Goal: Task Accomplishment & Management: Complete application form

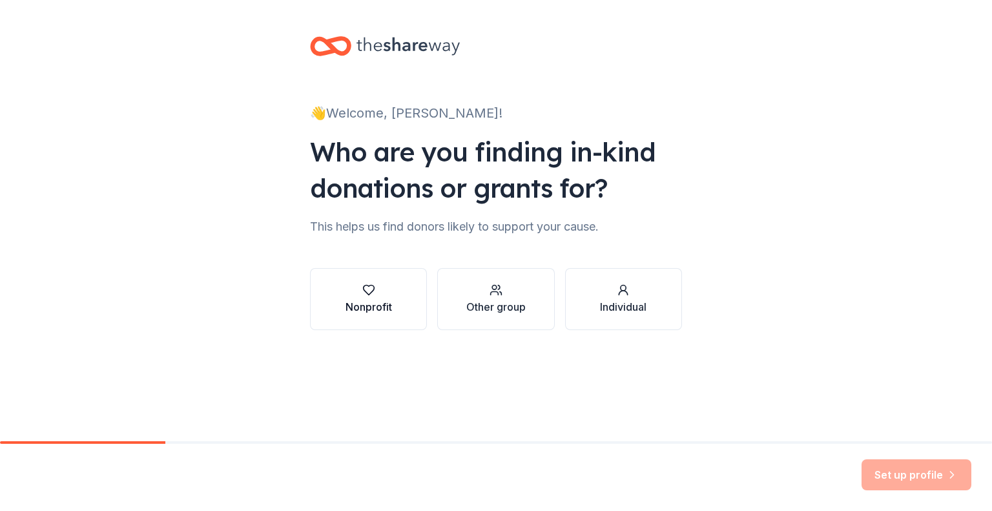
click at [385, 302] on div "Nonprofit" at bounding box center [368, 306] width 46 height 15
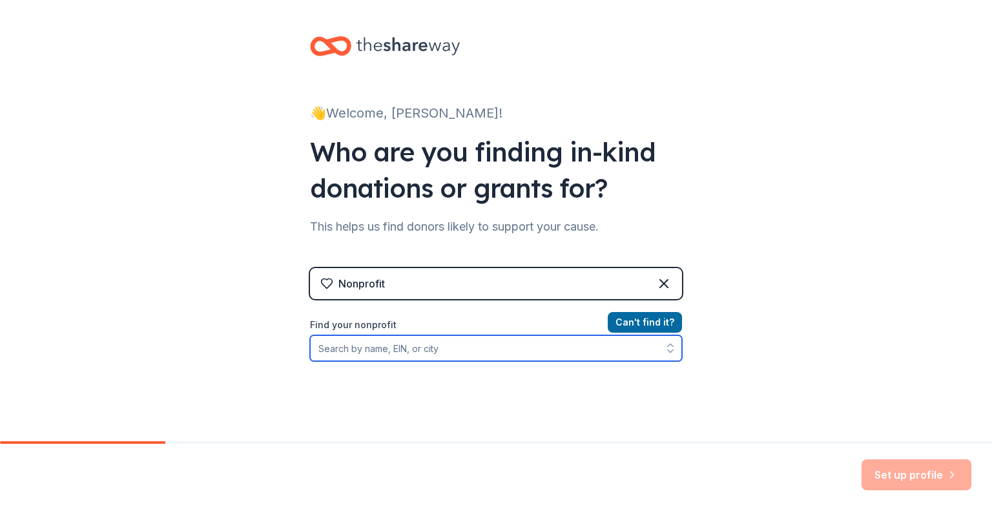
click at [393, 353] on input "Find your nonprofit" at bounding box center [496, 348] width 372 height 26
paste input "Eisner Health is a nonprofit community health center providing comprehensive, a…"
type input "Eisner Health is a nonprofit community health center providing comprehensive, a…"
click at [445, 353] on input "Eisner Health is a nonprofit community health center providing comprehensive, a…" at bounding box center [496, 348] width 372 height 26
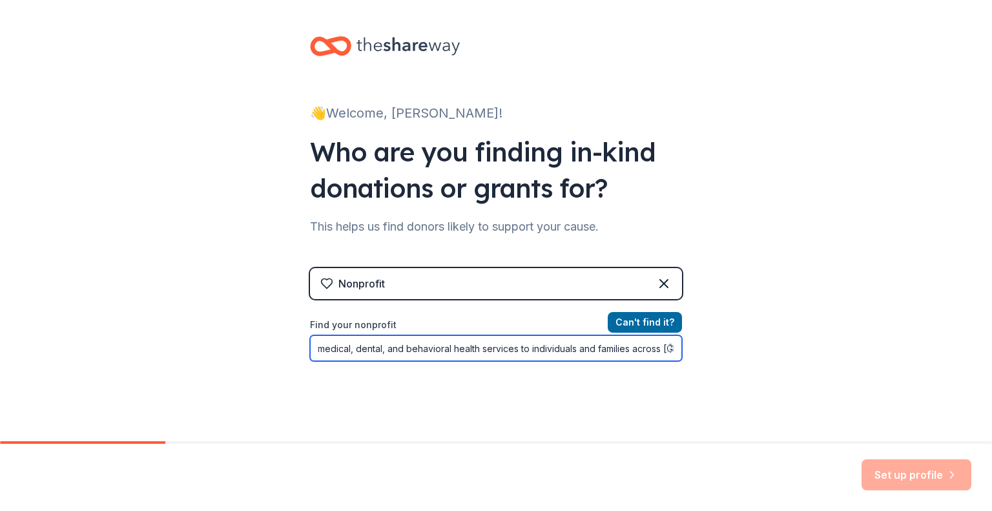
click at [445, 353] on input "Eisner Health is a nonprofit community health center providing comprehensive, a…" at bounding box center [496, 348] width 372 height 26
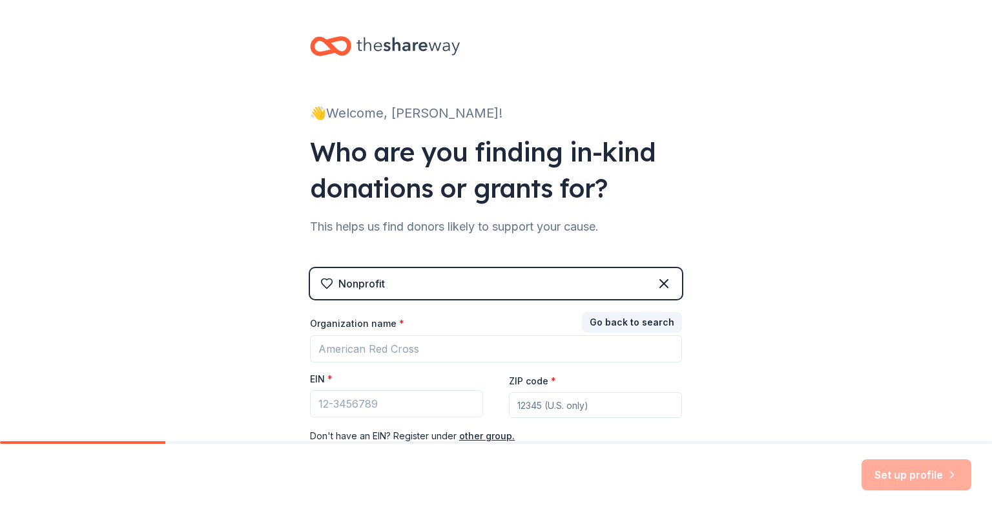
click at [806, 170] on div "👋 Welcome, Kim! Who are you finding in-kind donations or grants for? This helps…" at bounding box center [496, 265] width 992 height 531
click at [366, 400] on input "EIN *" at bounding box center [396, 403] width 173 height 27
paste input "[US_EMPLOYER_IDENTIFICATION_NUMBER]"
type input "[US_EMPLOYER_IDENTIFICATION_NUMBER]"
click at [369, 287] on div "Nonprofit" at bounding box center [361, 283] width 46 height 15
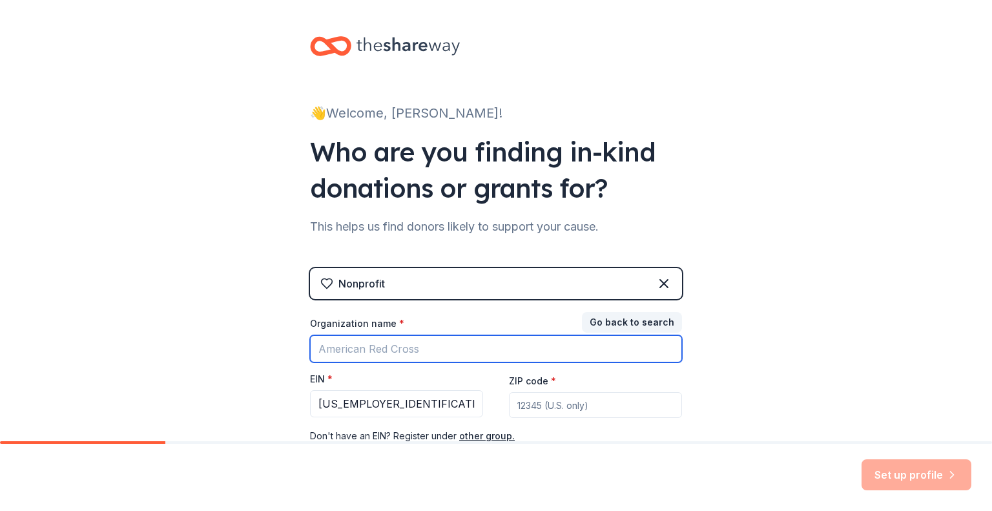
click at [362, 344] on input "Organization name *" at bounding box center [496, 348] width 372 height 27
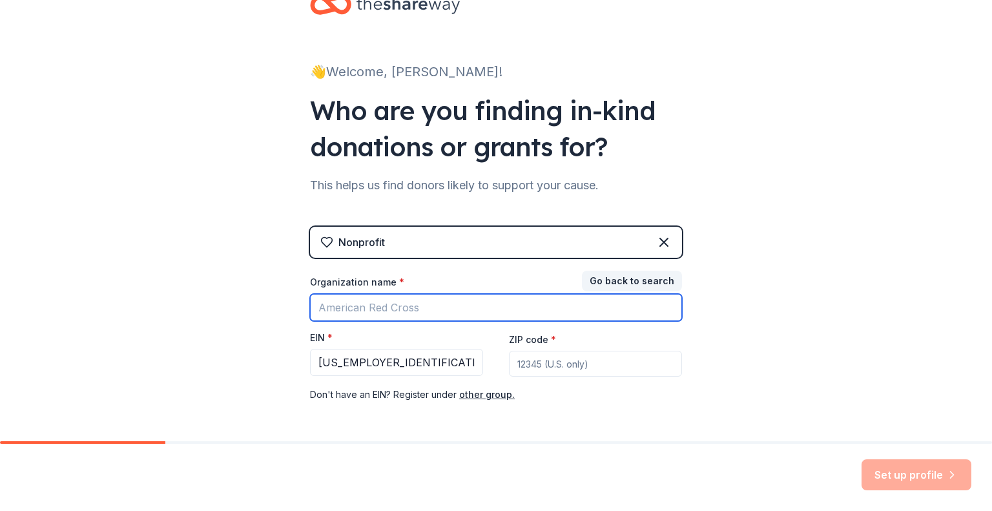
scroll to position [65, 0]
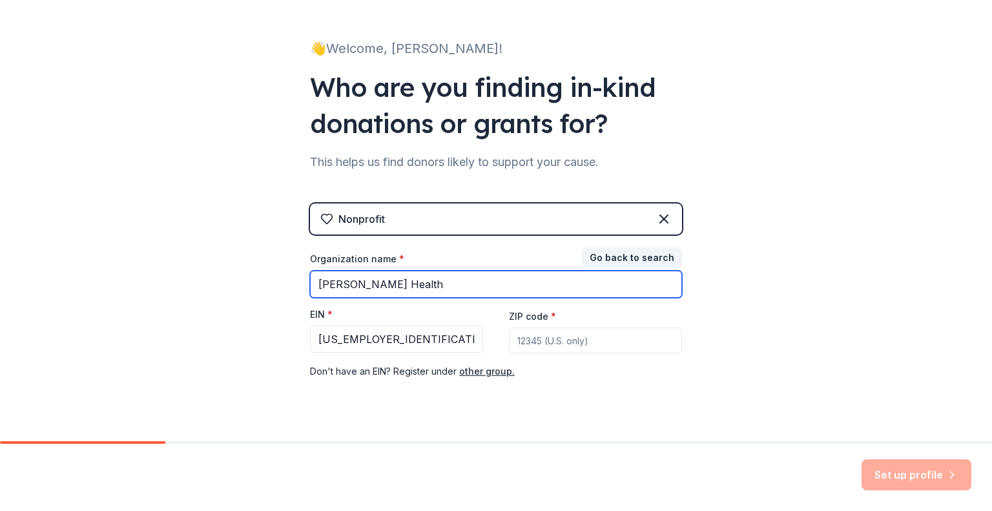
type input "Eisner Health"
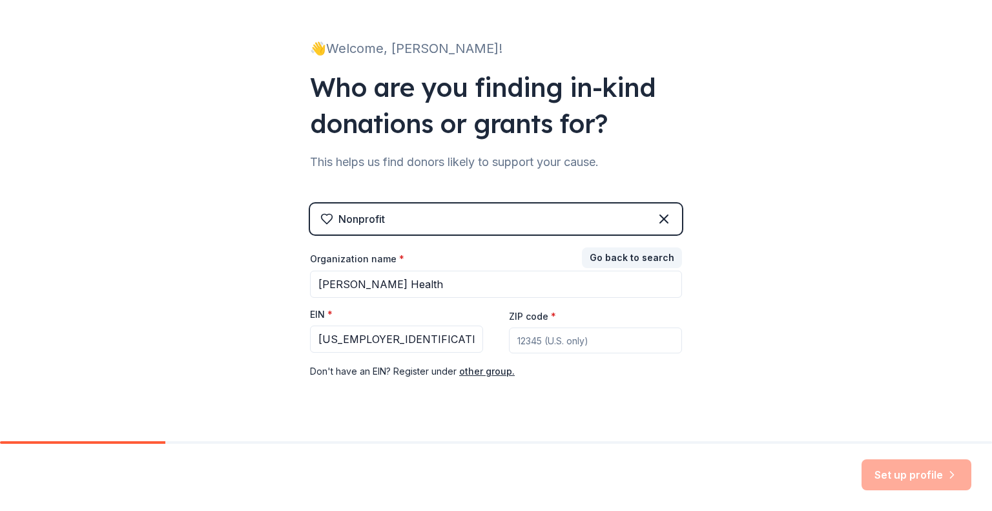
click at [576, 349] on input "ZIP code *" at bounding box center [595, 340] width 173 height 26
click at [669, 216] on div "Nonprofit" at bounding box center [496, 218] width 372 height 31
click at [656, 222] on icon at bounding box center [663, 218] width 15 height 15
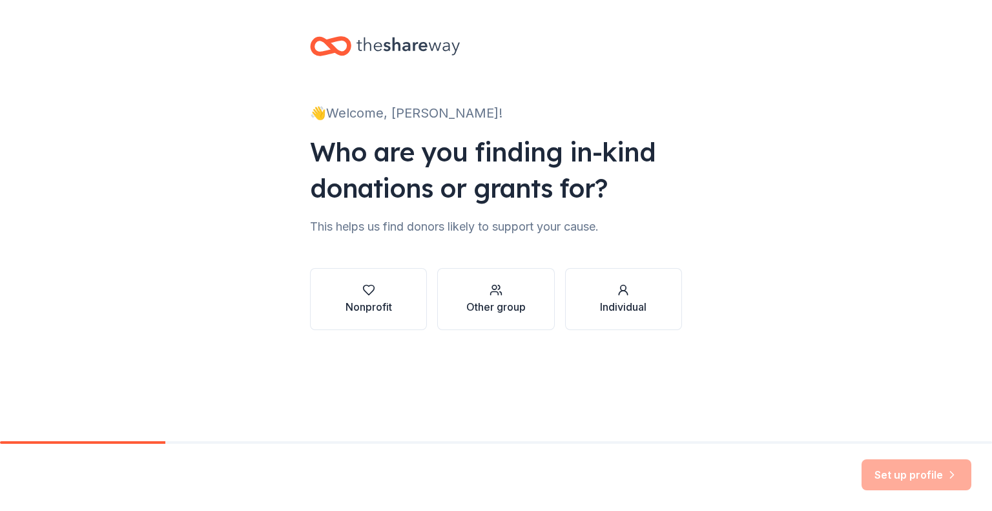
scroll to position [0, 0]
click at [346, 295] on div "button" at bounding box center [368, 289] width 46 height 13
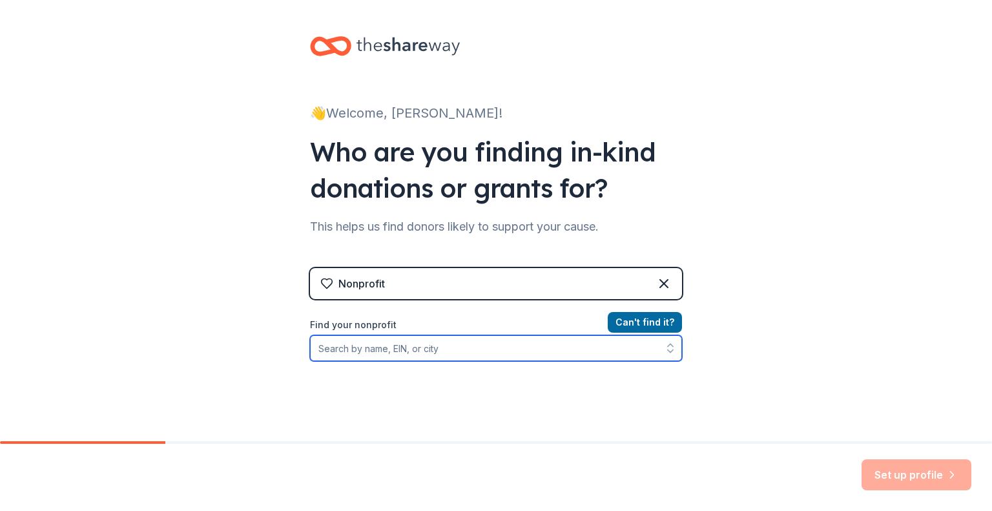
click at [342, 342] on input "Find your nonprofit" at bounding box center [496, 348] width 372 height 26
paste input "[US_EMPLOYER_IDENTIFICATION_NUMBER]"
type input "95-1690966"
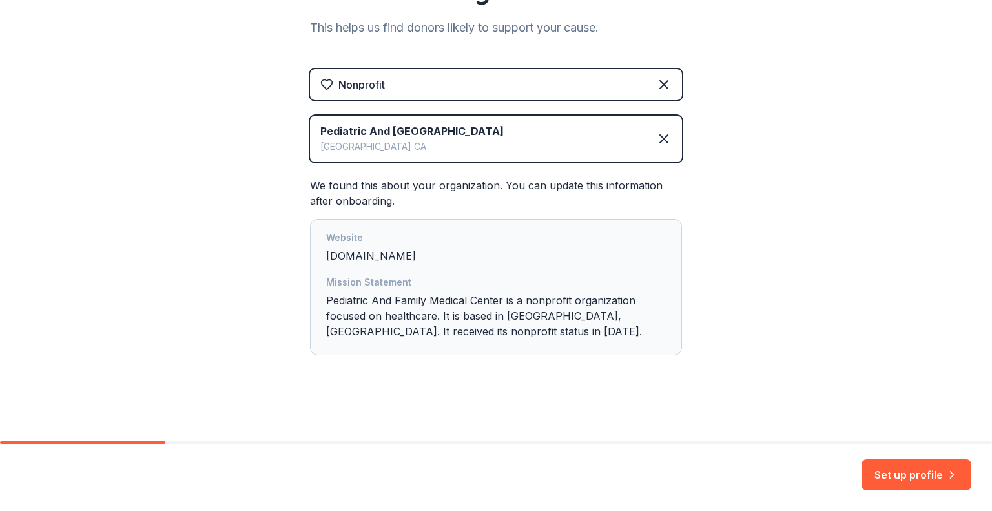
scroll to position [200, 0]
click at [542, 280] on div "Mission Statement" at bounding box center [496, 282] width 340 height 18
click at [530, 252] on div "Website eisnerhealth.org" at bounding box center [496, 248] width 340 height 39
click at [494, 189] on div "We found this about your organization. You can update this information after on…" at bounding box center [496, 265] width 372 height 178
click at [921, 472] on button "Set up profile" at bounding box center [916, 474] width 110 height 31
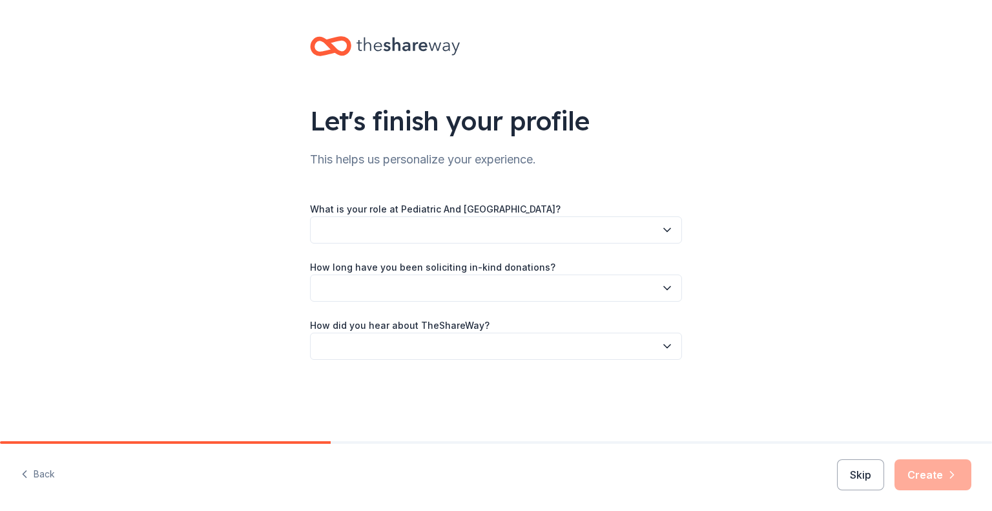
click at [394, 230] on button "button" at bounding box center [496, 229] width 372 height 27
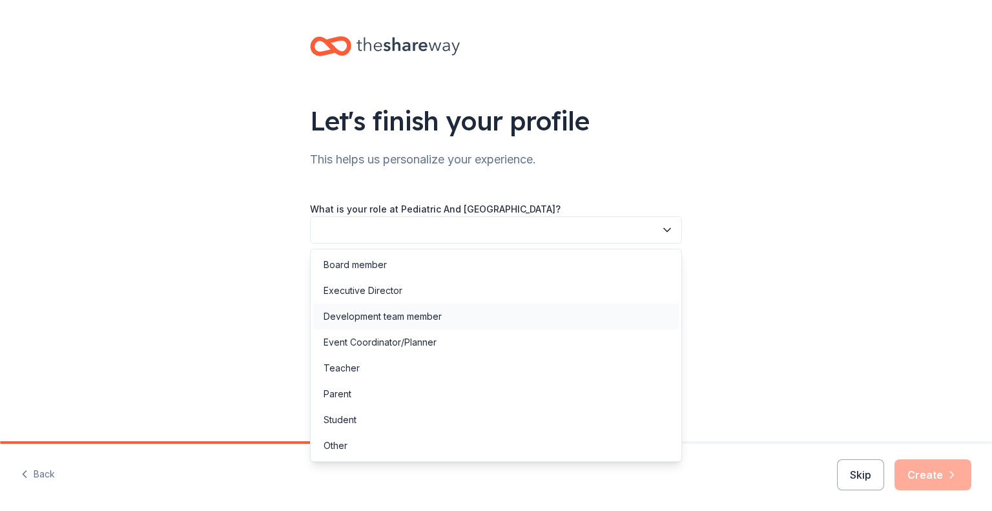
click at [439, 310] on div "Development team member" at bounding box center [382, 316] width 118 height 15
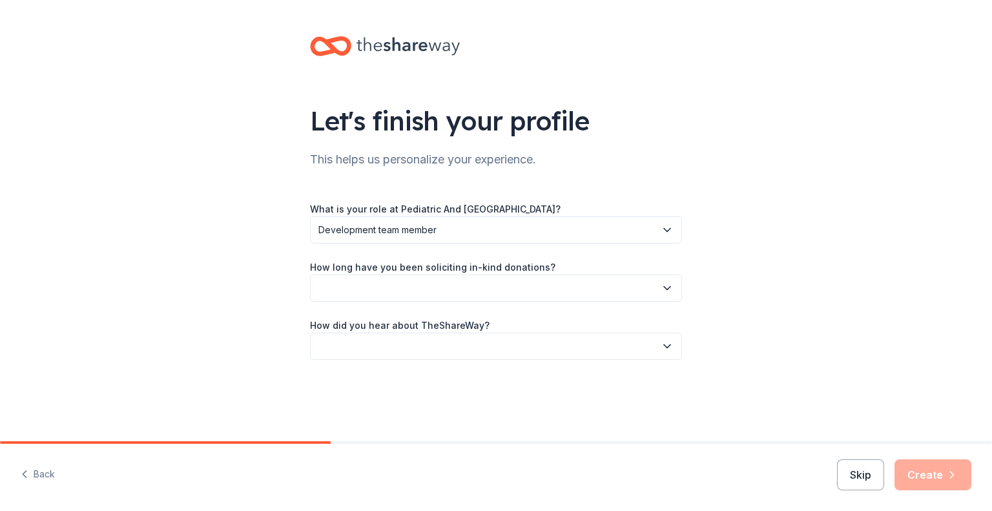
click at [419, 292] on button "button" at bounding box center [496, 287] width 372 height 27
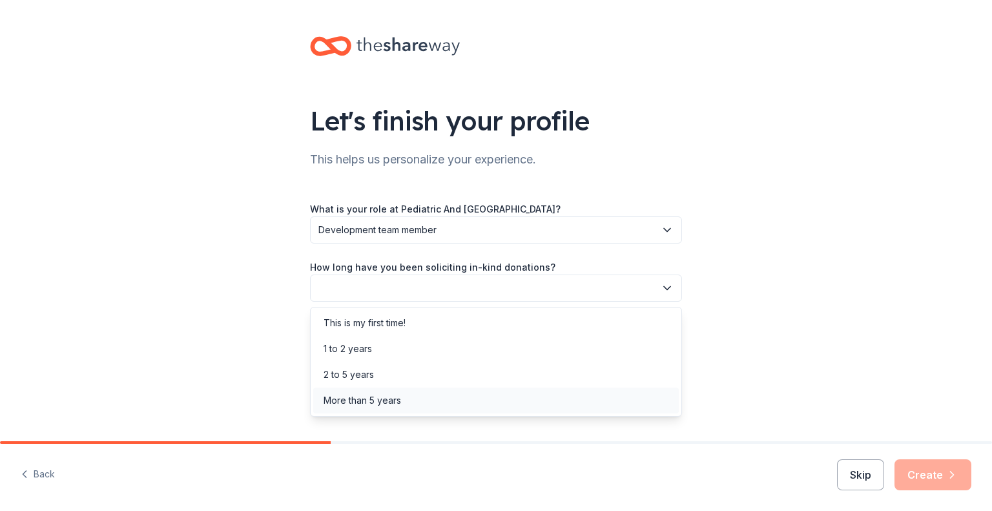
click at [398, 402] on div "More than 5 years" at bounding box center [361, 400] width 77 height 15
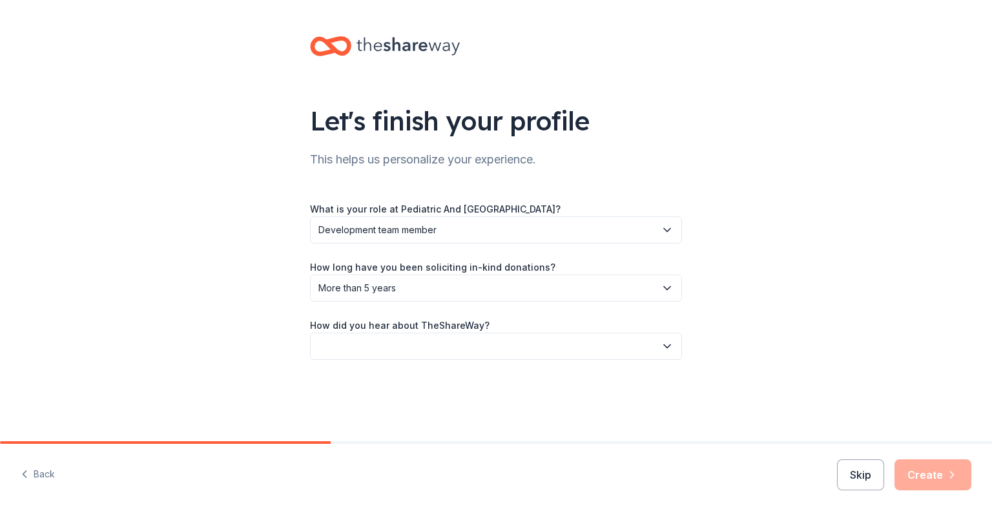
click at [373, 348] on button "button" at bounding box center [496, 345] width 372 height 27
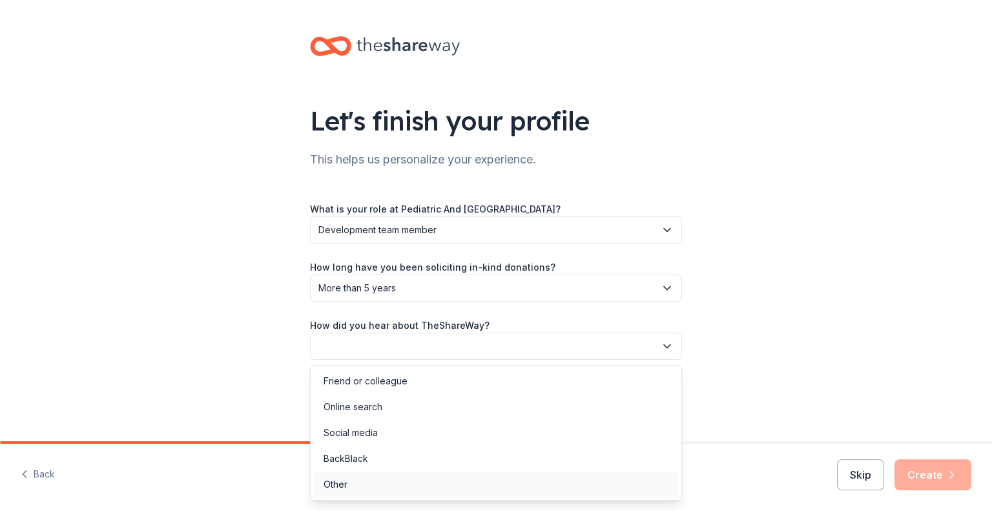
click at [367, 480] on div "Other" at bounding box center [495, 484] width 365 height 26
click at [412, 348] on span "Other" at bounding box center [486, 345] width 337 height 15
click at [402, 402] on div "Online search" at bounding box center [490, 407] width 365 height 26
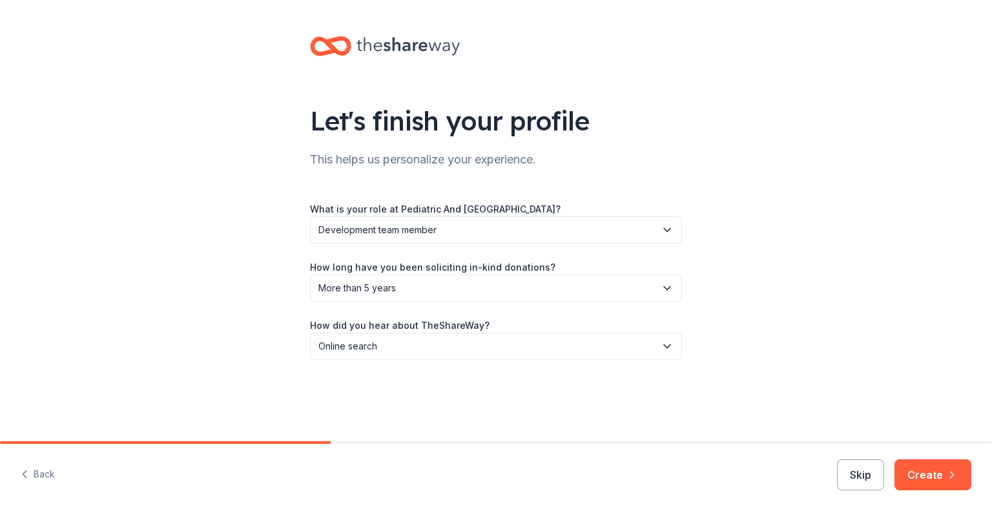
drag, startPoint x: 939, startPoint y: 477, endPoint x: 875, endPoint y: 334, distance: 156.3
click at [875, 334] on div "Let's finish your profile This helps us personalize your experience. What is yo…" at bounding box center [496, 255] width 992 height 511
click at [877, 479] on button "Skip" at bounding box center [860, 474] width 47 height 31
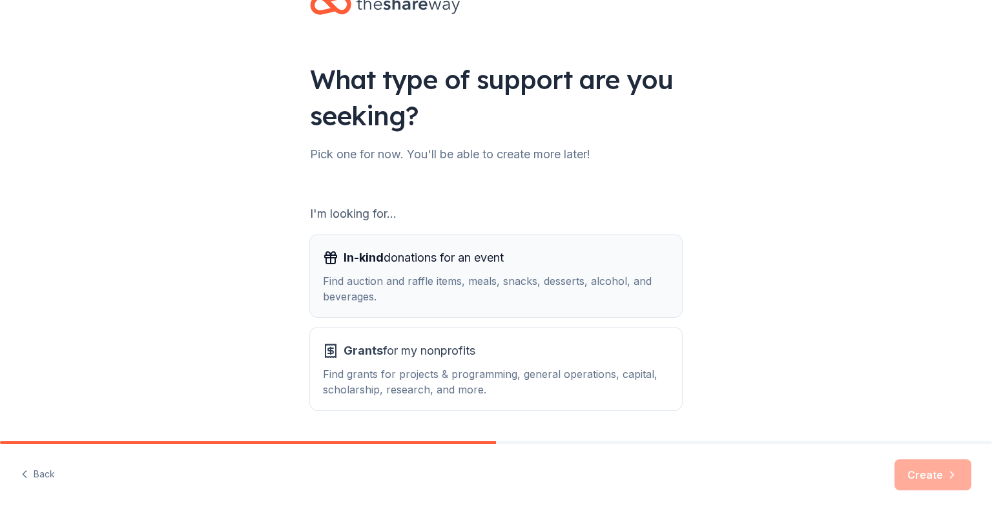
scroll to position [65, 0]
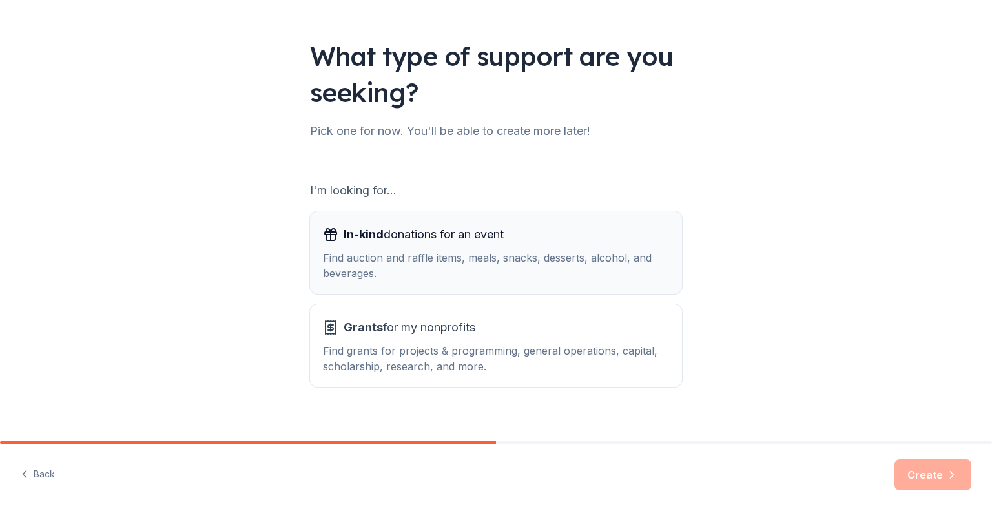
drag, startPoint x: 439, startPoint y: 260, endPoint x: 438, endPoint y: 252, distance: 7.8
click at [438, 252] on div "Find auction and raffle items, meals, snacks, desserts, alcohol, and beverages." at bounding box center [496, 265] width 346 height 31
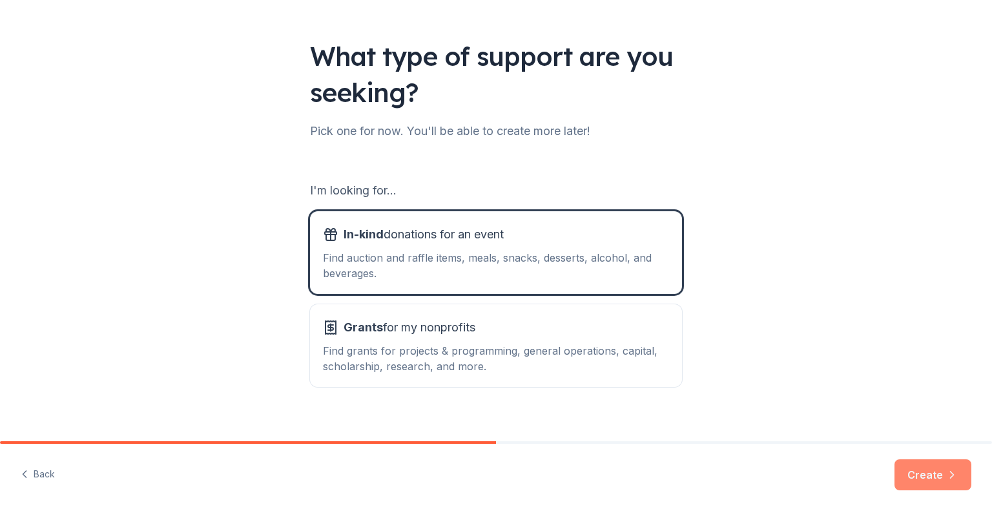
click at [919, 471] on button "Create" at bounding box center [932, 474] width 77 height 31
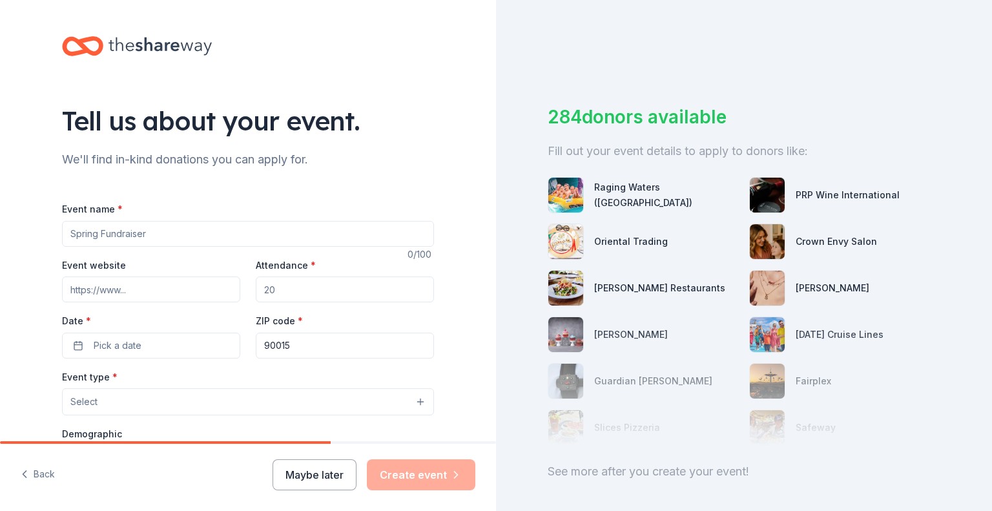
click at [142, 234] on input "Event name *" at bounding box center [248, 234] width 372 height 26
type input "Lights Above the City"
type input "www.eisnerhealth.org"
type input "250"
click at [101, 349] on span "Pick a date" at bounding box center [118, 345] width 48 height 15
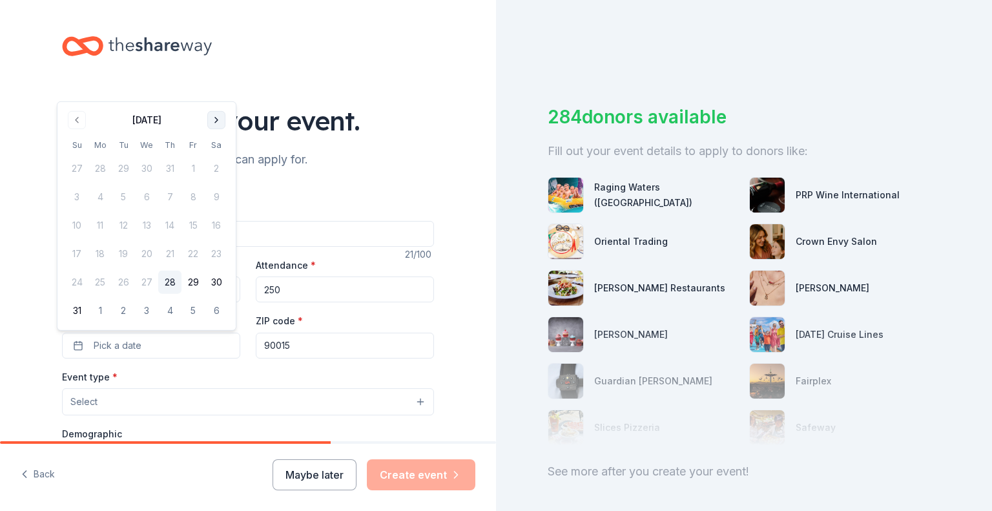
click at [212, 121] on button "Go to next month" at bounding box center [216, 120] width 18 height 18
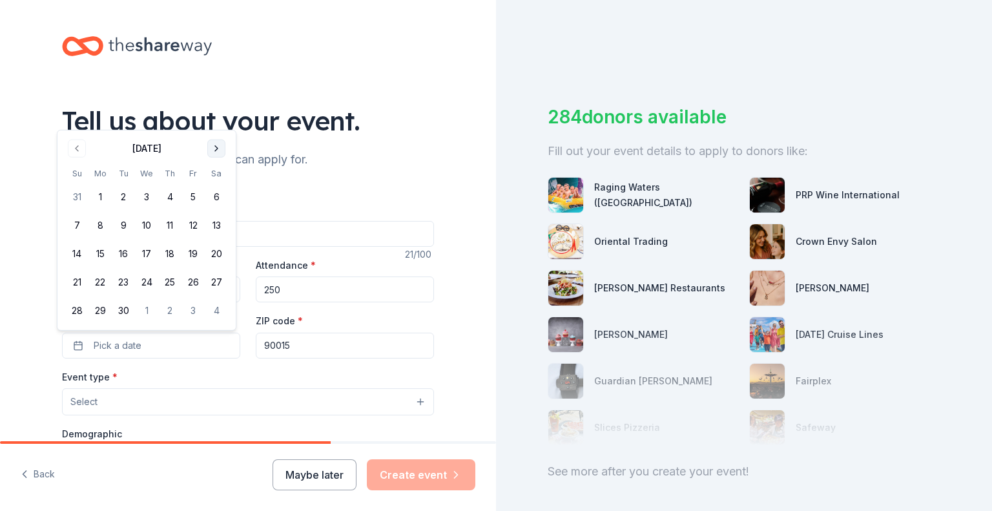
click at [212, 121] on div "Tell us about your event." at bounding box center [248, 121] width 372 height 36
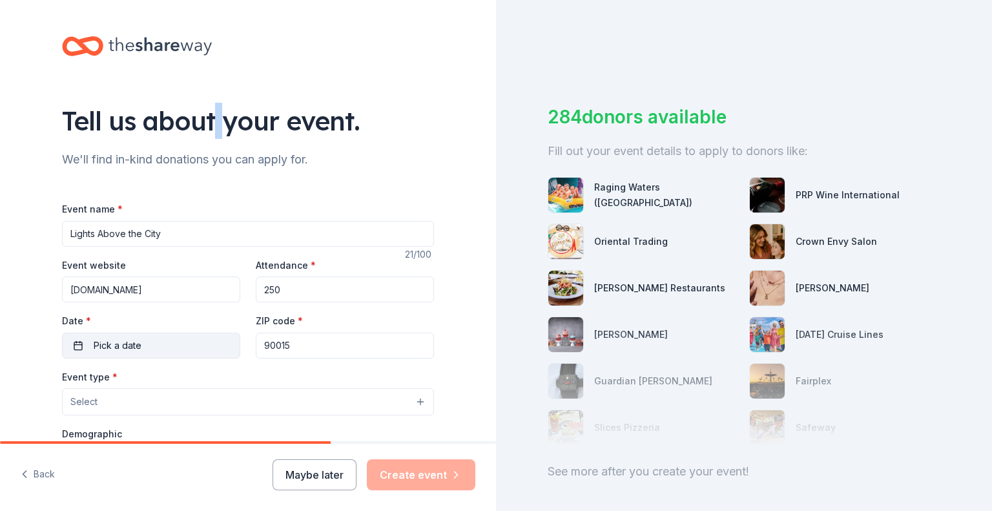
click at [130, 347] on span "Pick a date" at bounding box center [118, 345] width 48 height 15
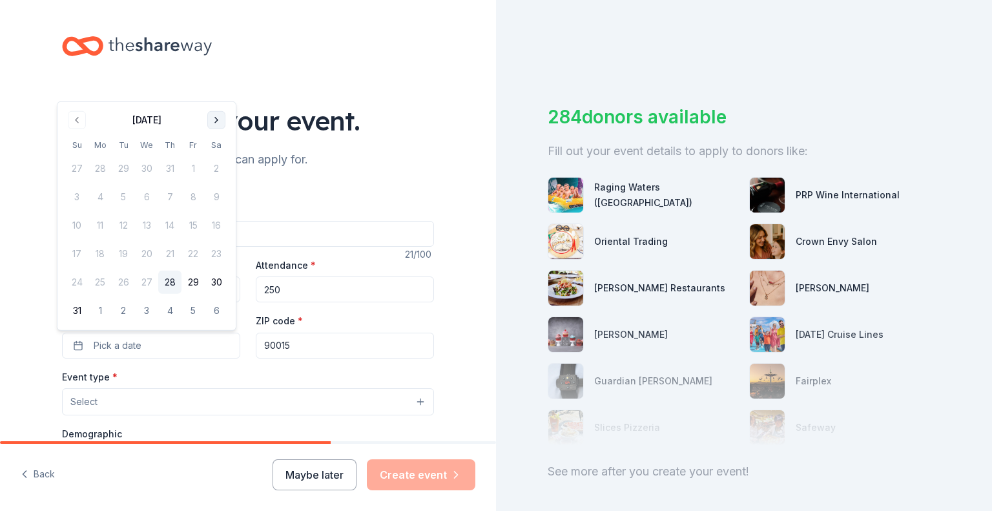
click at [213, 115] on button "Go to next month" at bounding box center [216, 120] width 18 height 18
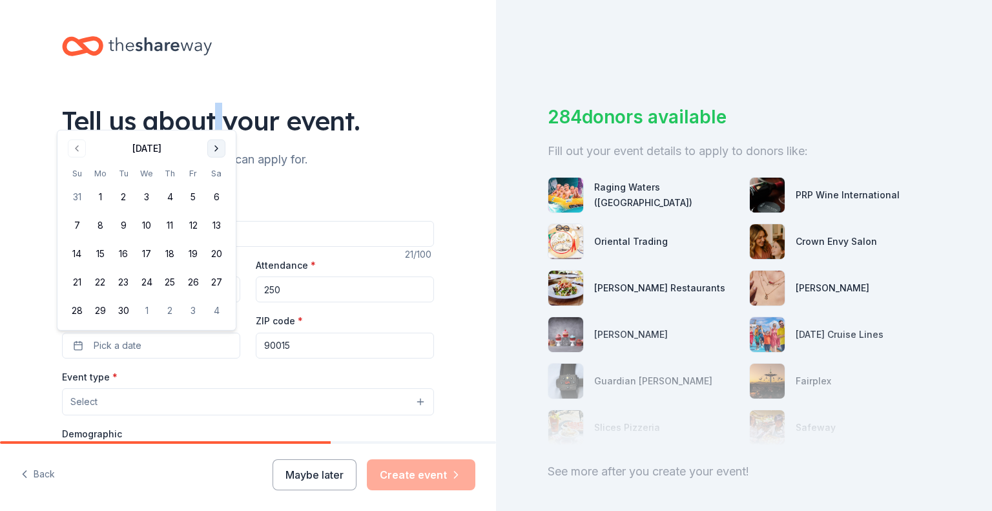
click at [213, 147] on button "Go to next month" at bounding box center [216, 148] width 18 height 18
click at [176, 227] on button "9" at bounding box center [169, 225] width 23 height 23
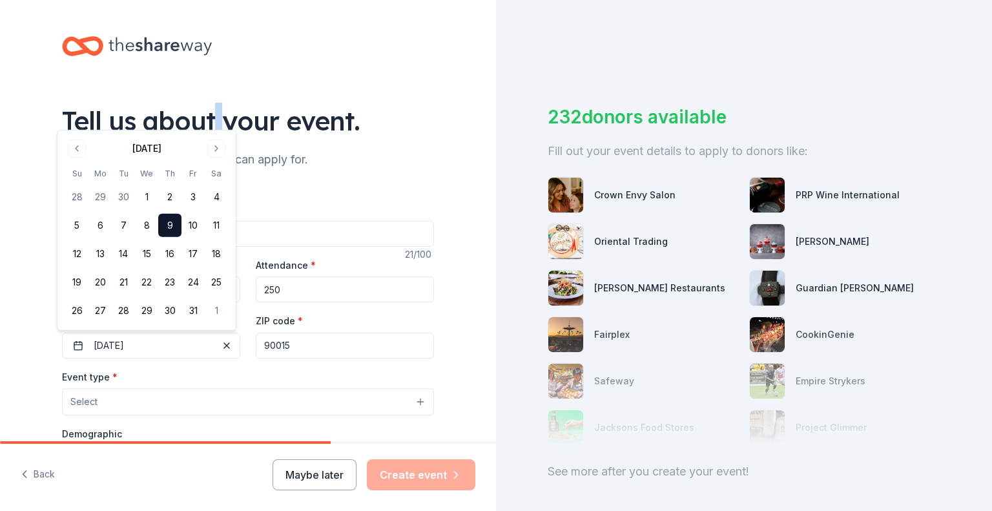
click at [137, 403] on button "Select" at bounding box center [248, 401] width 372 height 27
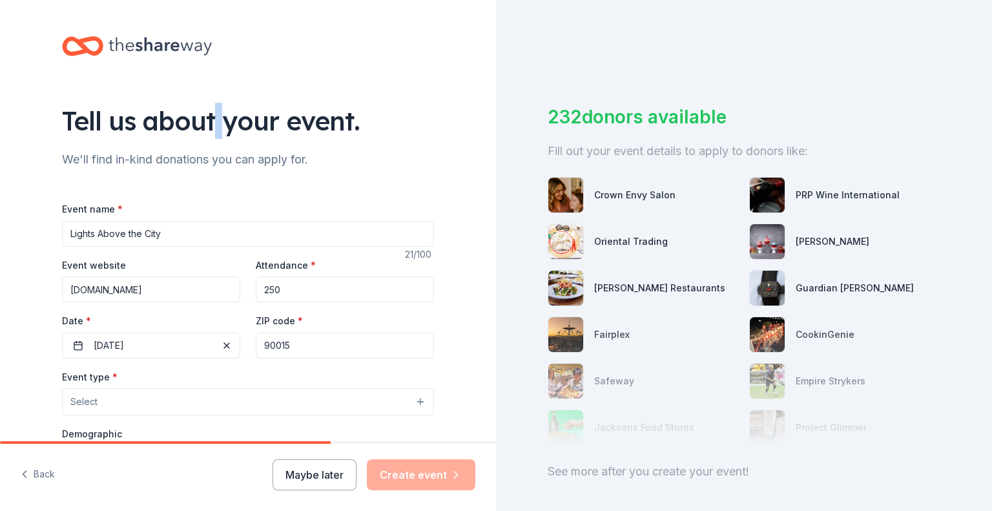
click at [137, 403] on button "Select" at bounding box center [248, 401] width 372 height 27
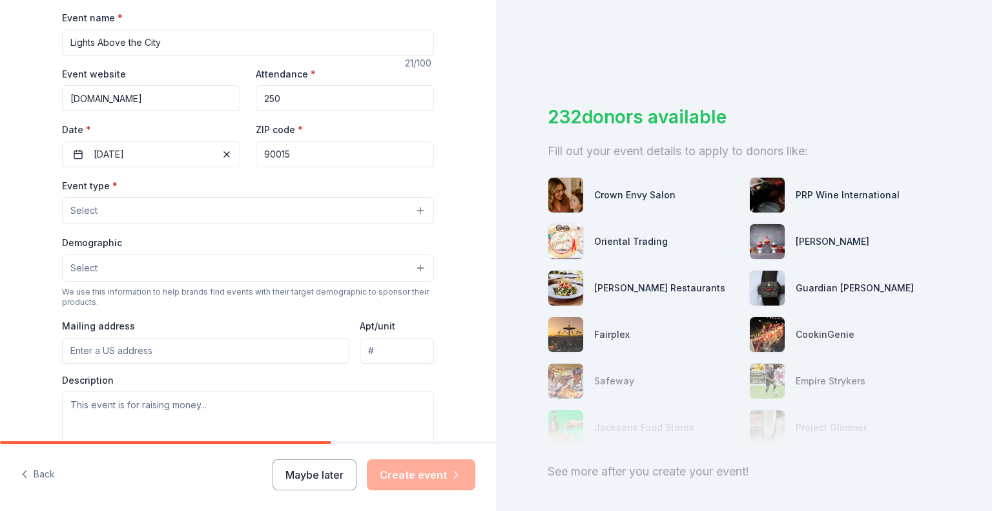
scroll to position [194, 0]
click at [142, 207] on button "Select" at bounding box center [248, 207] width 372 height 27
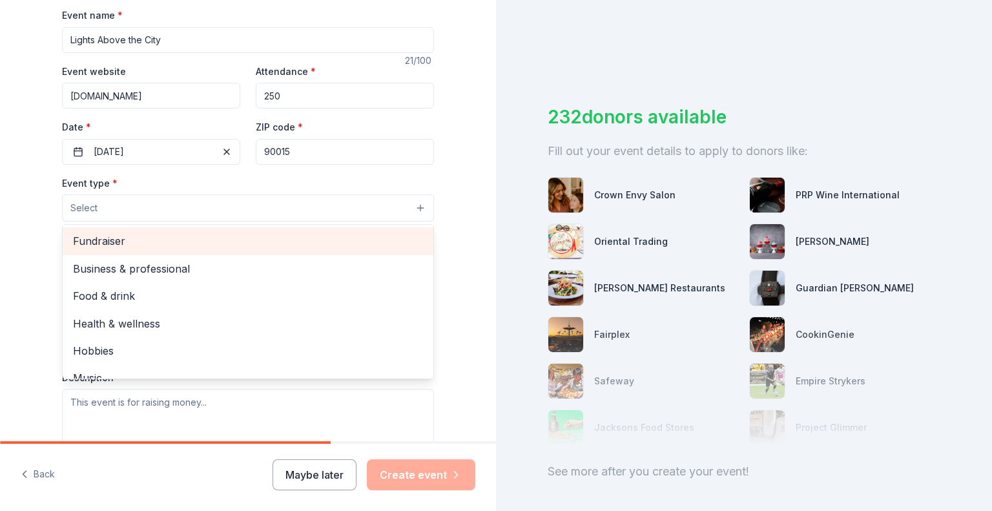
click at [135, 249] on span "Fundraiser" at bounding box center [248, 240] width 350 height 17
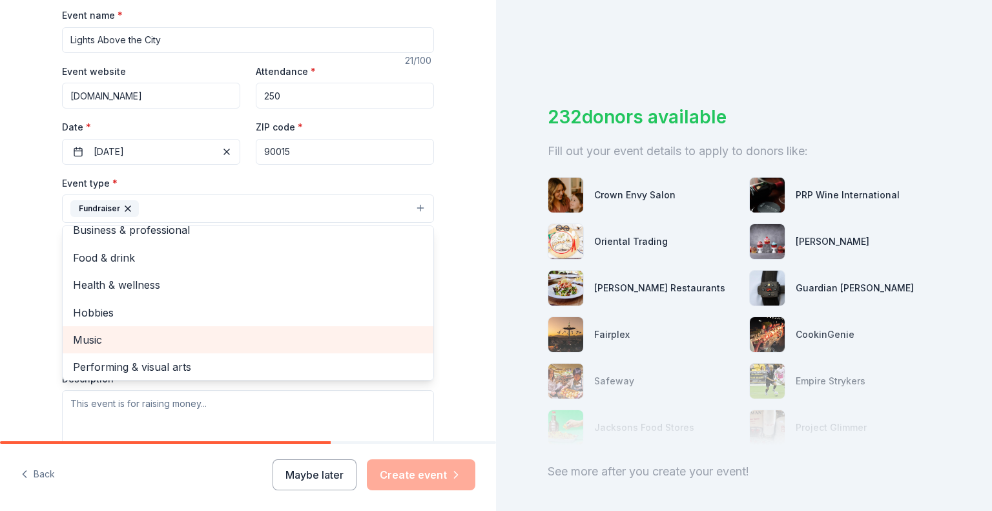
scroll to position [15, 0]
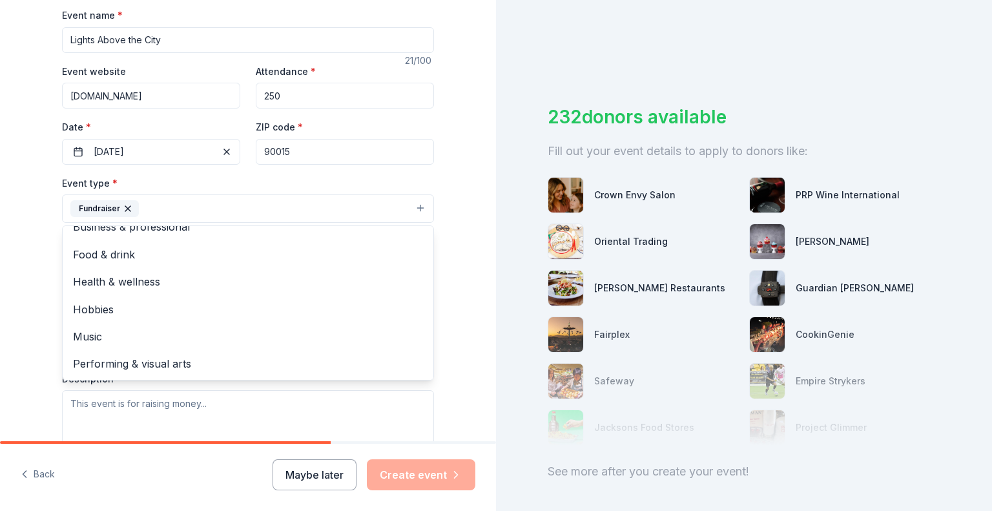
click at [17, 347] on div "Tell us about your event. We'll find in-kind donations you can apply for. Event…" at bounding box center [248, 236] width 496 height 861
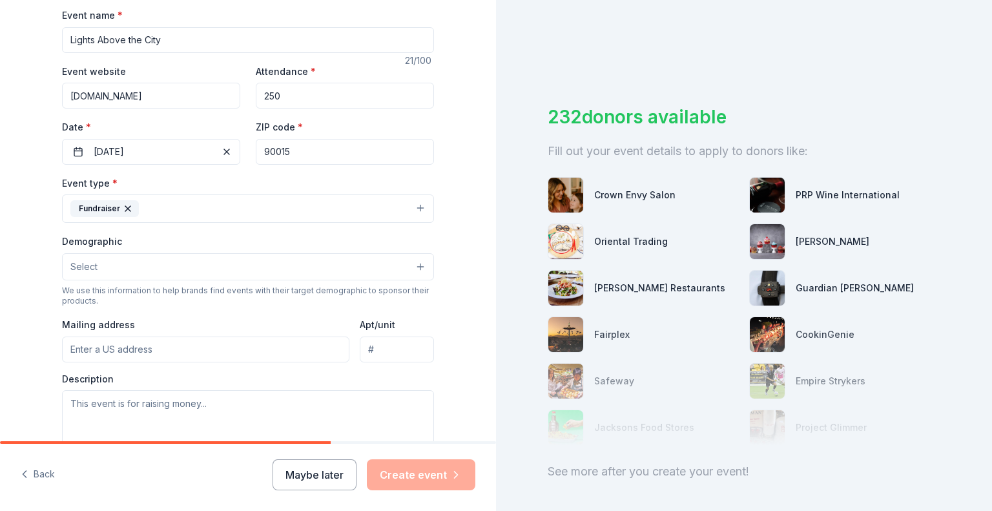
click at [141, 263] on button "Select" at bounding box center [248, 266] width 372 height 27
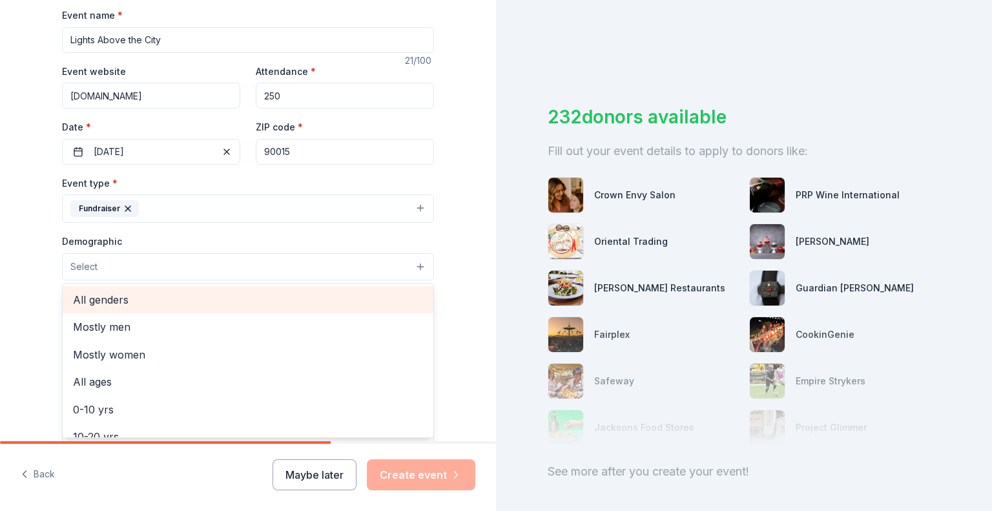
click at [139, 296] on span "All genders" at bounding box center [248, 299] width 350 height 17
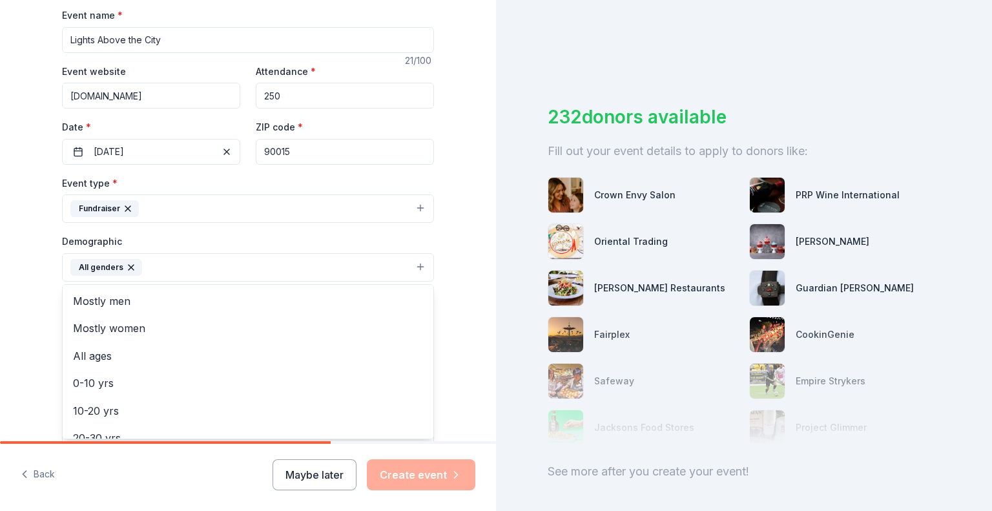
click at [27, 327] on div "Tell us about your event. We'll find in-kind donations you can apply for. Event…" at bounding box center [248, 237] width 496 height 862
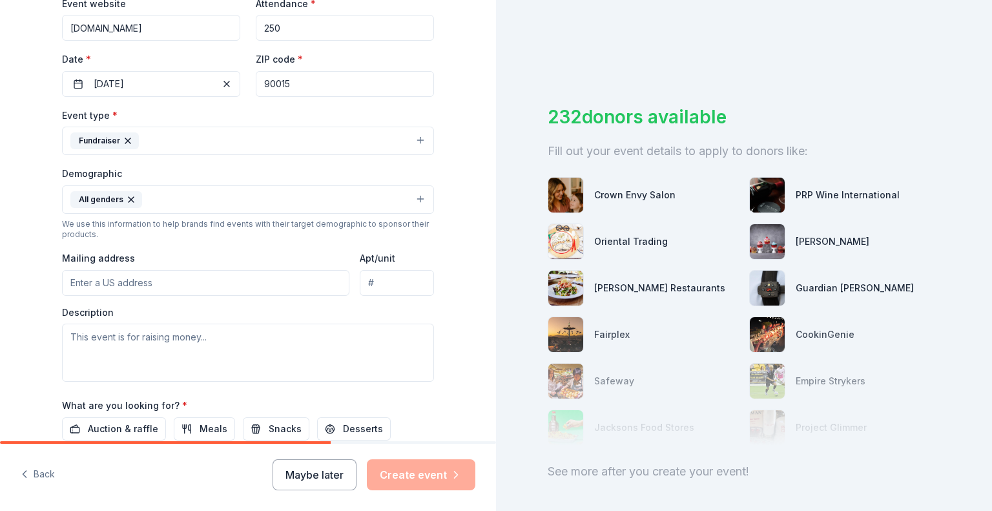
scroll to position [323, 0]
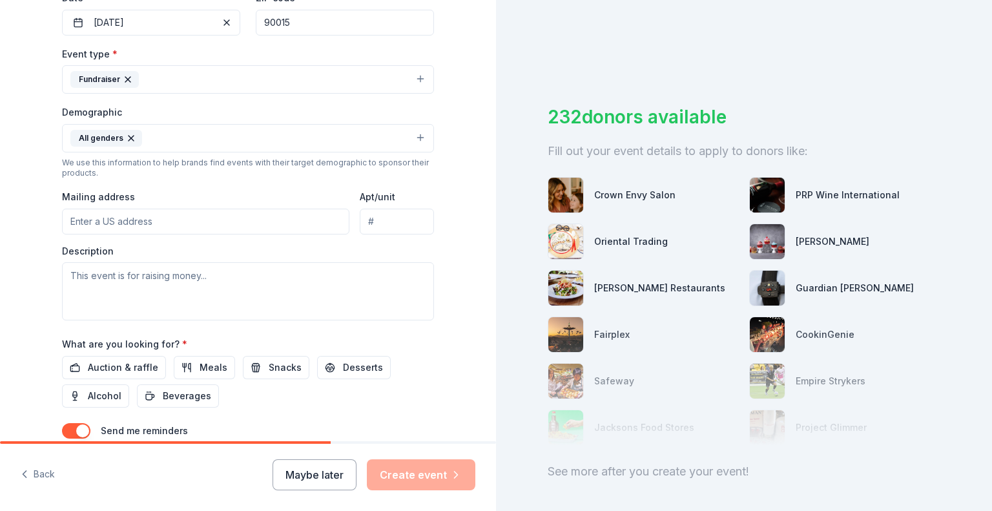
click at [121, 214] on input "Mailing address" at bounding box center [205, 222] width 287 height 26
type input "1500 South Olive Street, Los Angeles, CA, 90015"
click at [114, 283] on textarea at bounding box center [248, 291] width 372 height 58
paste textarea "[PERSON_NAME] Health is a nonprofit community health center that provides high-…"
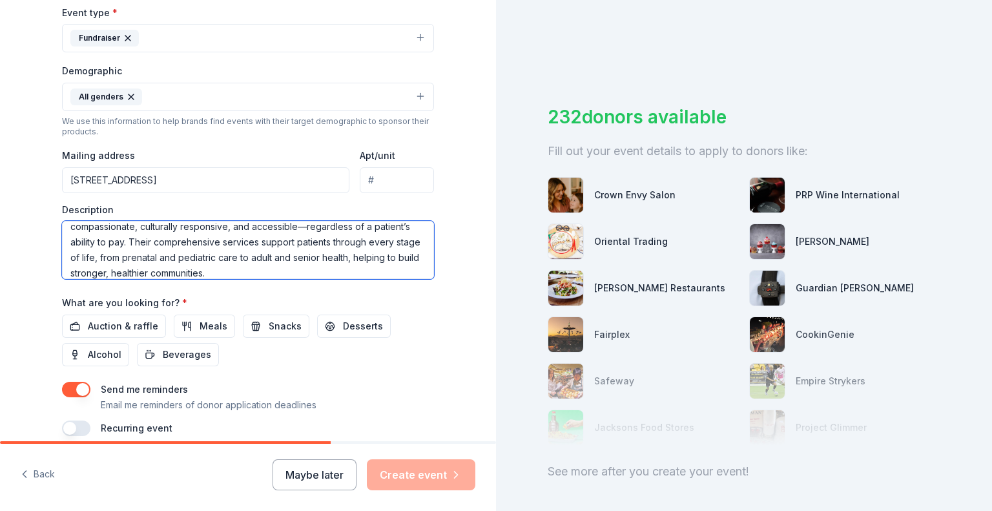
scroll to position [387, 0]
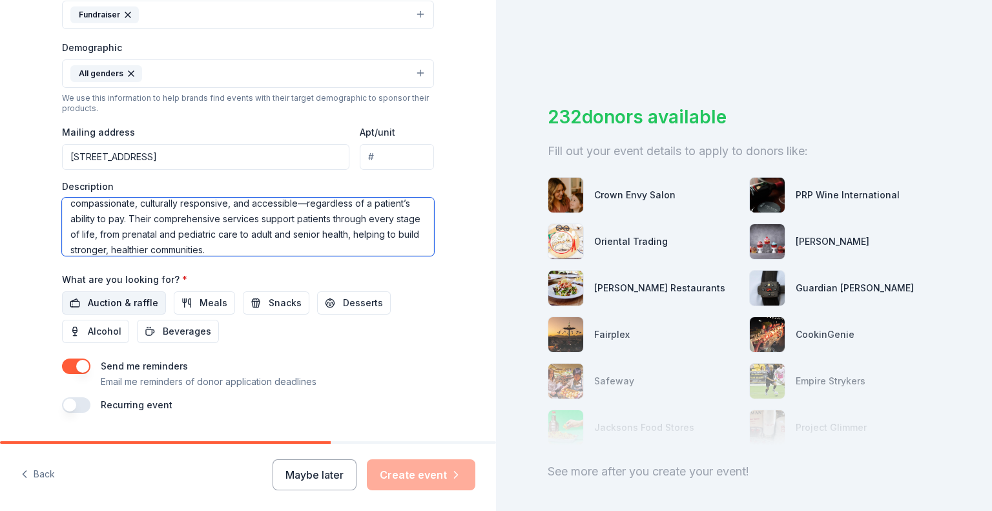
type textarea "[PERSON_NAME] Health is a nonprofit community health center that provides high-…"
click at [138, 301] on span "Auction & raffle" at bounding box center [123, 302] width 70 height 15
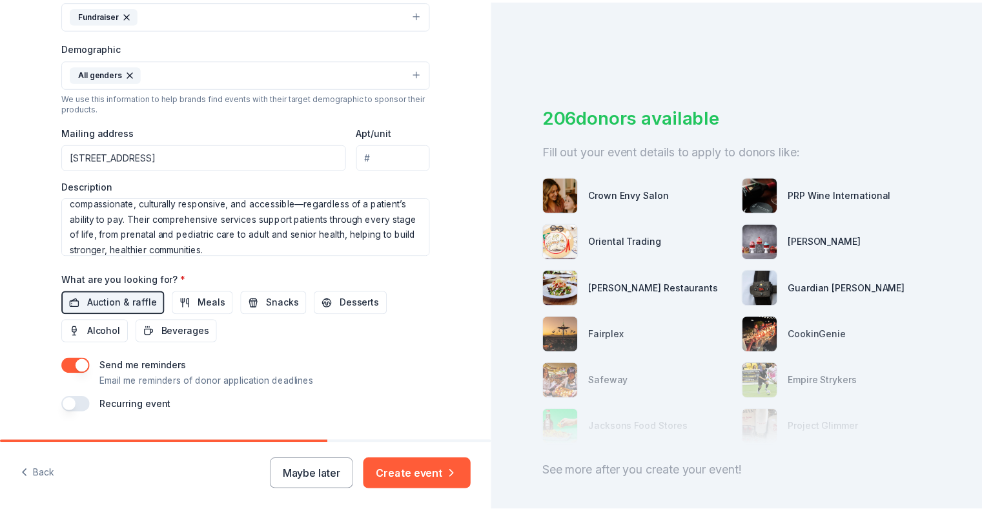
scroll to position [420, 0]
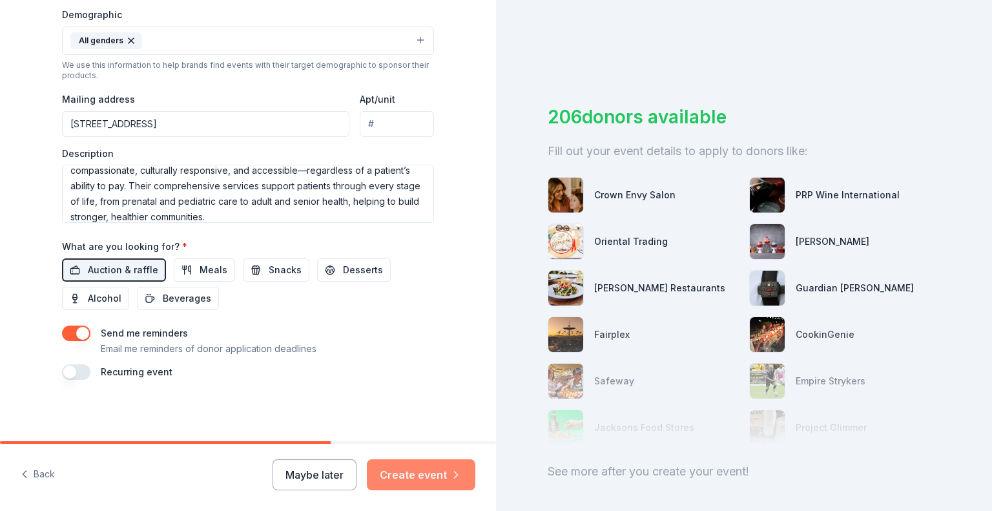
click at [418, 478] on button "Create event" at bounding box center [421, 474] width 108 height 31
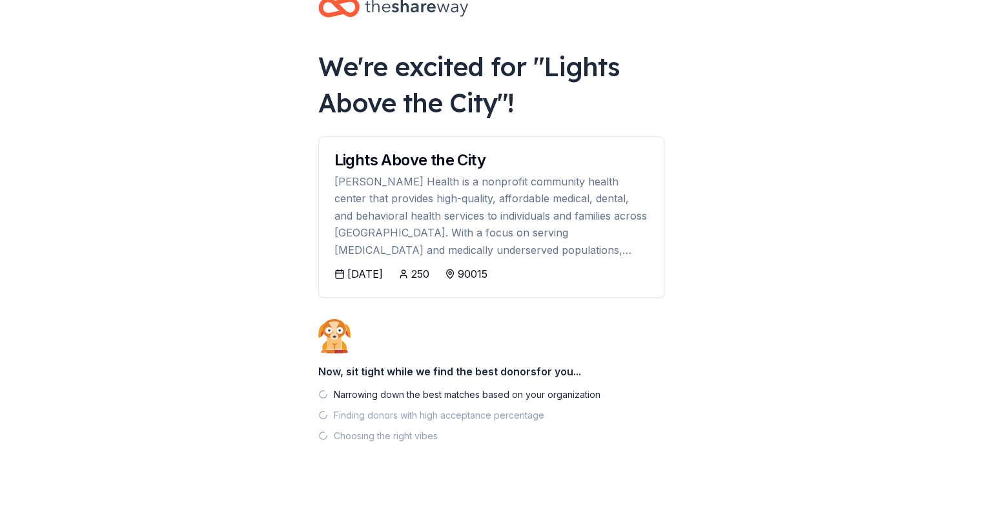
scroll to position [52, 0]
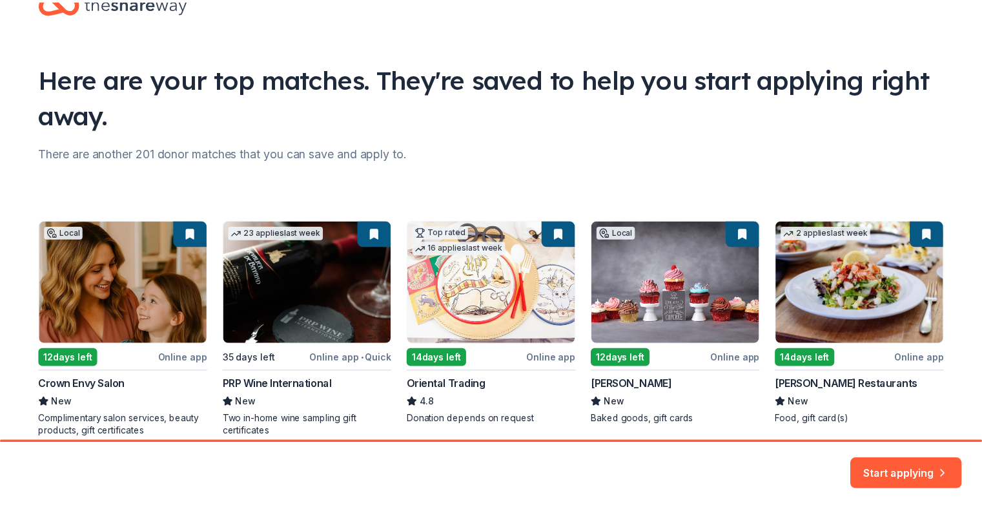
scroll to position [101, 0]
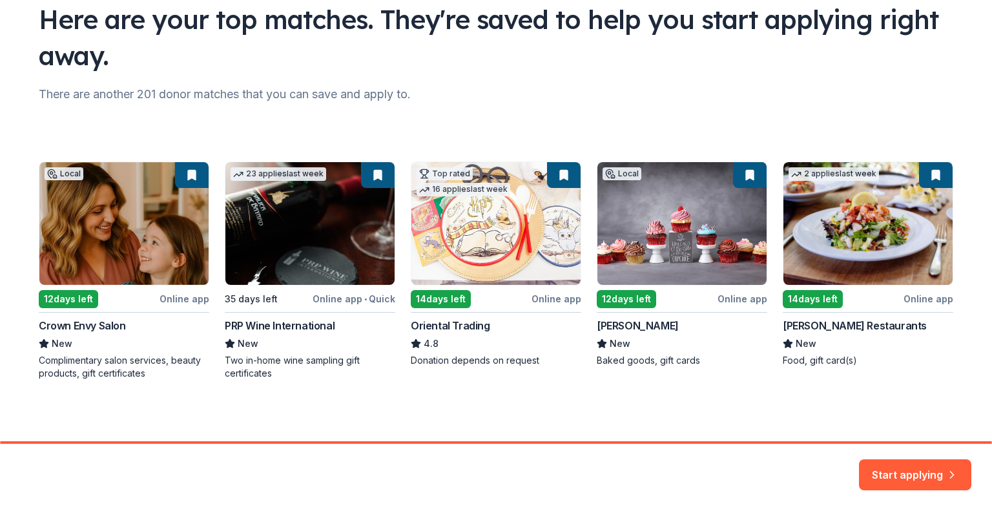
click at [114, 232] on div "Local 12 days left Online app Crown Envy Salon New Complimentary salon services…" at bounding box center [496, 270] width 914 height 218
click at [59, 296] on div "Local 12 days left Online app Crown Envy Salon New Complimentary salon services…" at bounding box center [496, 270] width 914 height 218
click at [899, 471] on button "Start applying" at bounding box center [915, 466] width 112 height 31
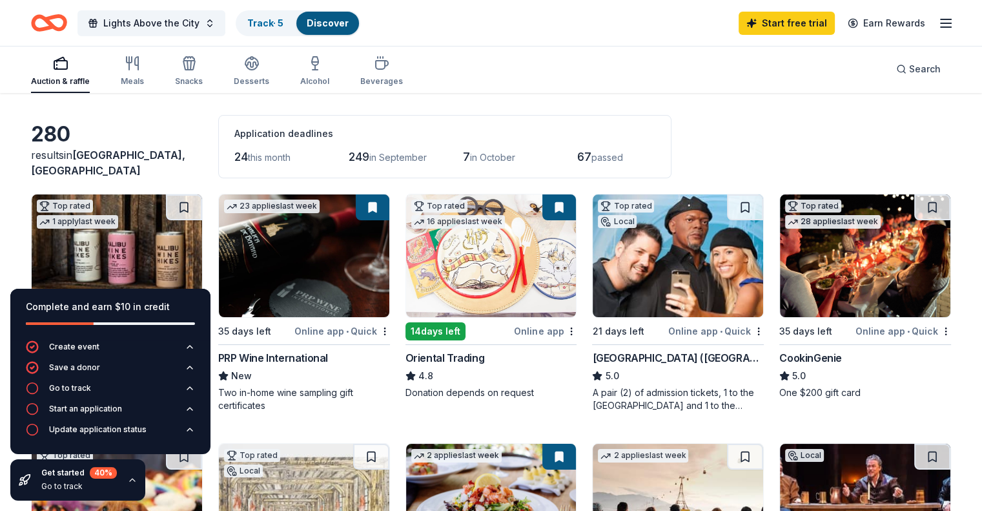
scroll to position [65, 0]
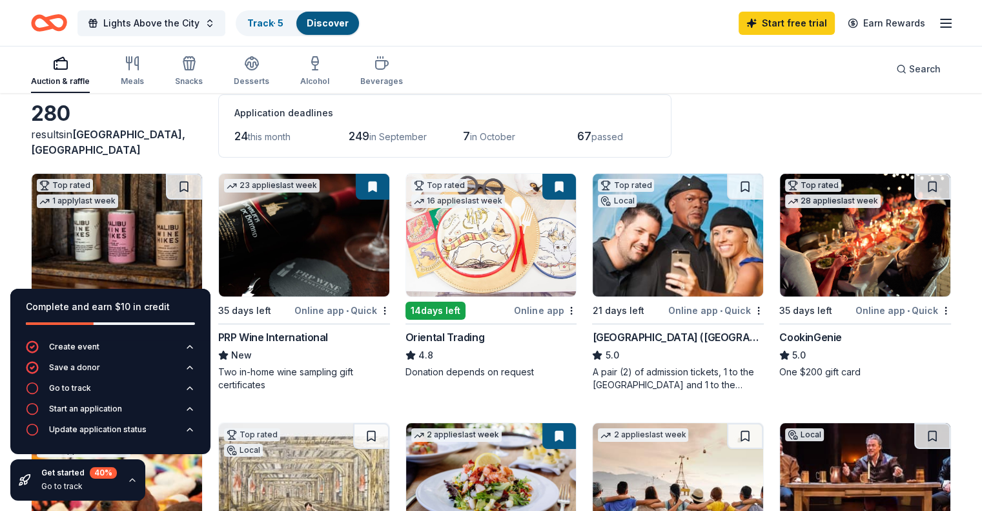
click at [846, 260] on img at bounding box center [865, 235] width 170 height 123
click at [31, 389] on icon "button" at bounding box center [32, 388] width 13 height 13
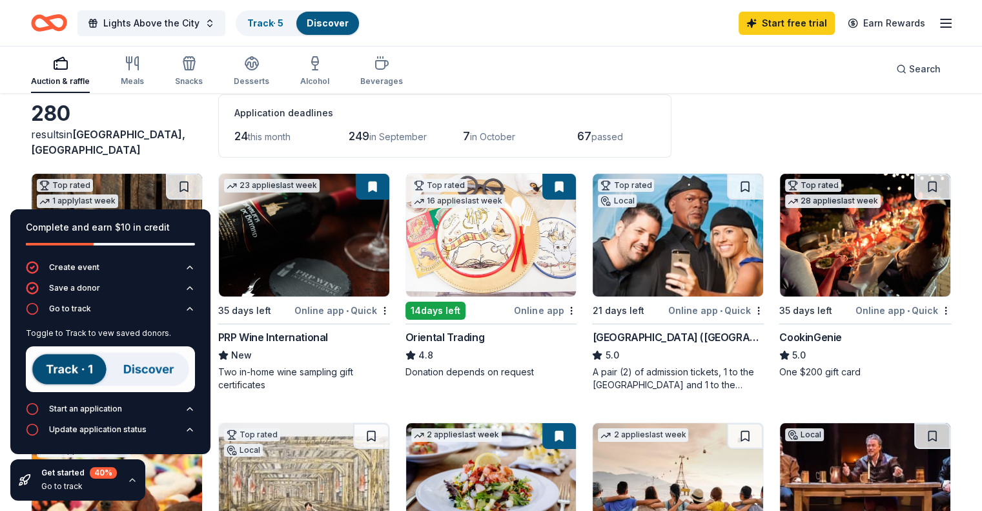
click at [127, 478] on icon "button" at bounding box center [132, 480] width 10 height 10
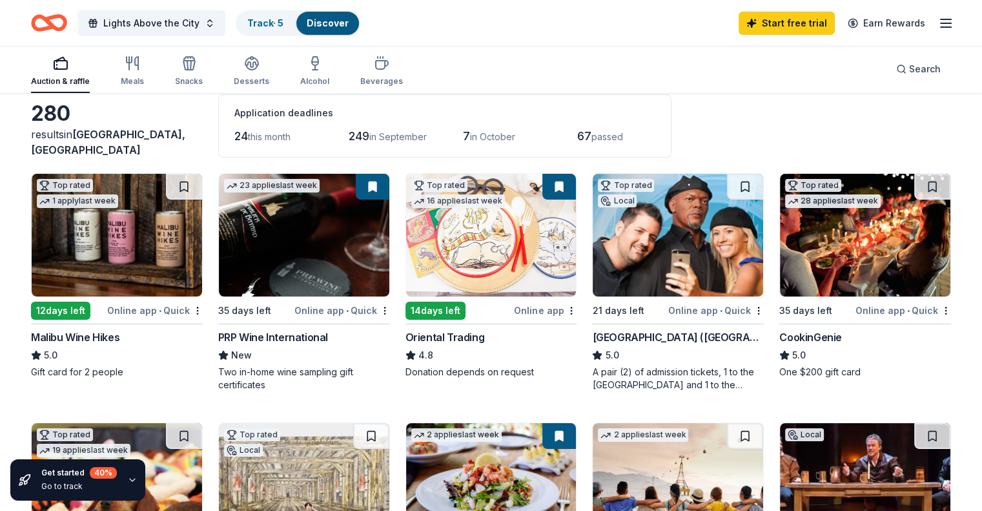
click at [129, 255] on img at bounding box center [117, 235] width 170 height 123
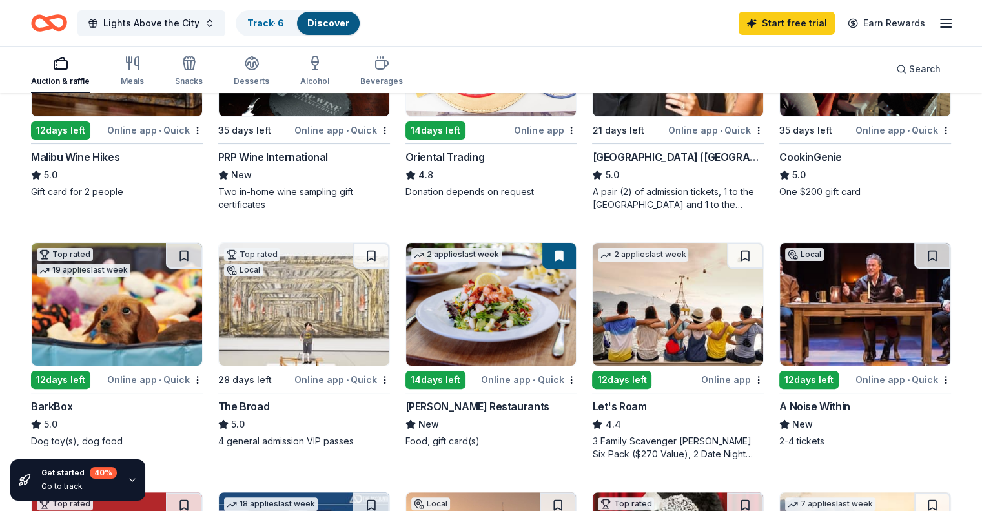
scroll to position [323, 0]
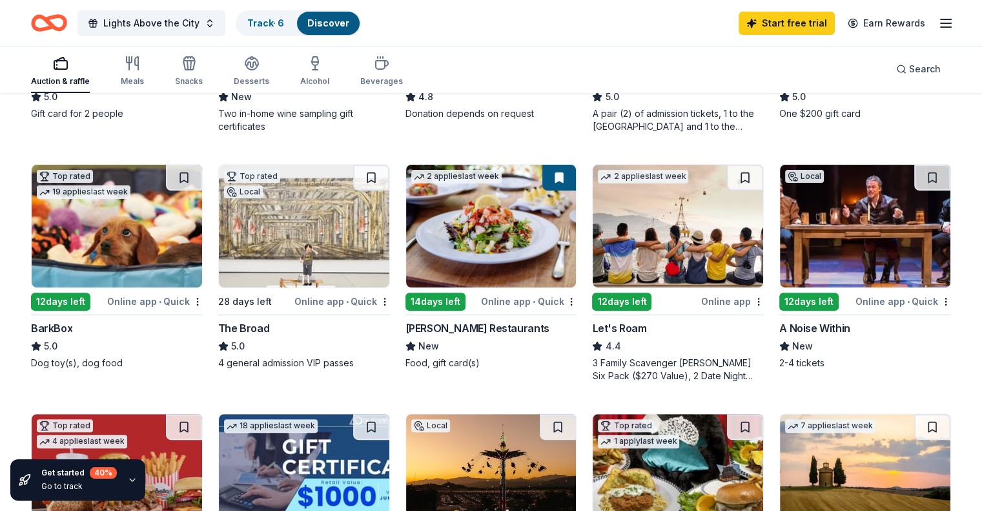
click at [473, 330] on div "[PERSON_NAME] Restaurants" at bounding box center [477, 327] width 144 height 15
click at [305, 341] on div "5.0" at bounding box center [304, 345] width 172 height 15
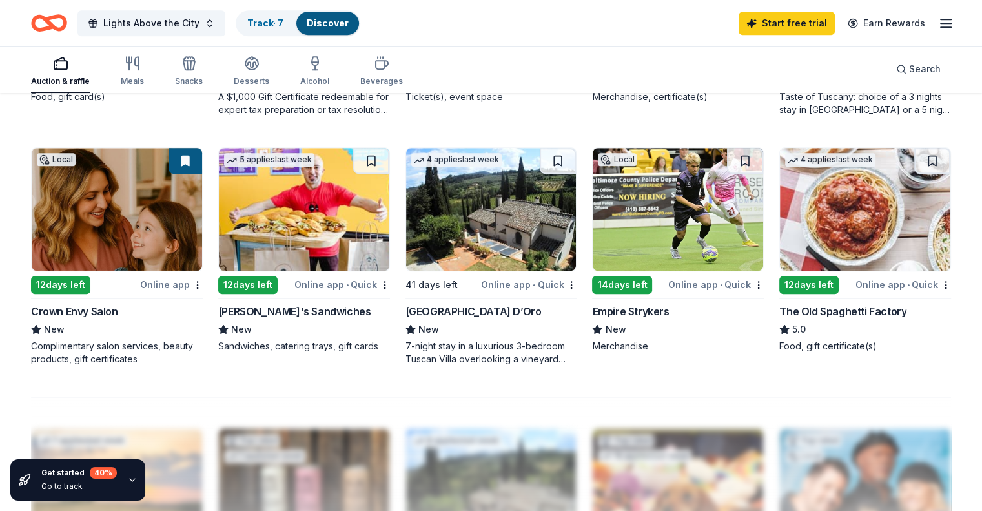
scroll to position [839, 0]
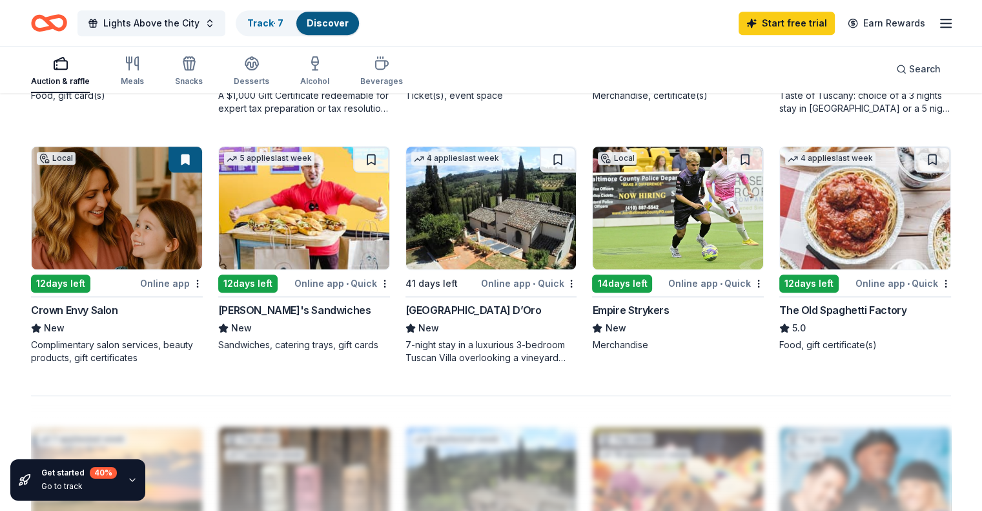
click at [483, 312] on div "Villa Sogni D’Oro" at bounding box center [473, 309] width 136 height 15
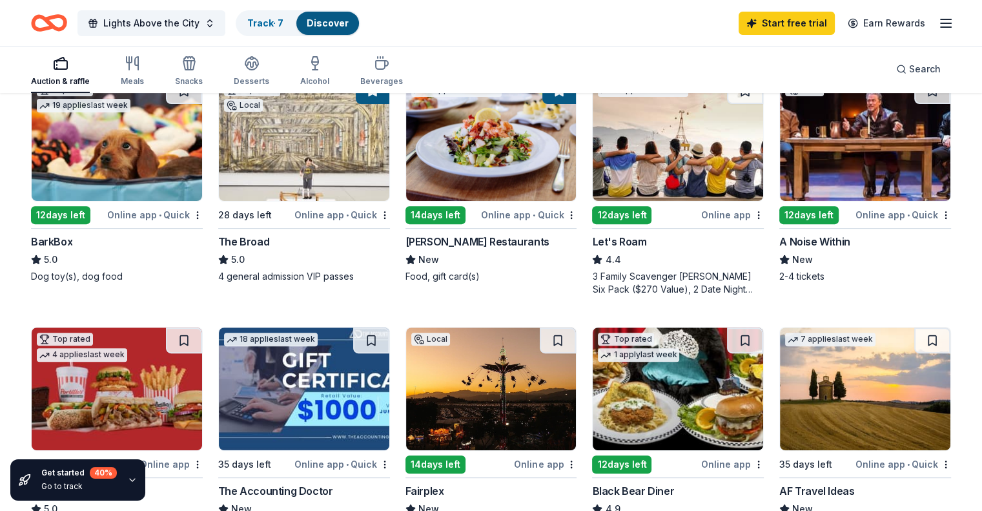
scroll to position [387, 0]
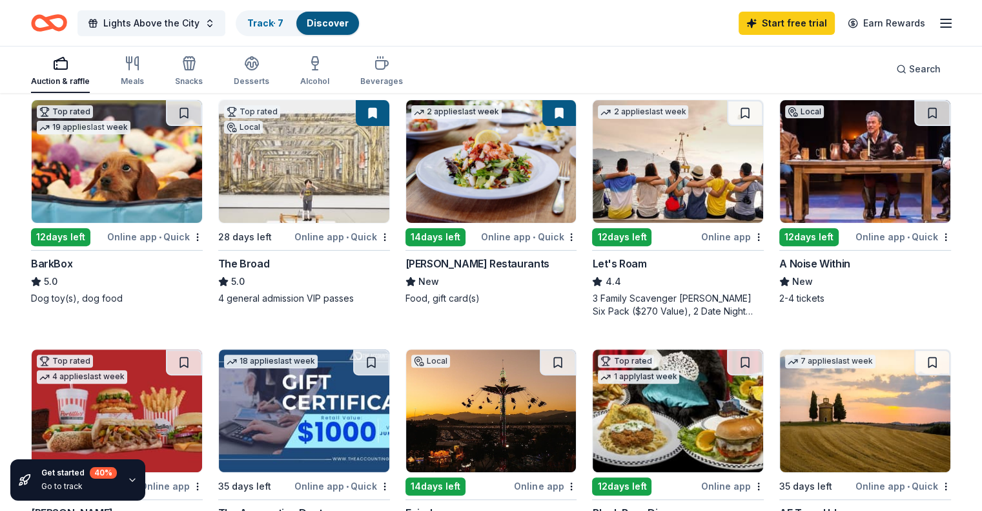
click at [307, 173] on img at bounding box center [304, 161] width 170 height 123
click at [677, 166] on img at bounding box center [678, 161] width 170 height 123
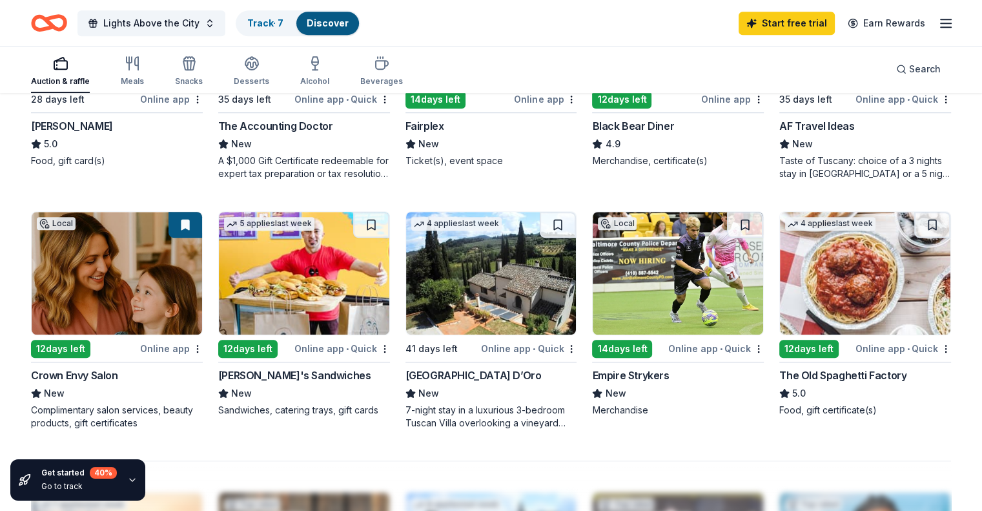
scroll to position [775, 0]
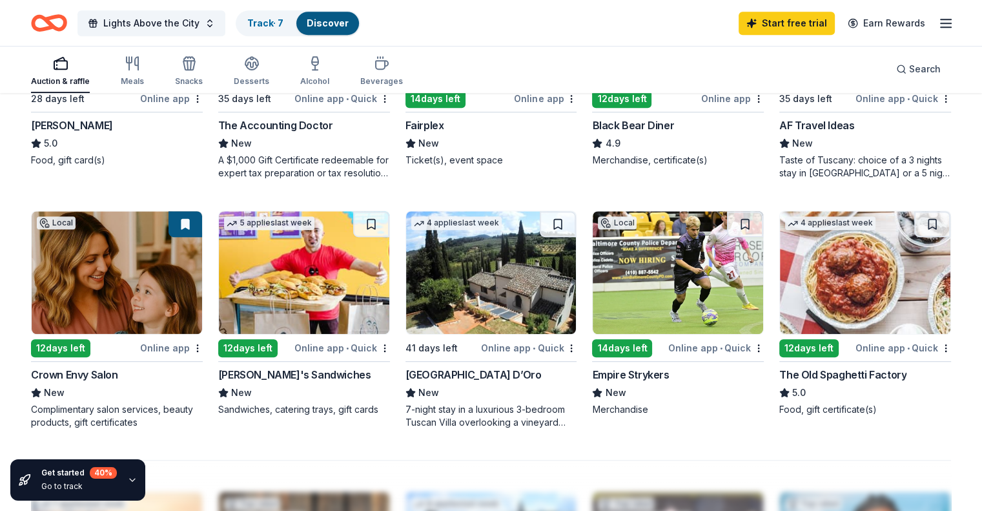
click at [132, 294] on img at bounding box center [117, 272] width 170 height 123
click at [85, 71] on div "Auction & raffle" at bounding box center [60, 71] width 59 height 31
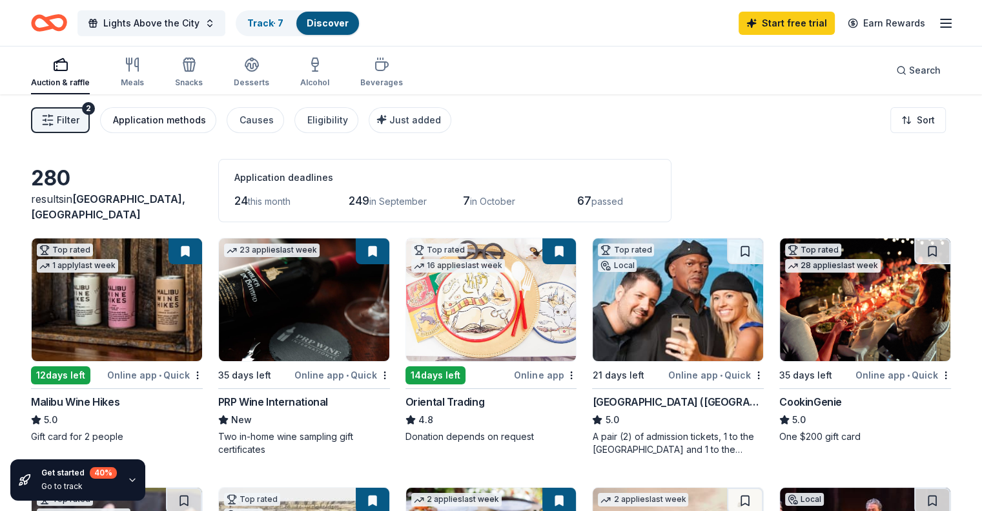
click at [189, 121] on div "Application methods" at bounding box center [159, 119] width 93 height 15
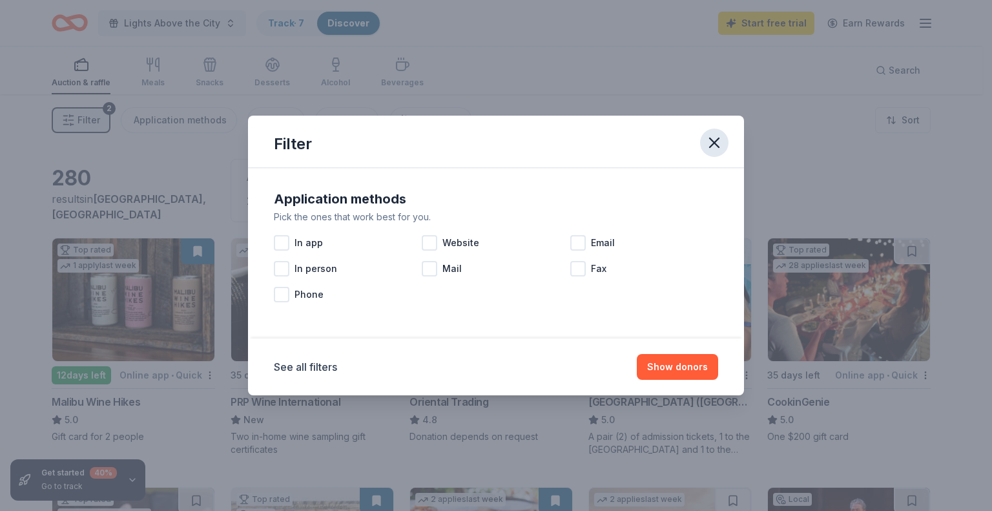
click at [717, 139] on icon "button" at bounding box center [714, 142] width 9 height 9
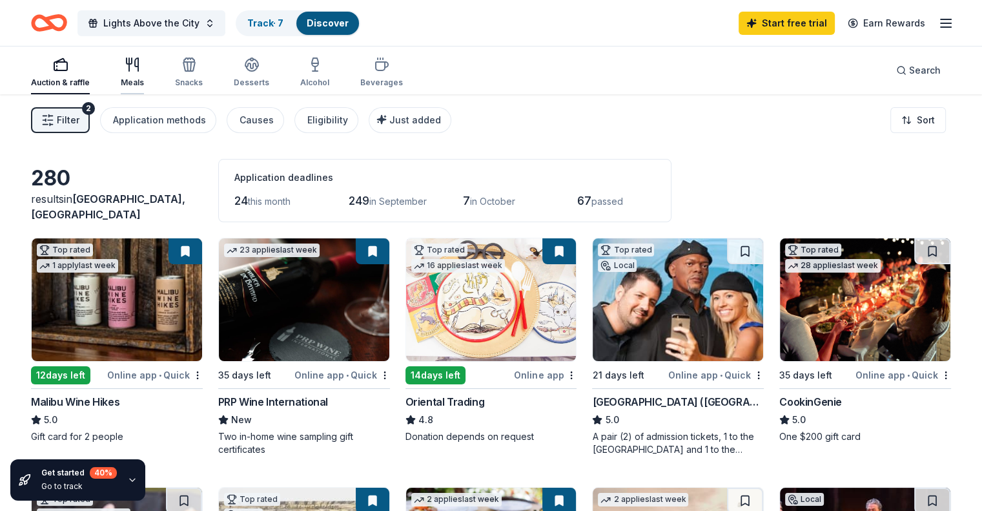
click at [140, 70] on icon "button" at bounding box center [132, 64] width 15 height 15
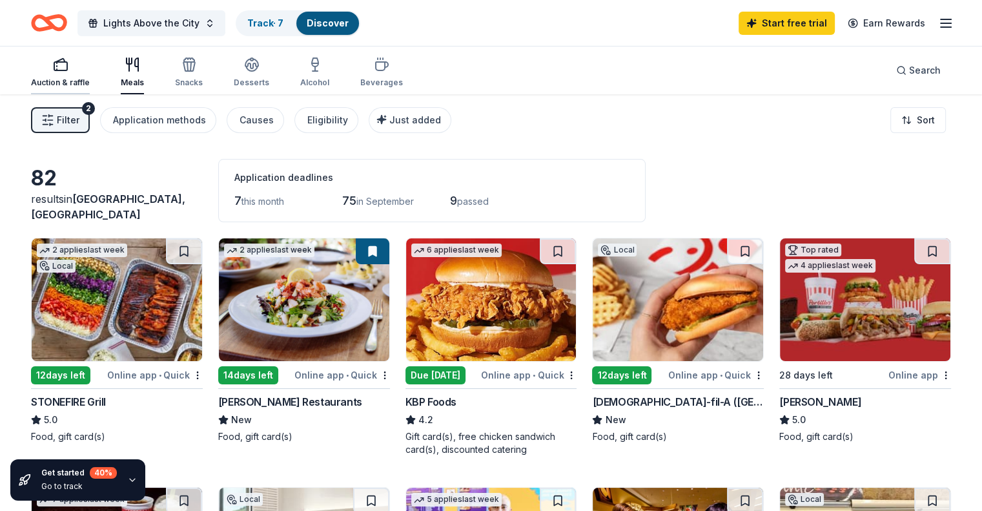
click at [68, 65] on icon "button" at bounding box center [60, 64] width 15 height 15
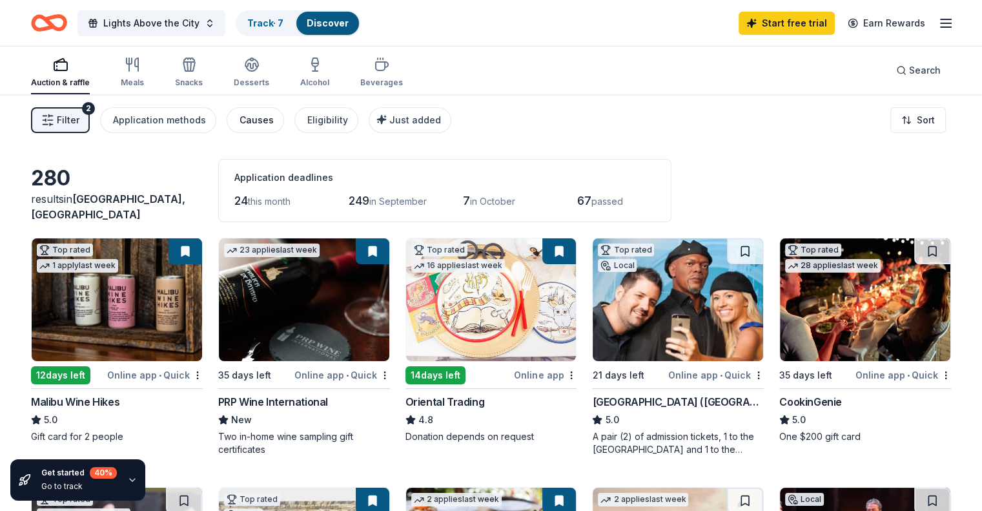
click at [263, 118] on div "Causes" at bounding box center [257, 119] width 34 height 15
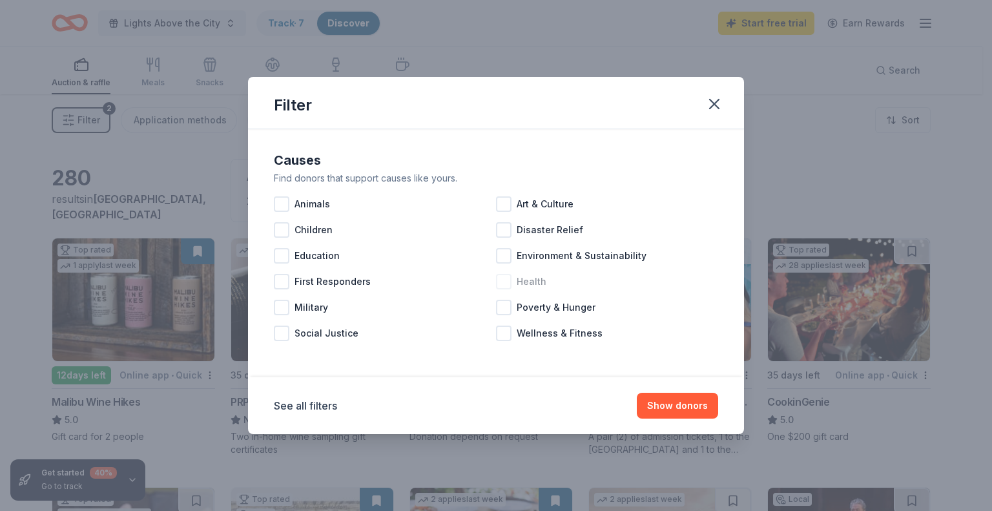
click at [537, 278] on span "Health" at bounding box center [531, 281] width 30 height 15
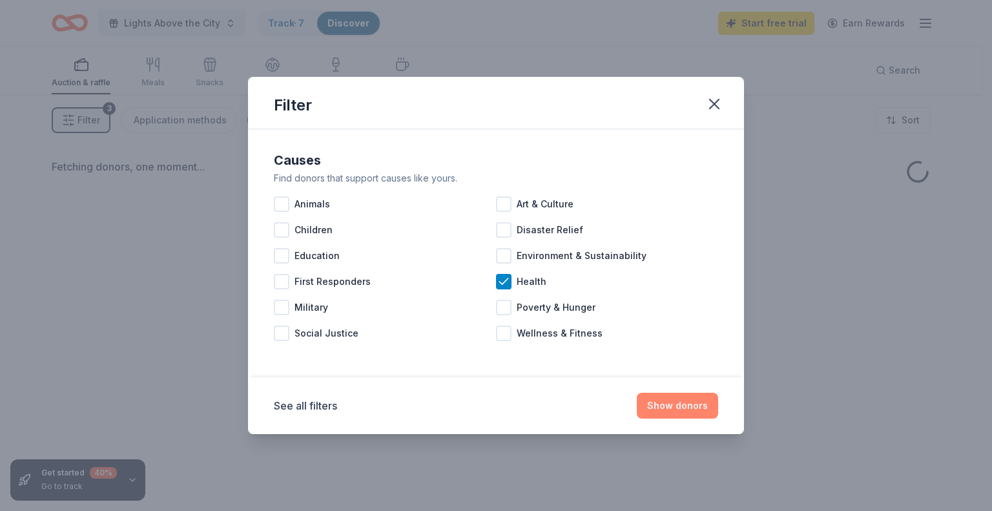
click at [673, 407] on button "Show donors" at bounding box center [677, 406] width 81 height 26
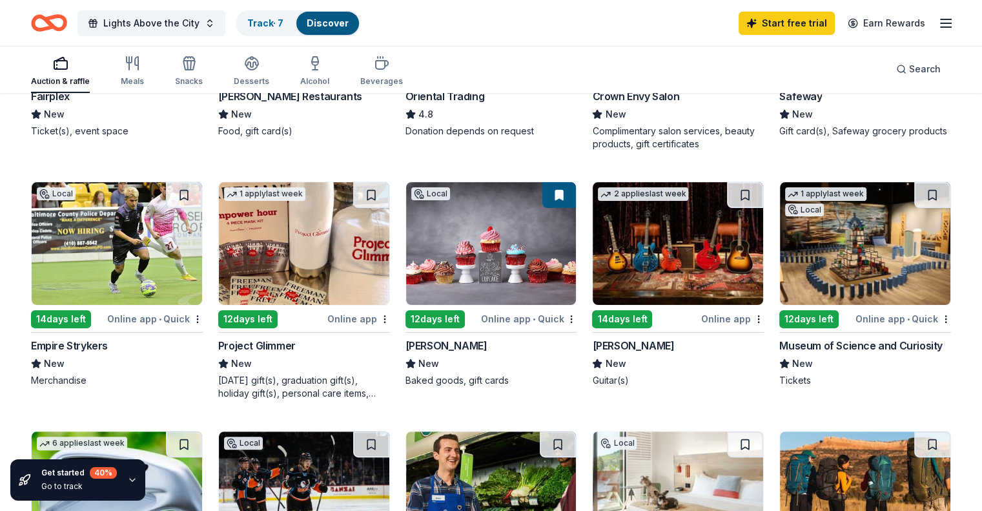
scroll to position [323, 0]
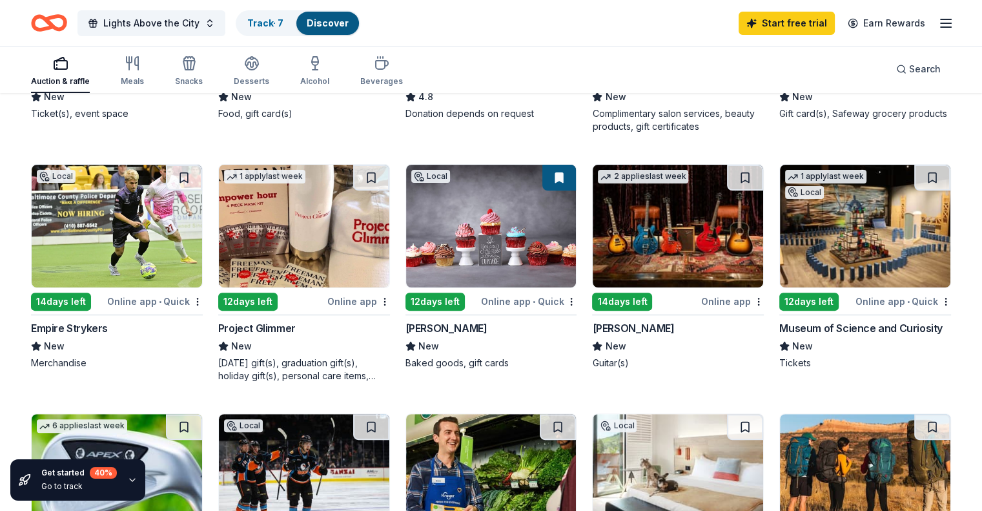
click at [649, 239] on img at bounding box center [678, 226] width 170 height 123
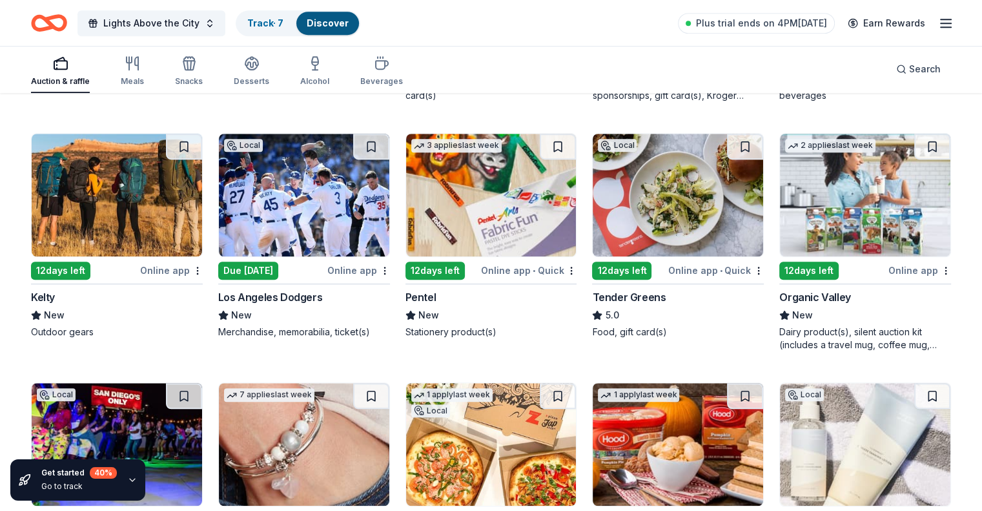
scroll to position [966, 0]
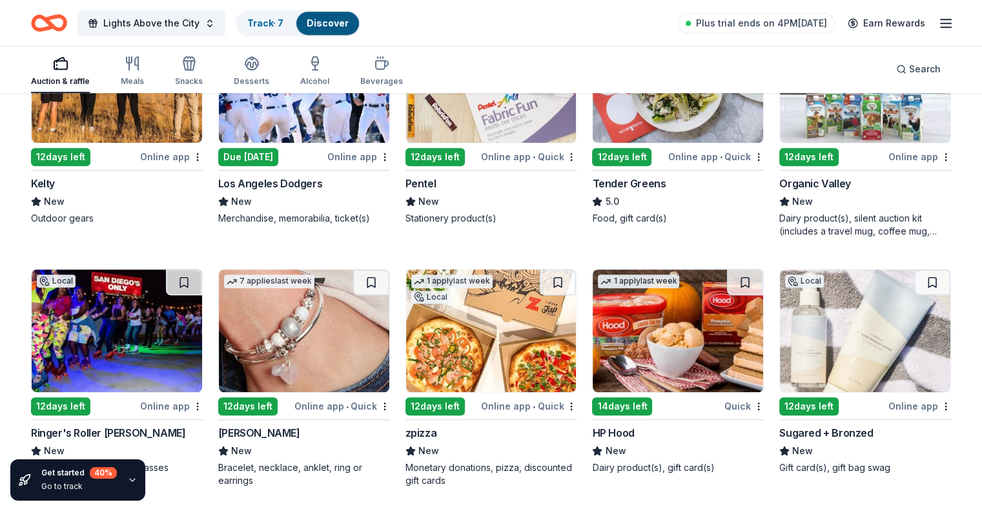
click at [298, 365] on img at bounding box center [304, 330] width 170 height 123
click at [832, 339] on img at bounding box center [865, 330] width 170 height 123
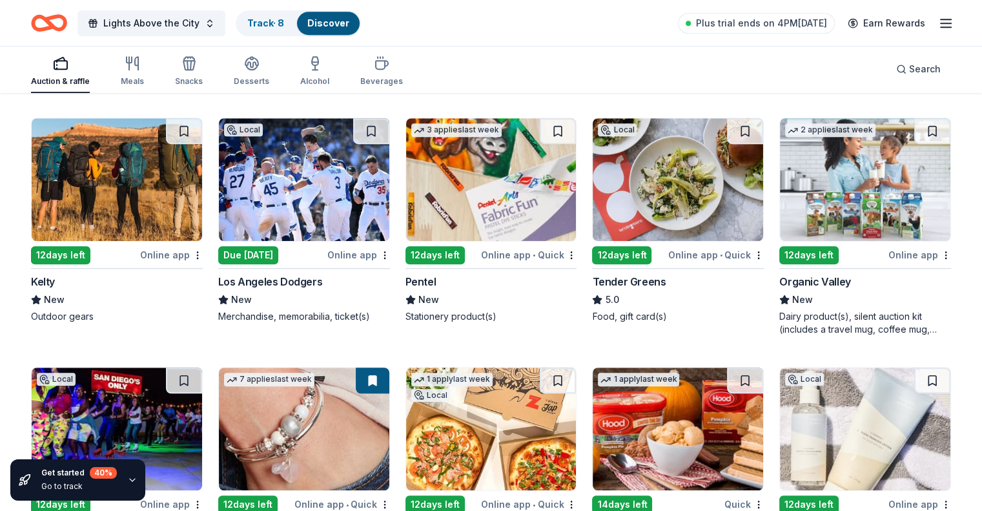
scroll to position [837, 0]
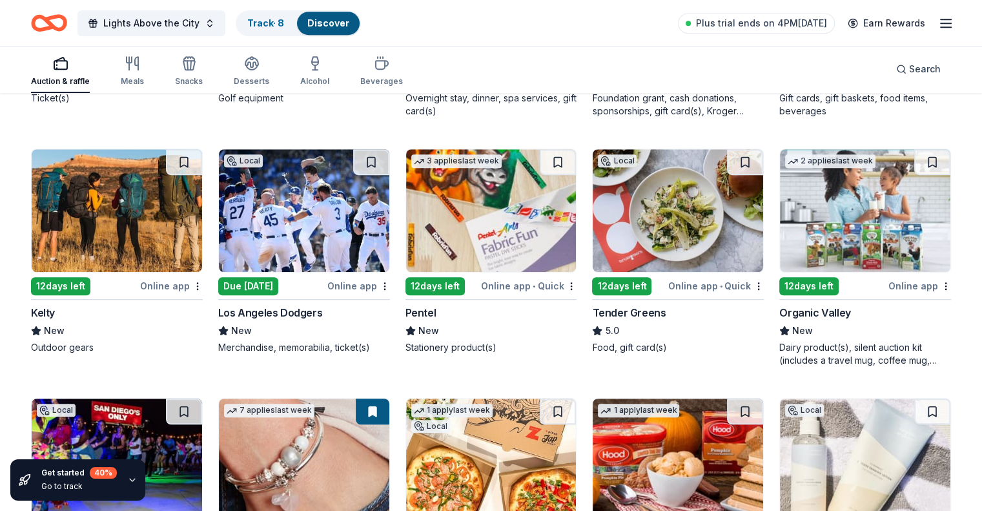
click at [323, 247] on img at bounding box center [304, 210] width 170 height 123
click at [372, 154] on button at bounding box center [371, 162] width 36 height 26
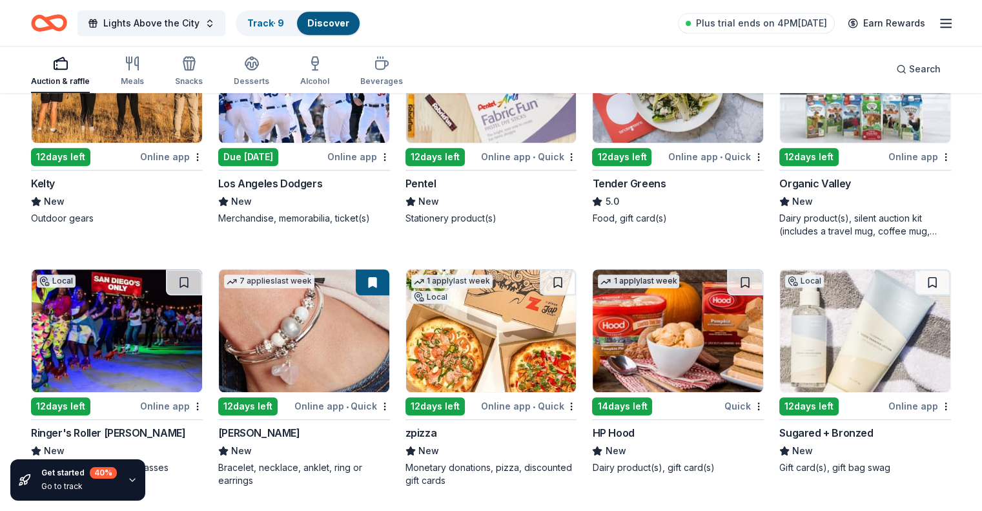
click at [124, 353] on img at bounding box center [117, 330] width 170 height 123
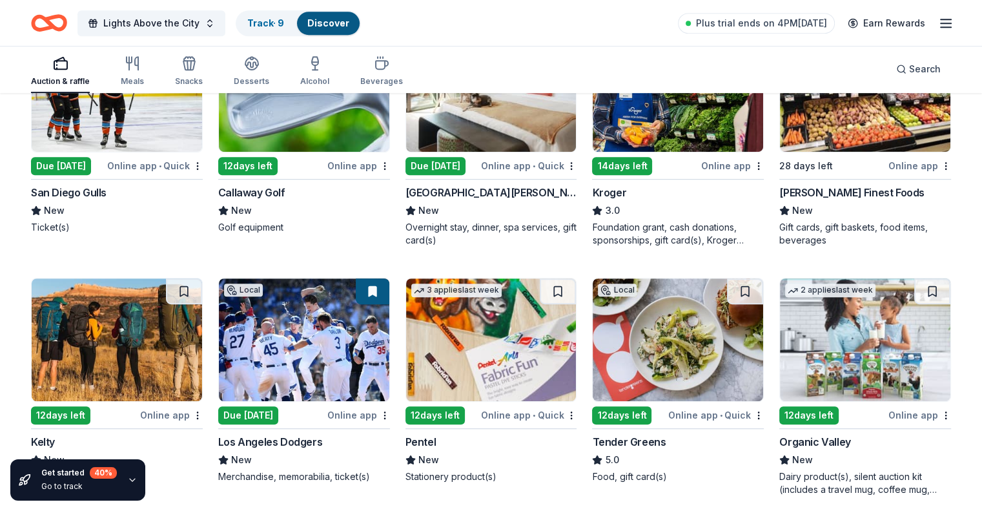
scroll to position [643, 0]
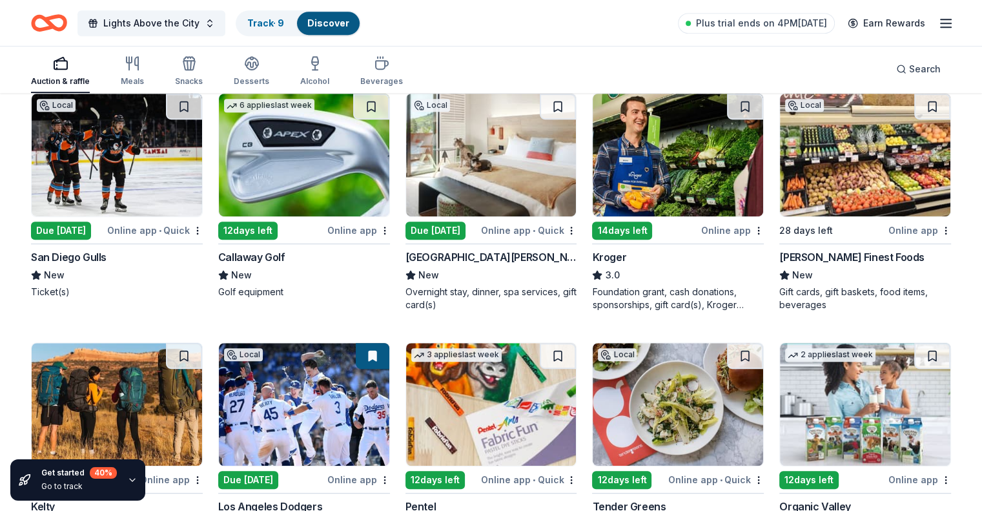
click at [489, 172] on img at bounding box center [491, 155] width 170 height 123
click at [323, 161] on img at bounding box center [304, 155] width 170 height 123
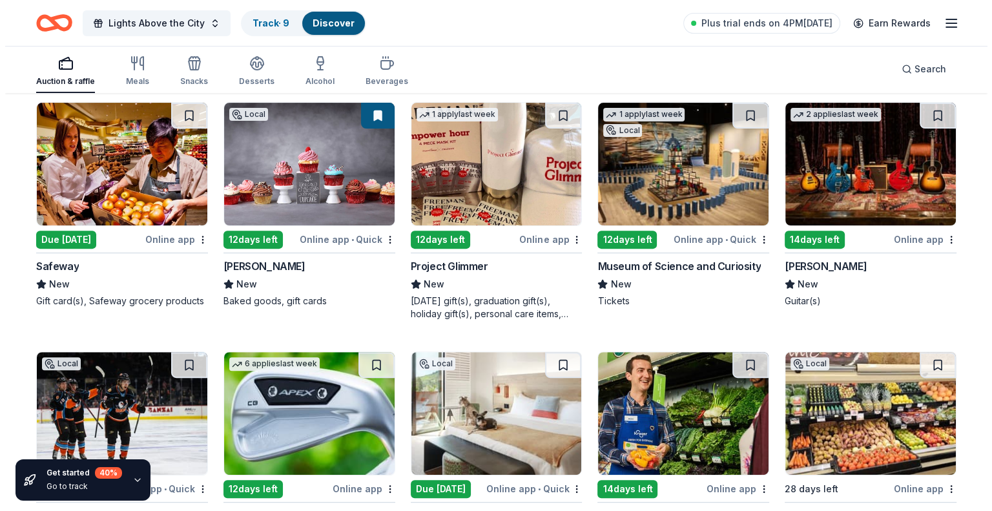
scroll to position [0, 0]
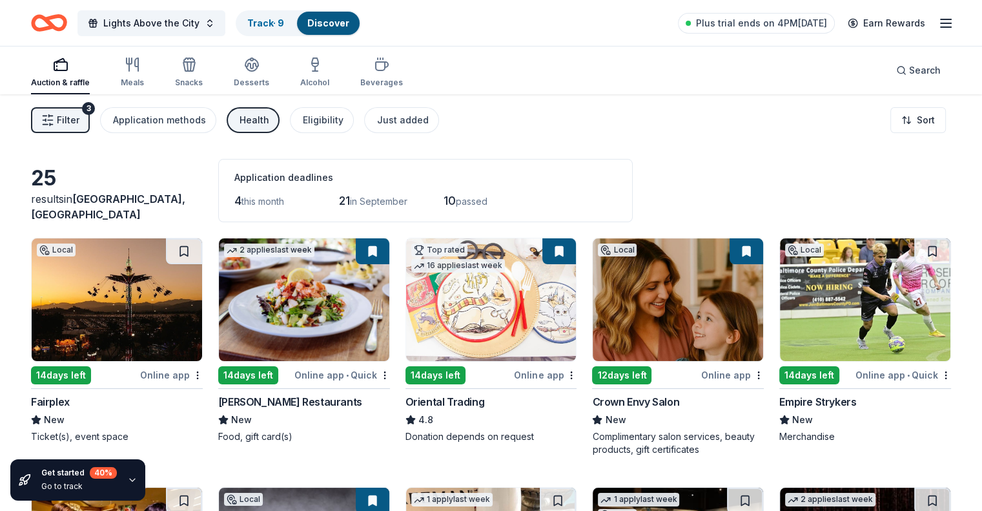
click at [79, 127] on span "Filter" at bounding box center [68, 119] width 23 height 15
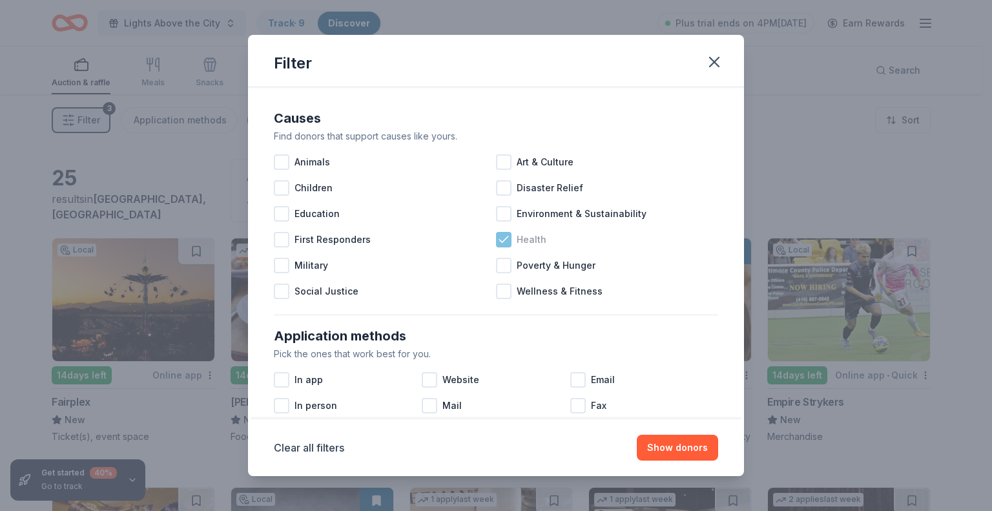
click at [499, 238] on icon at bounding box center [503, 239] width 13 height 13
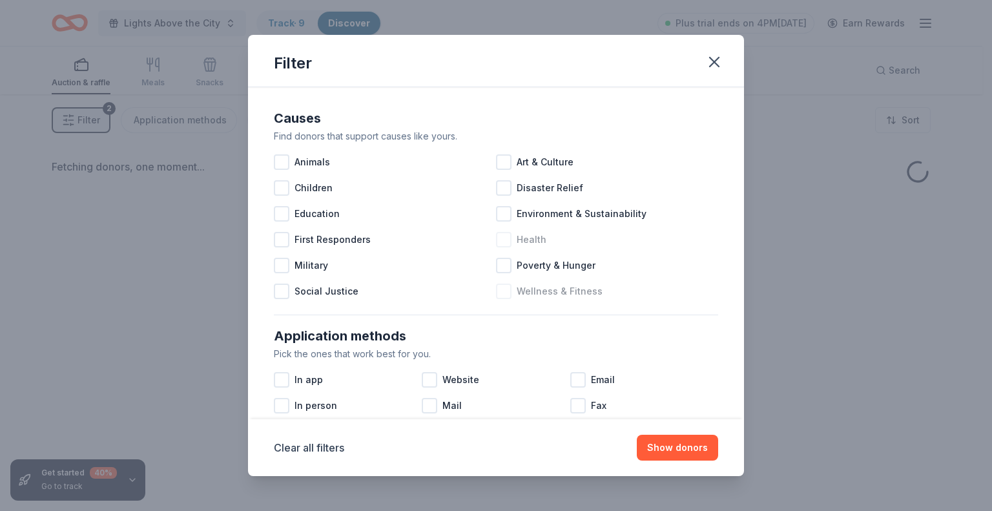
click at [500, 290] on div at bounding box center [503, 290] width 15 height 15
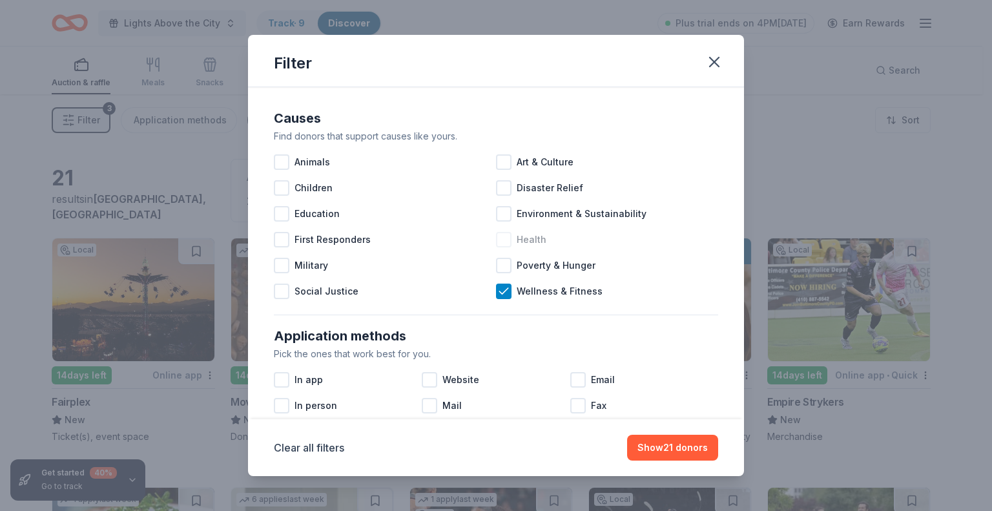
click at [500, 238] on div at bounding box center [503, 239] width 15 height 15
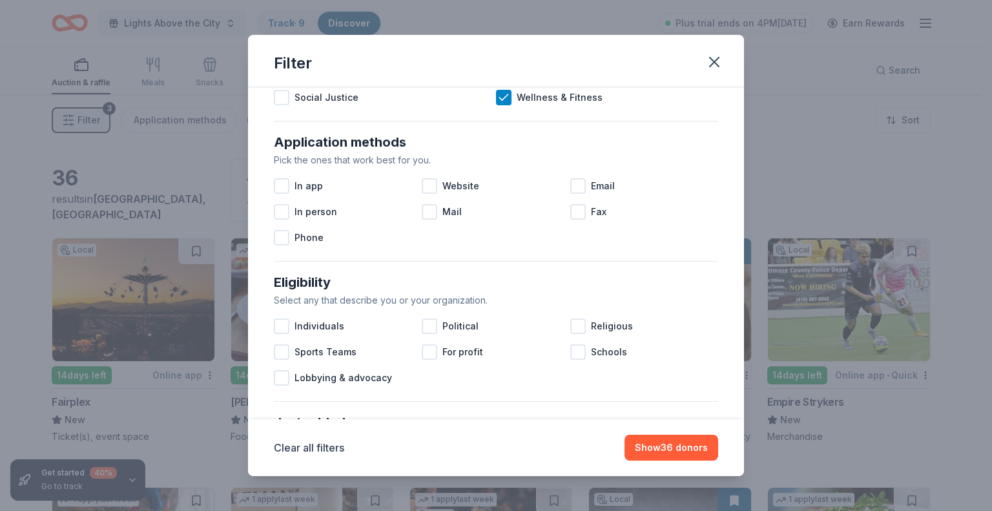
scroll to position [258, 0]
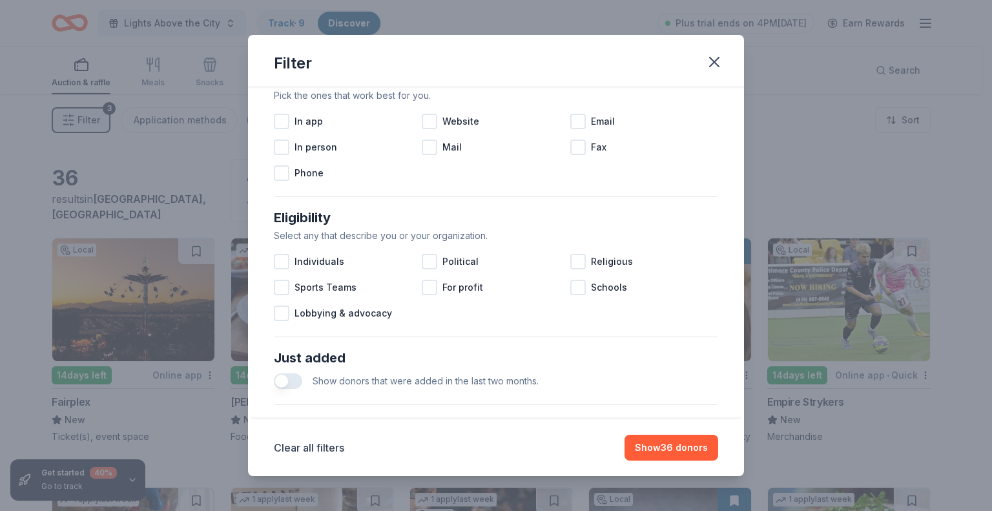
click at [299, 380] on button "button" at bounding box center [288, 380] width 28 height 15
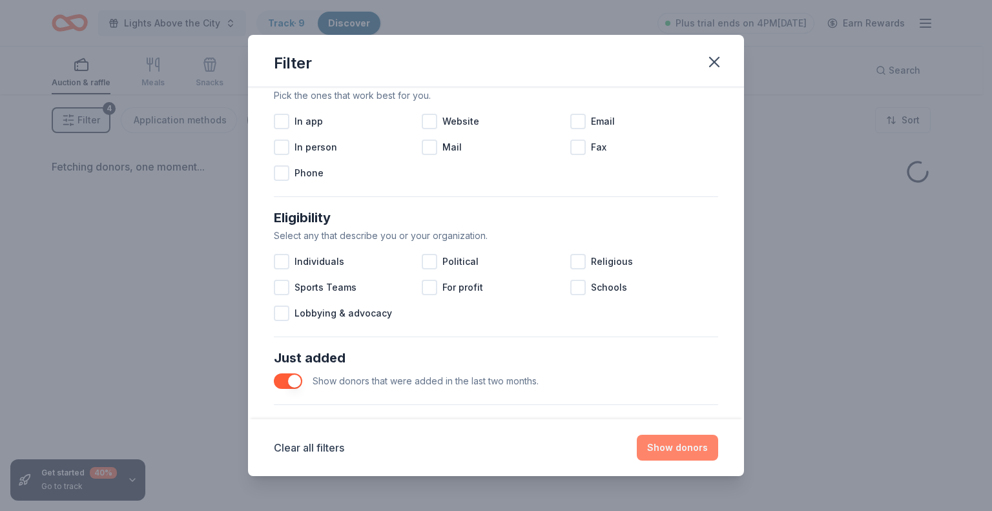
click at [696, 446] on button "Show donors" at bounding box center [677, 448] width 81 height 26
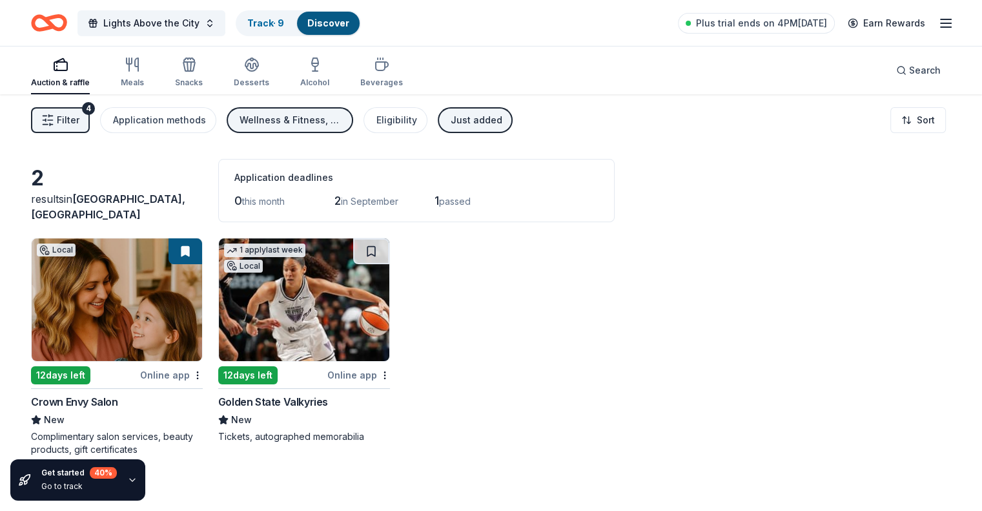
click at [79, 121] on span "Filter" at bounding box center [68, 119] width 23 height 15
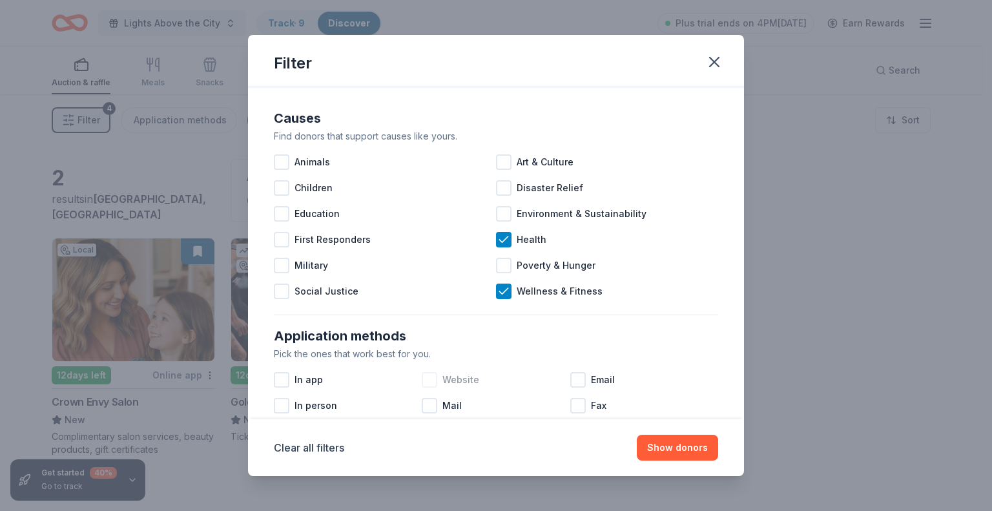
scroll to position [323, 0]
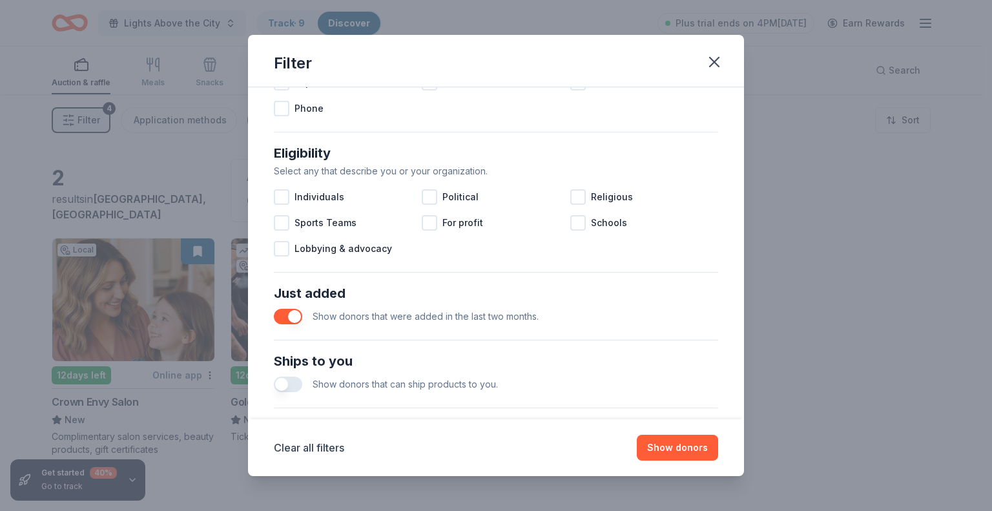
click at [282, 313] on button "button" at bounding box center [288, 316] width 28 height 15
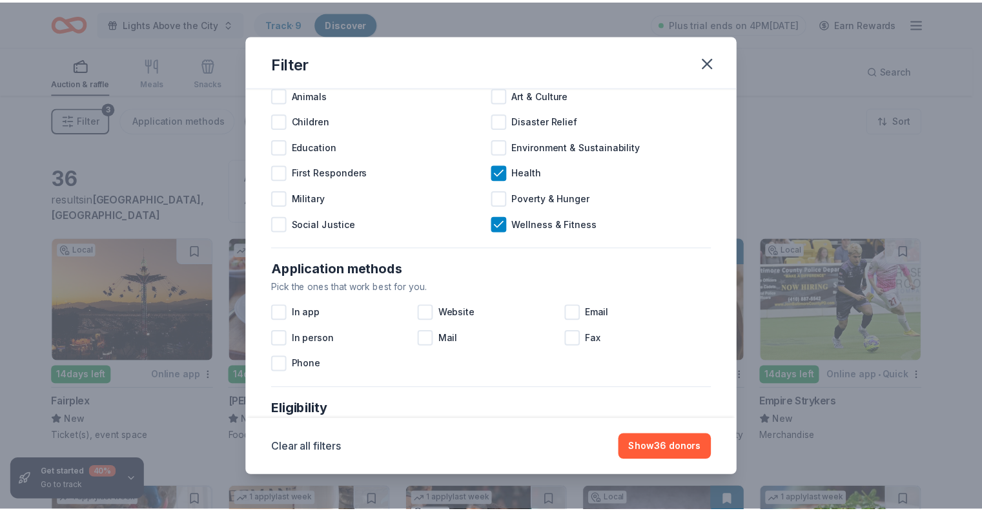
scroll to position [65, 0]
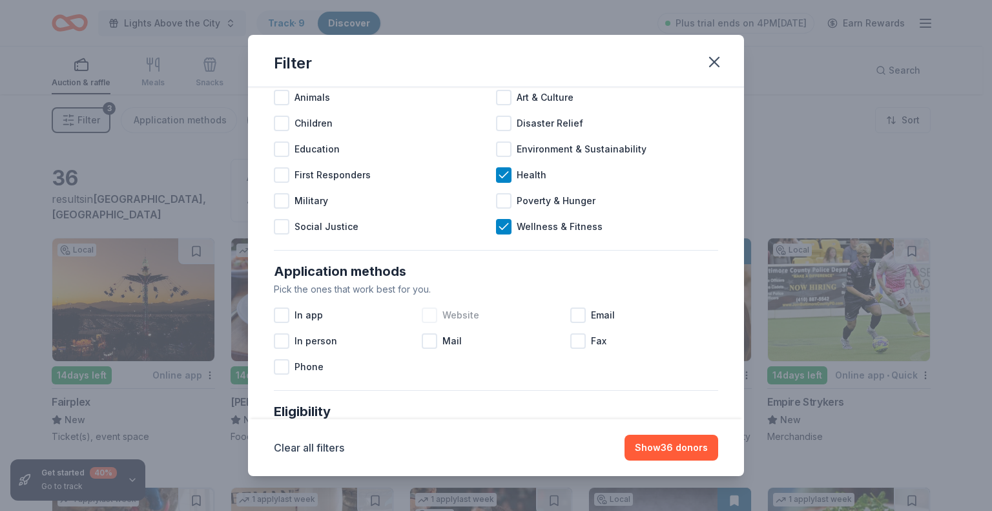
click at [422, 318] on div at bounding box center [429, 314] width 15 height 15
click at [571, 311] on div at bounding box center [577, 314] width 15 height 15
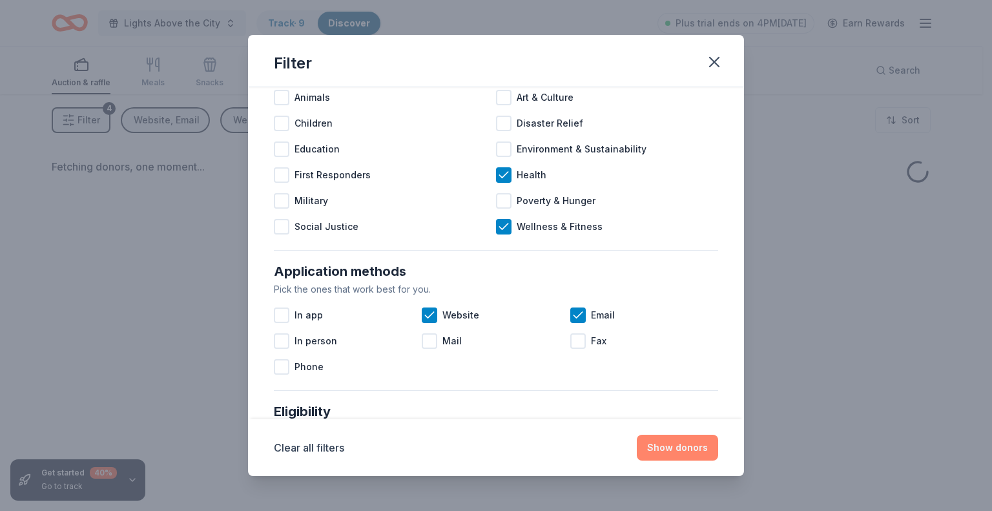
click at [680, 447] on button "Show donors" at bounding box center [677, 448] width 81 height 26
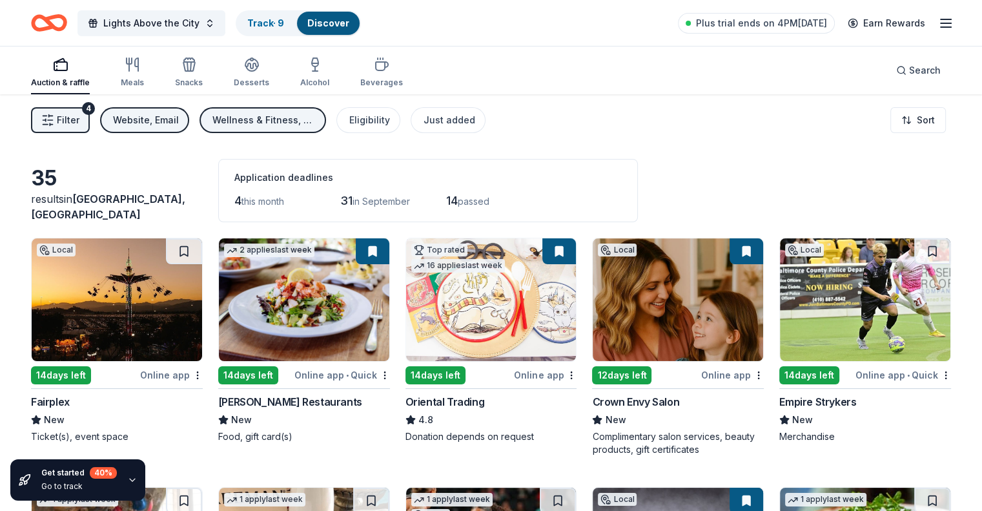
click at [323, 330] on img at bounding box center [304, 299] width 170 height 123
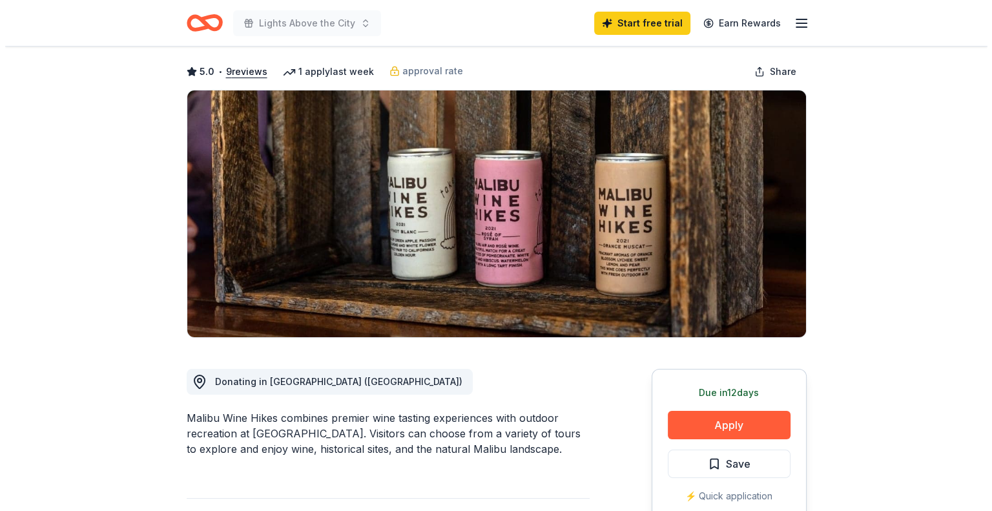
scroll to position [129, 0]
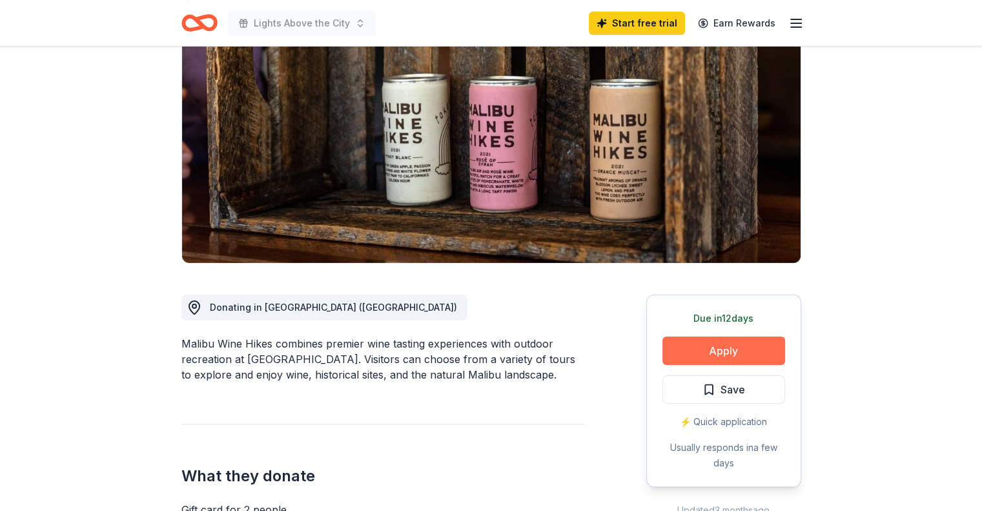
click at [741, 345] on button "Apply" at bounding box center [723, 350] width 123 height 28
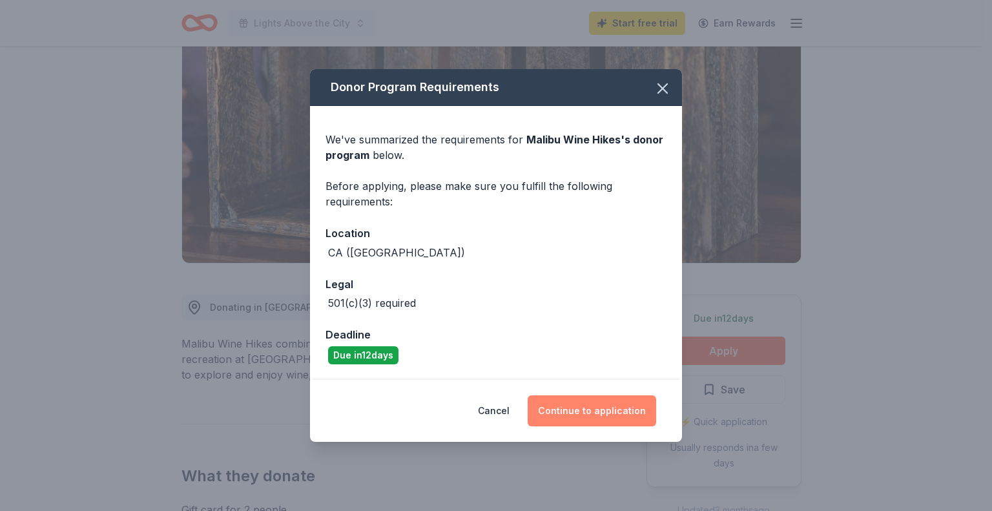
click at [560, 411] on button "Continue to application" at bounding box center [591, 410] width 128 height 31
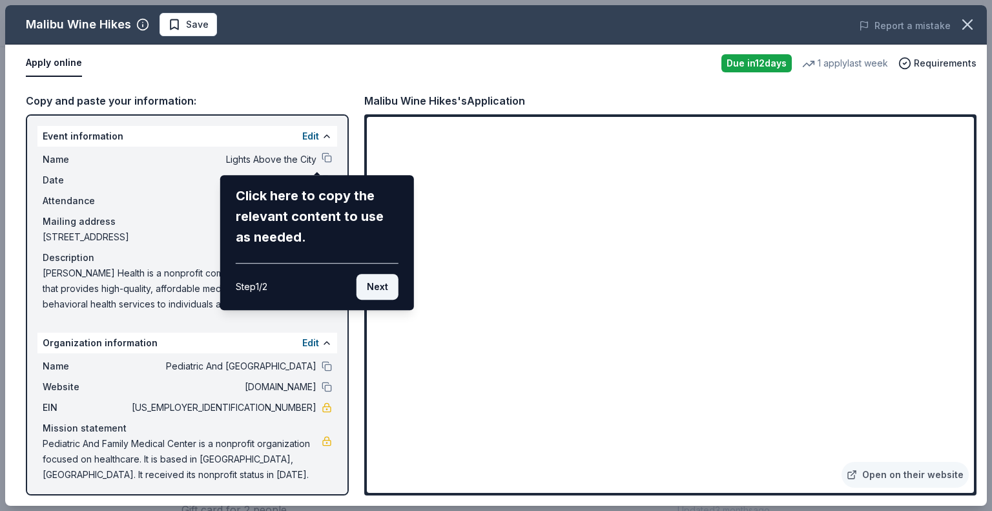
click at [373, 290] on button "Next" at bounding box center [377, 287] width 42 height 26
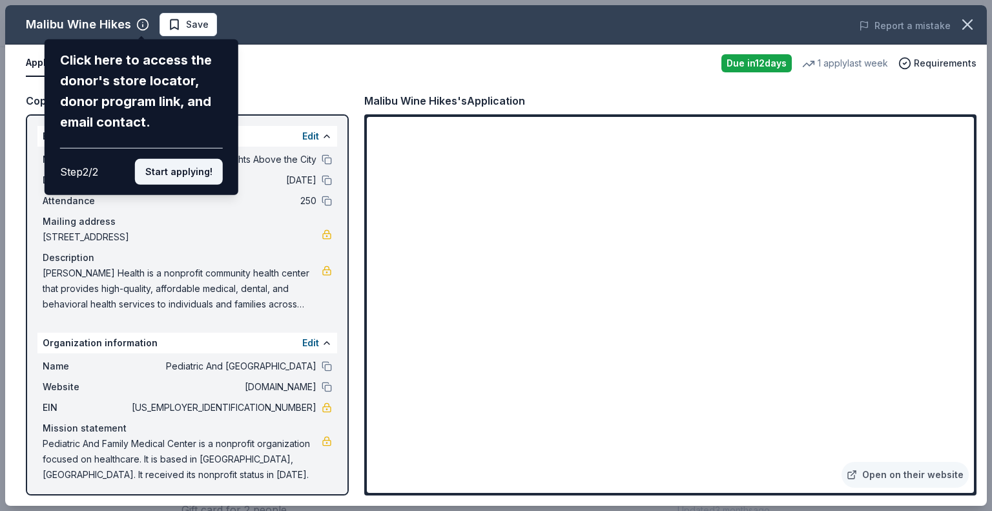
click at [183, 173] on button "Start applying!" at bounding box center [179, 172] width 88 height 26
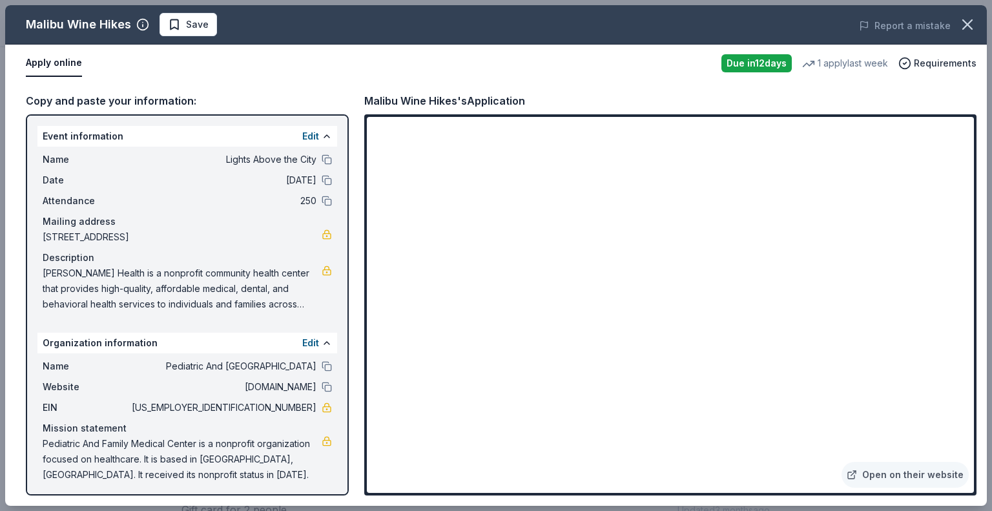
click at [615, 190] on div "Malibu Wine Hikes Save Report a mistake Apply online Due in 12 days 1 apply las…" at bounding box center [495, 255] width 981 height 500
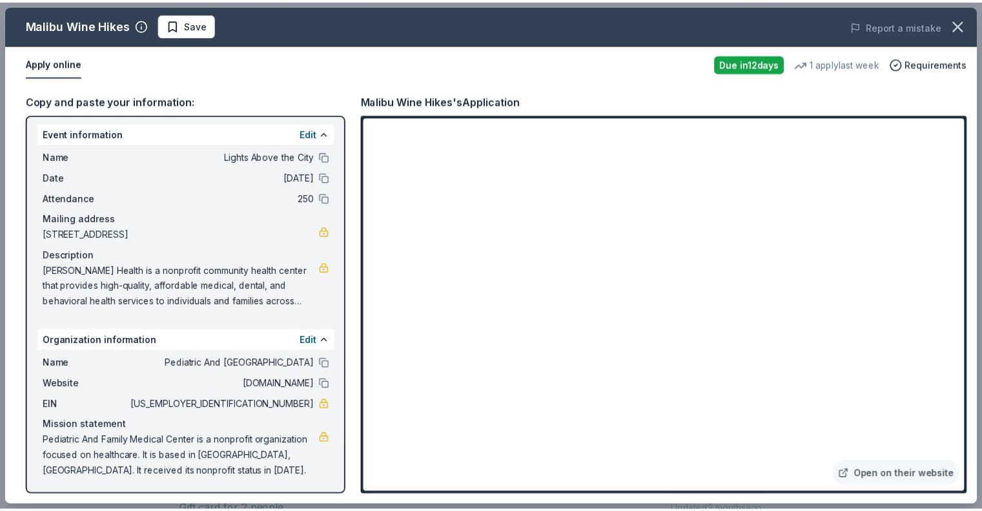
scroll to position [0, 0]
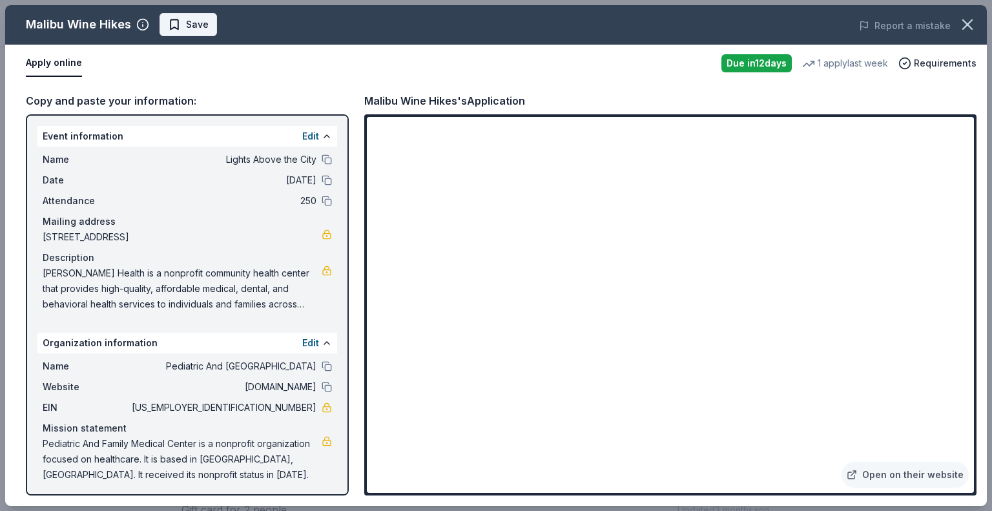
click at [180, 24] on span "Save" at bounding box center [188, 24] width 41 height 15
click at [970, 21] on icon "button" at bounding box center [967, 24] width 9 height 9
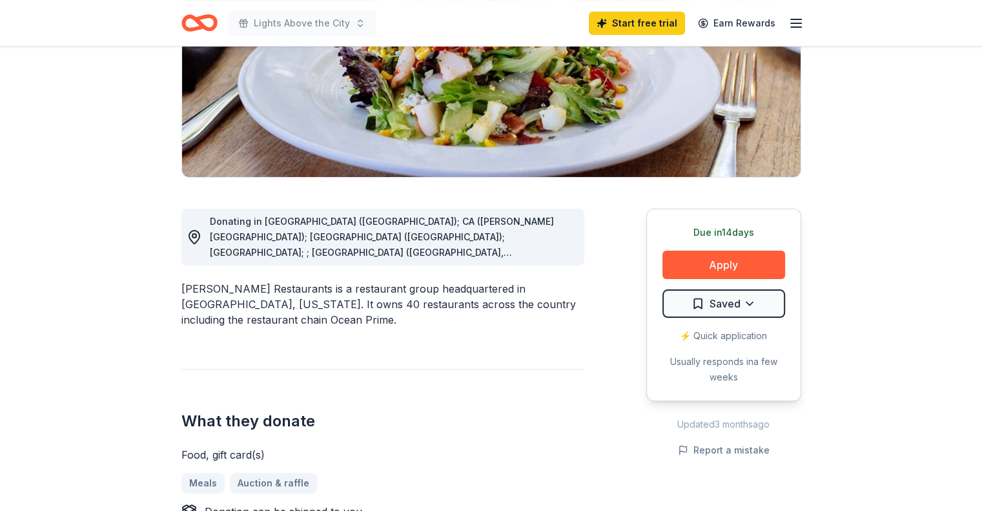
scroll to position [194, 0]
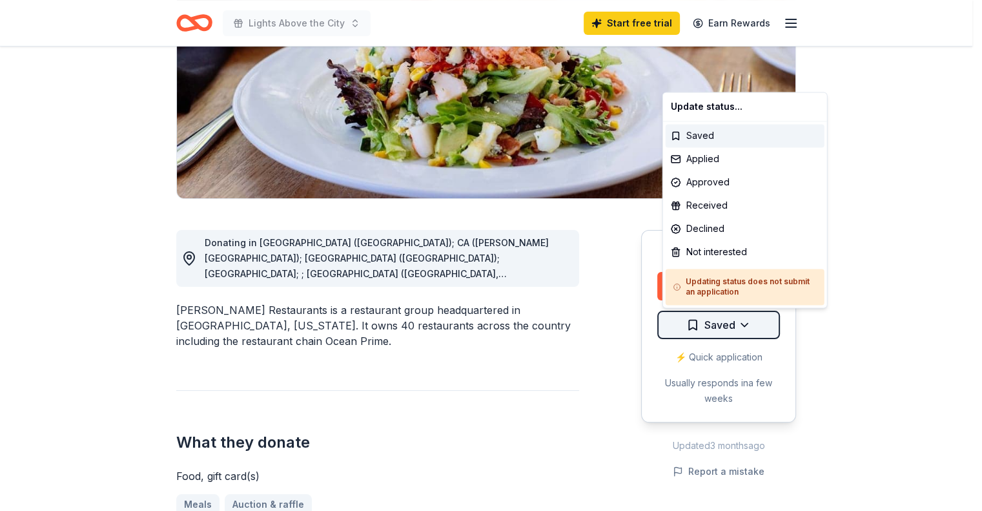
click at [726, 317] on html "Lights Above the City Start free trial Earn Rewards Due in 14 days Share Camero…" at bounding box center [491, 61] width 982 height 511
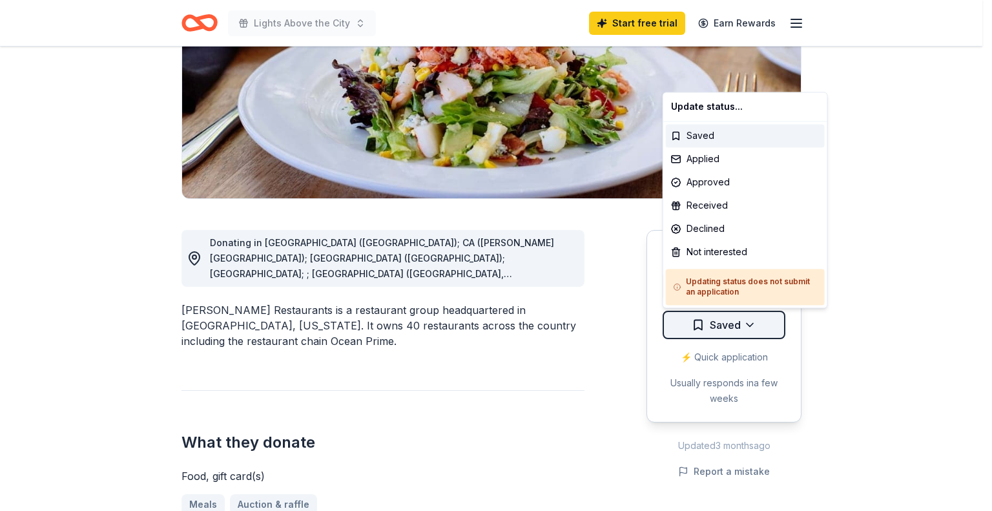
click at [726, 317] on html "Lights Above the City Start free trial Earn Rewards Due in 14 days Share Camero…" at bounding box center [496, 61] width 992 height 511
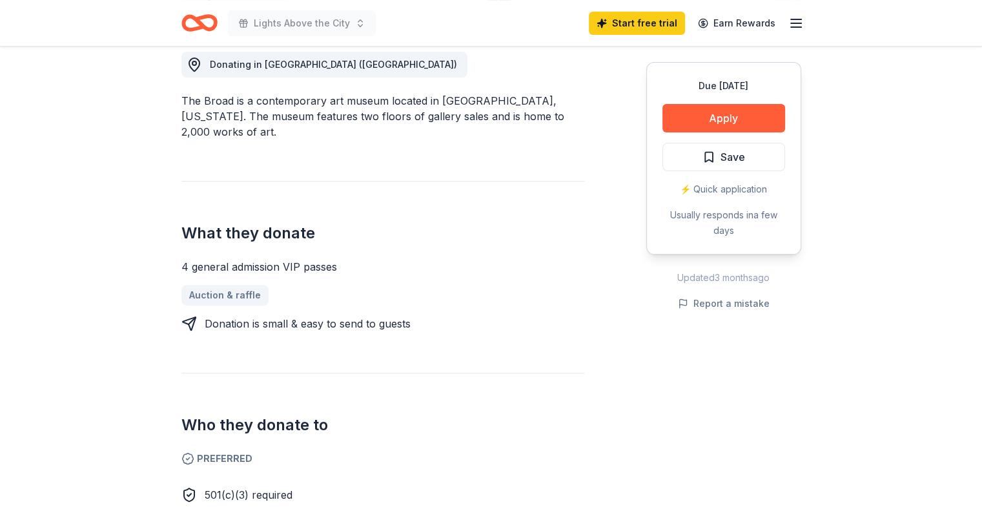
scroll to position [452, 0]
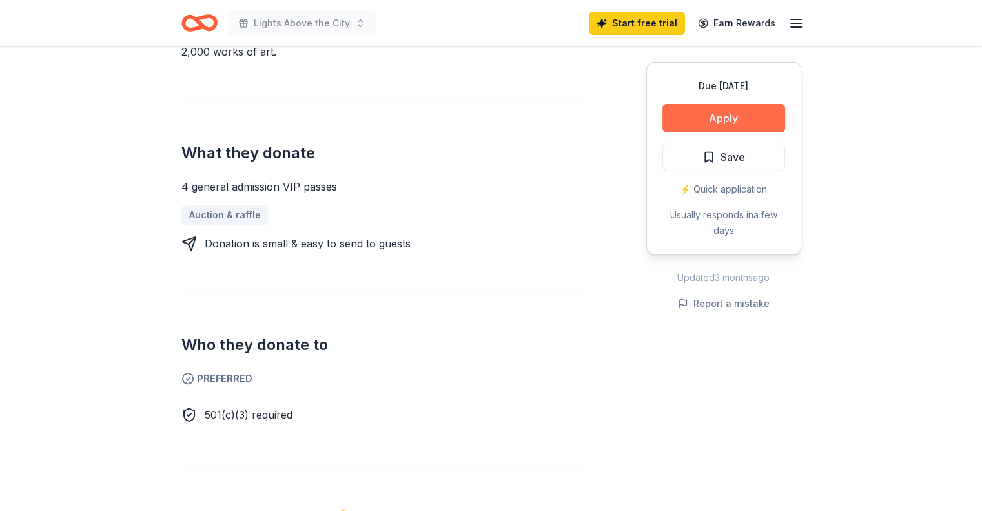
click at [717, 114] on button "Apply" at bounding box center [723, 118] width 123 height 28
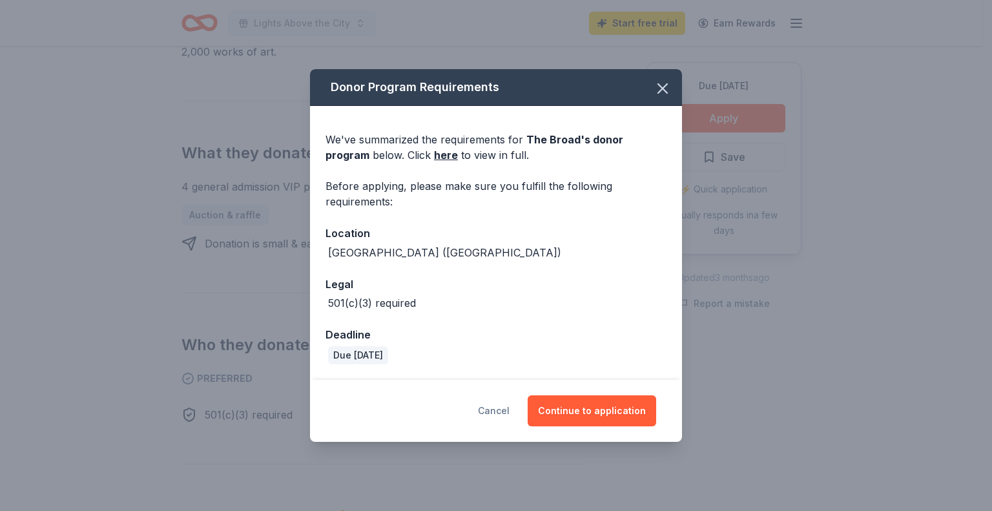
click at [495, 407] on button "Cancel" at bounding box center [494, 410] width 32 height 31
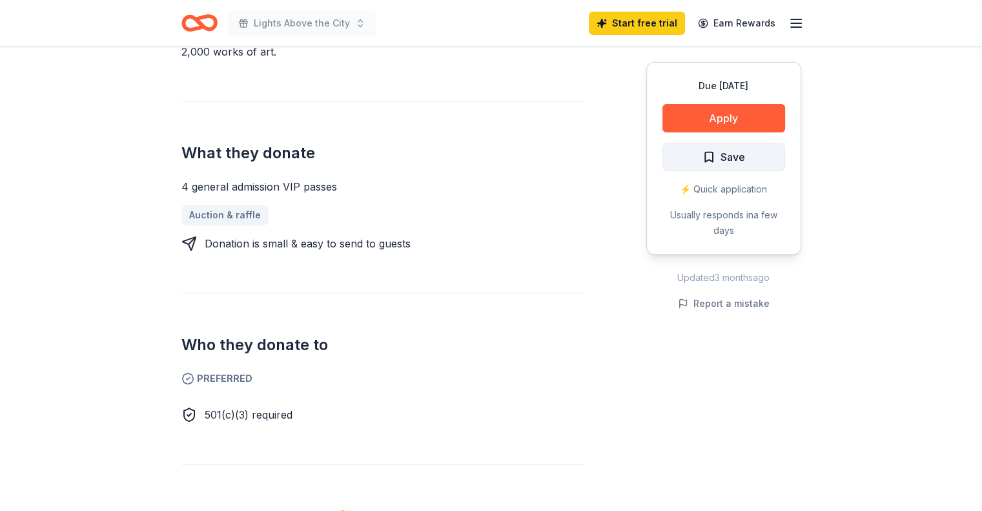
click at [707, 154] on span "Save" at bounding box center [723, 156] width 43 height 17
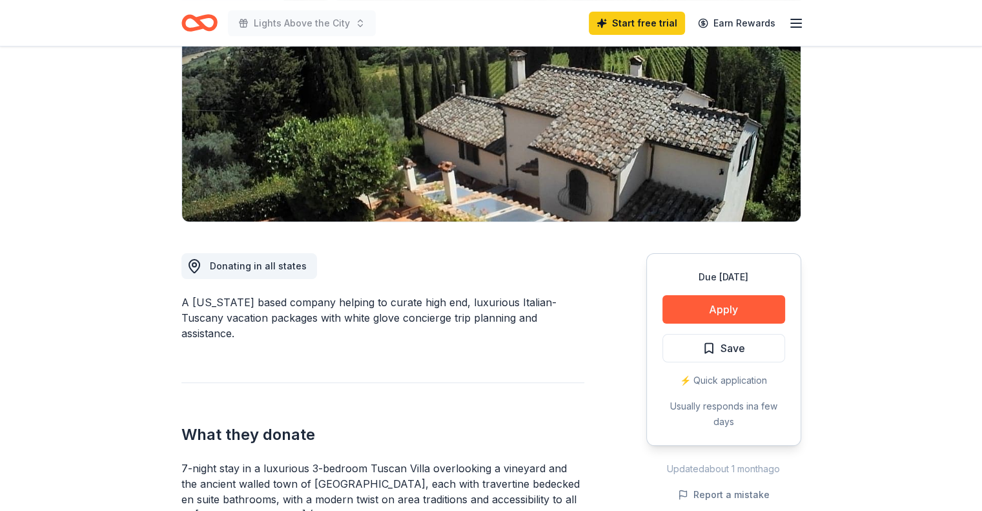
scroll to position [387, 0]
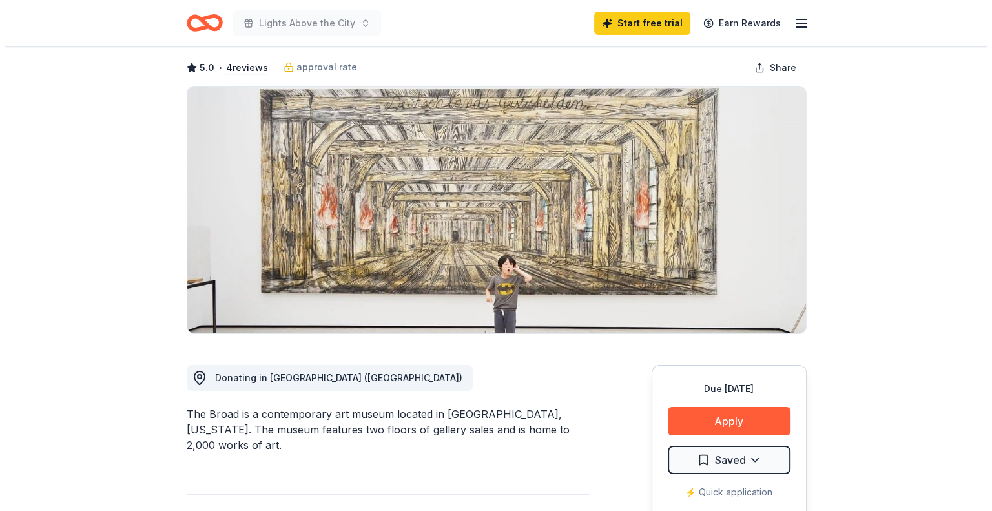
scroll to position [194, 0]
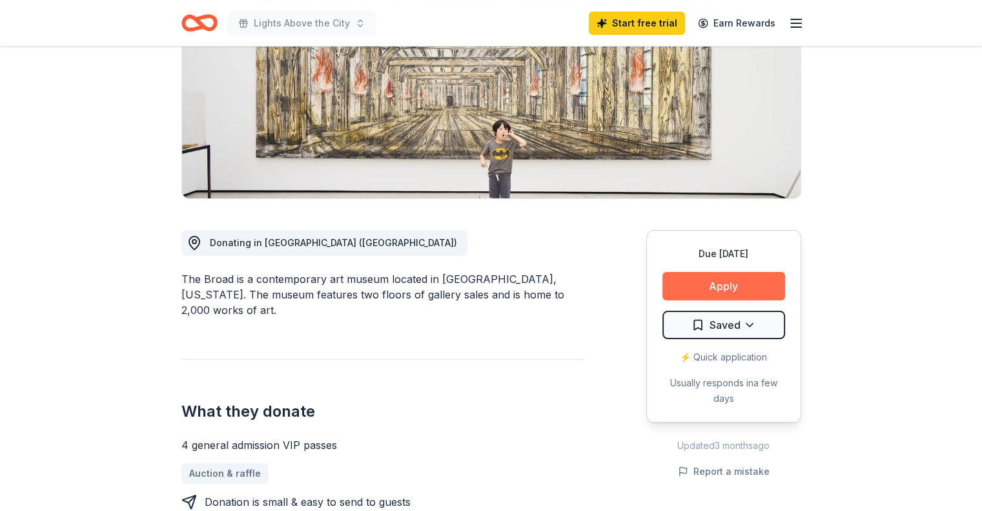
click at [708, 285] on button "Apply" at bounding box center [723, 286] width 123 height 28
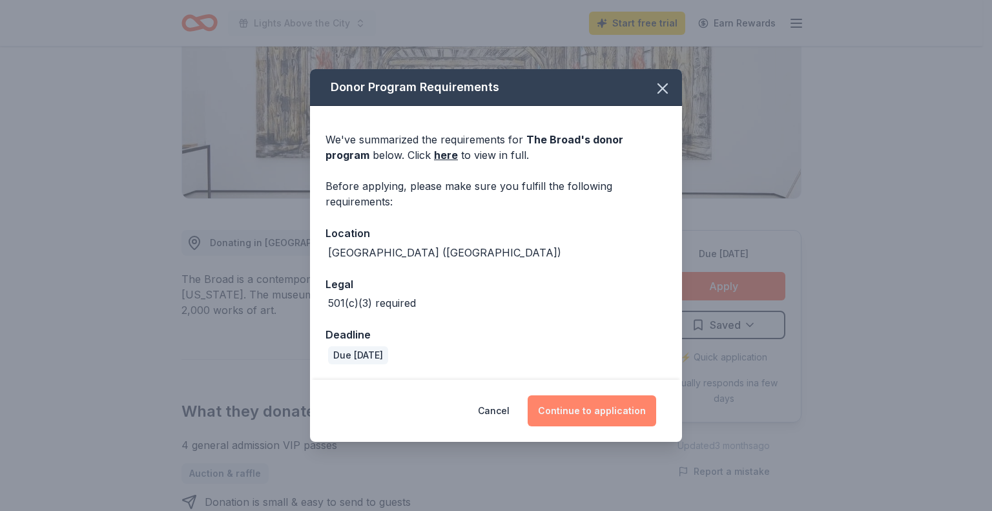
click at [584, 410] on button "Continue to application" at bounding box center [591, 410] width 128 height 31
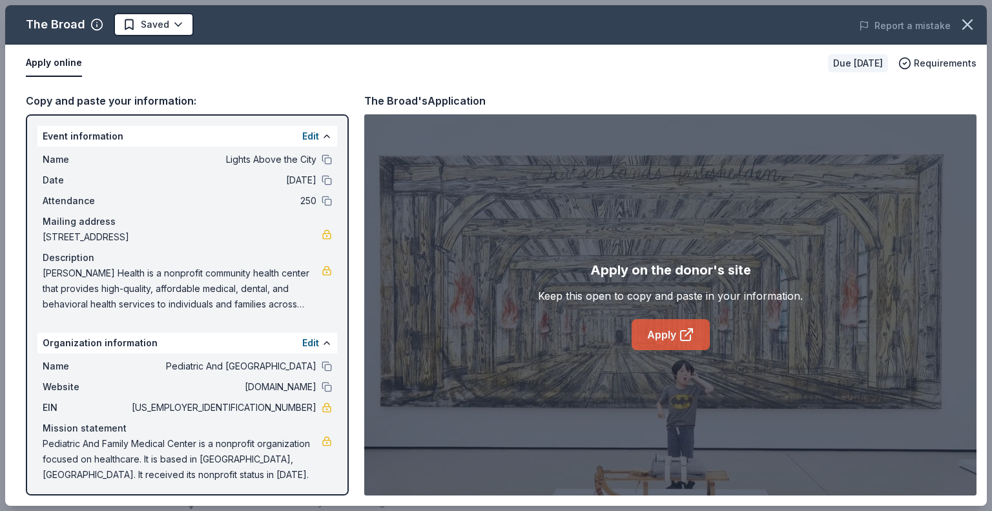
click at [676, 336] on link "Apply" at bounding box center [670, 334] width 78 height 31
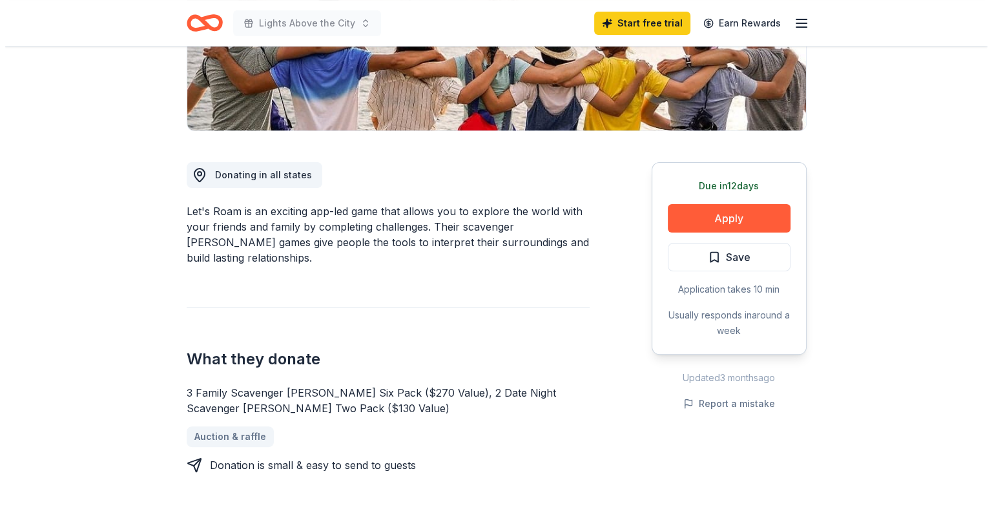
scroll to position [258, 0]
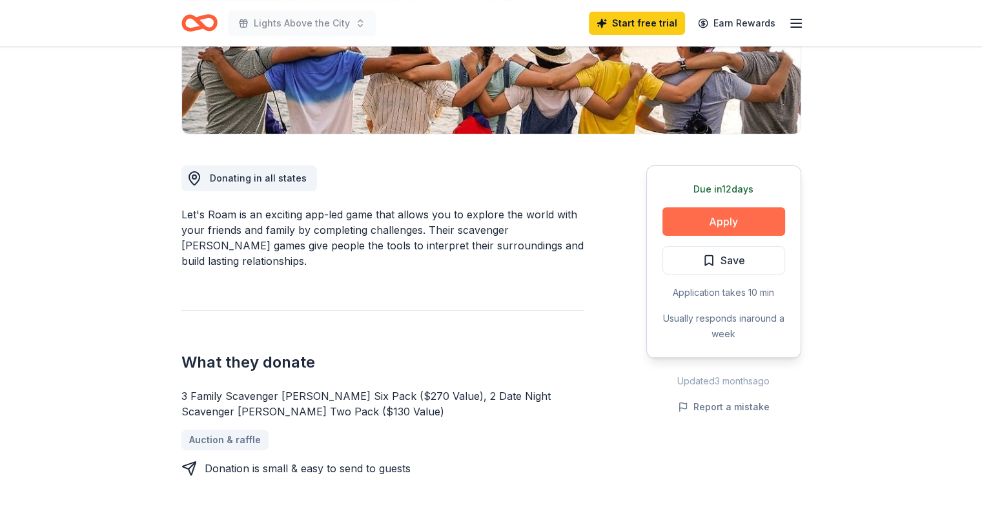
click at [708, 221] on button "Apply" at bounding box center [723, 221] width 123 height 28
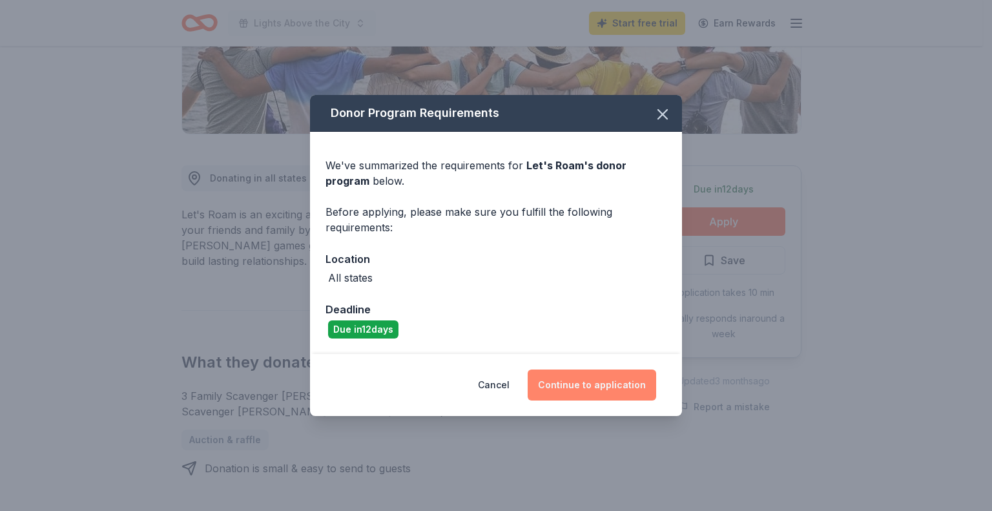
click at [584, 383] on button "Continue to application" at bounding box center [591, 384] width 128 height 31
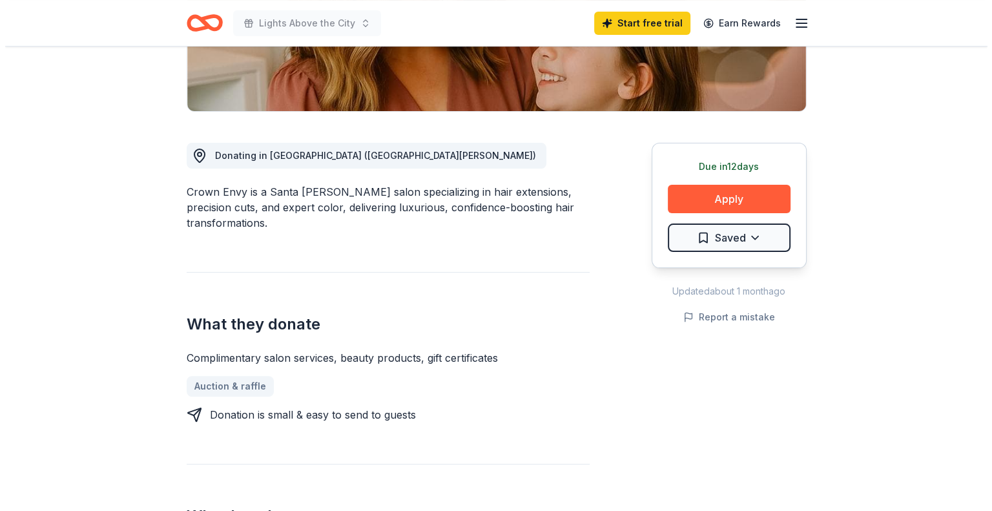
scroll to position [258, 0]
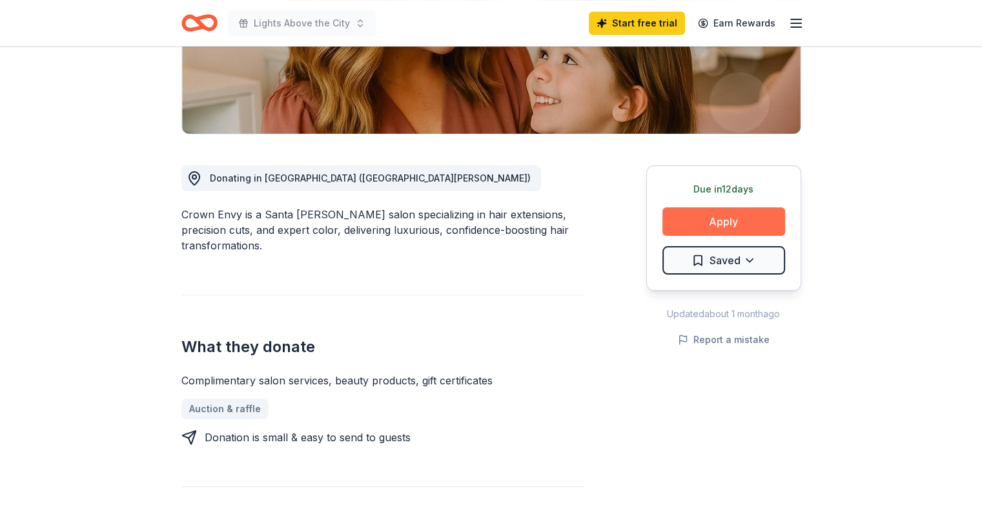
click at [721, 214] on button "Apply" at bounding box center [723, 221] width 123 height 28
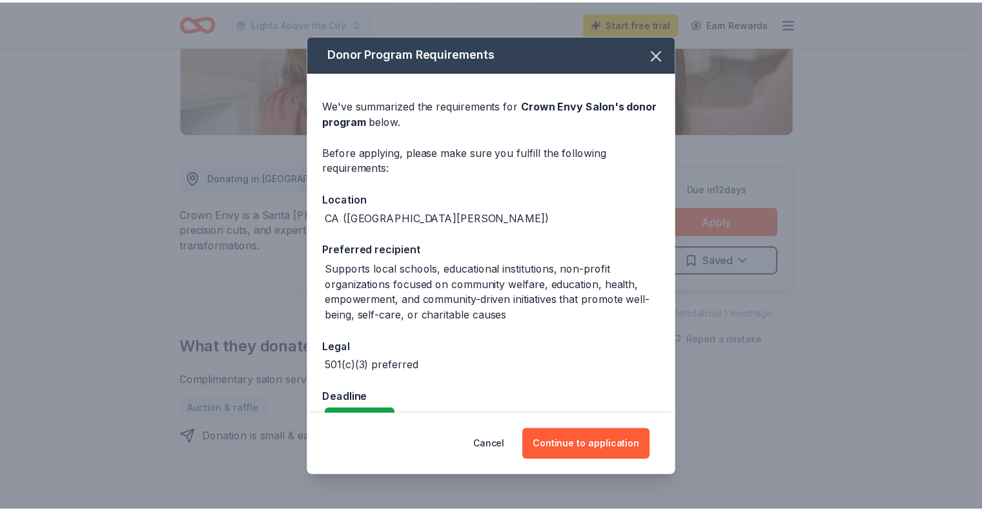
scroll to position [27, 0]
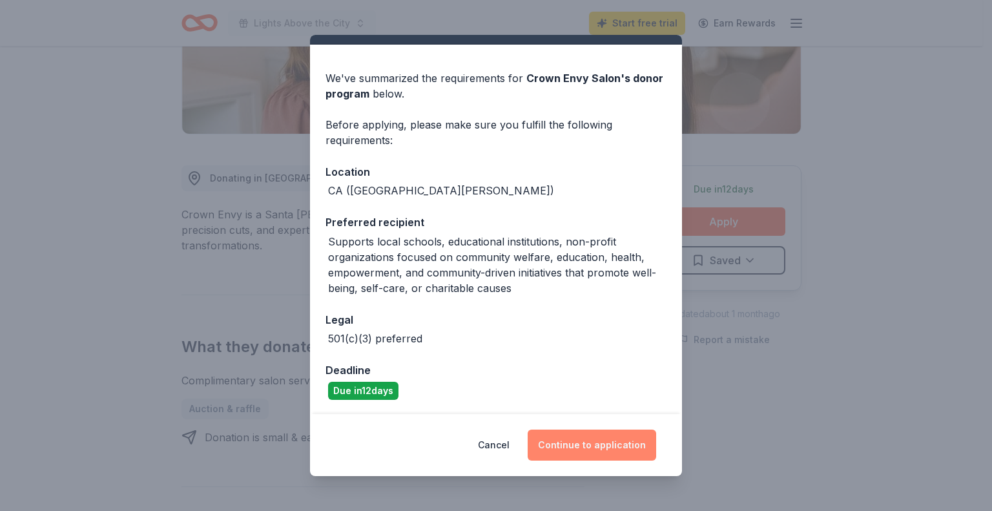
click at [589, 447] on button "Continue to application" at bounding box center [591, 444] width 128 height 31
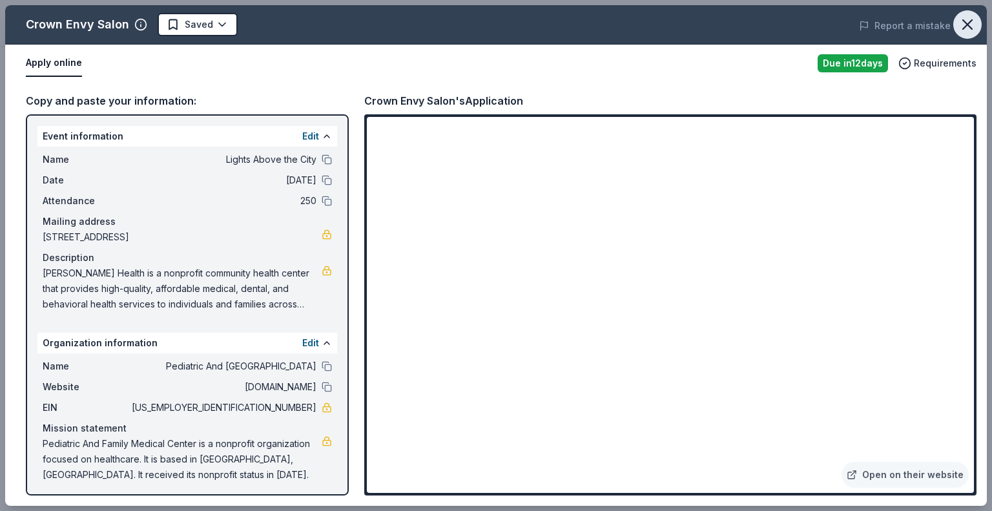
click at [966, 23] on icon "button" at bounding box center [967, 24] width 9 height 9
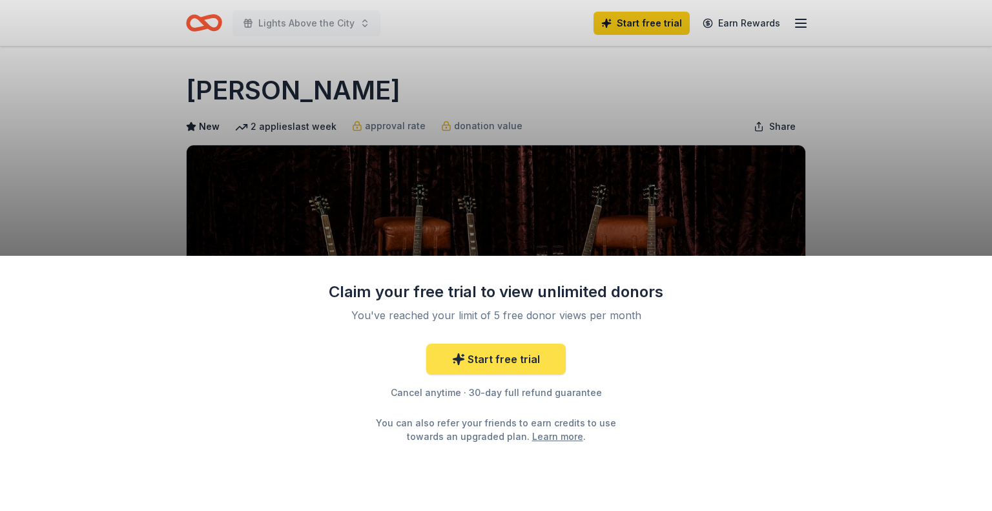
click at [488, 361] on link "Start free trial" at bounding box center [495, 358] width 139 height 31
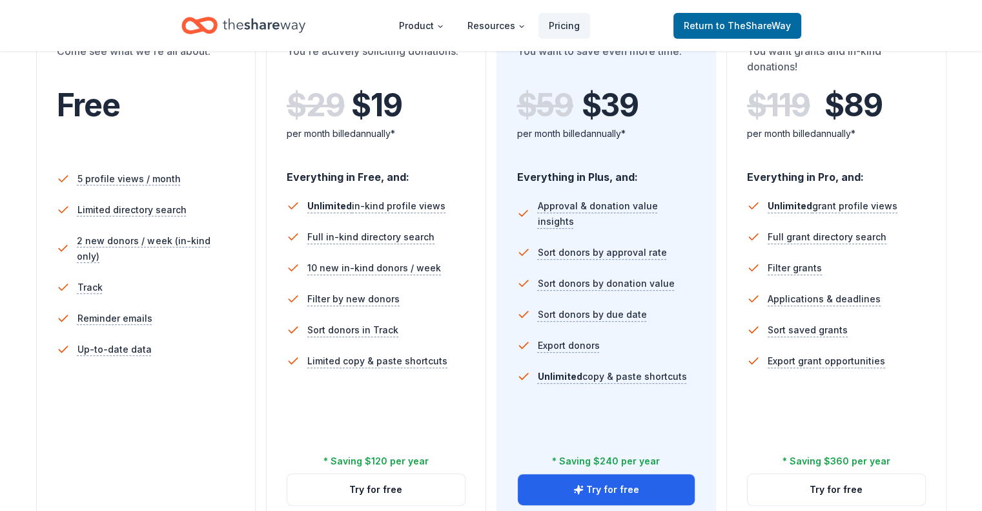
scroll to position [258, 0]
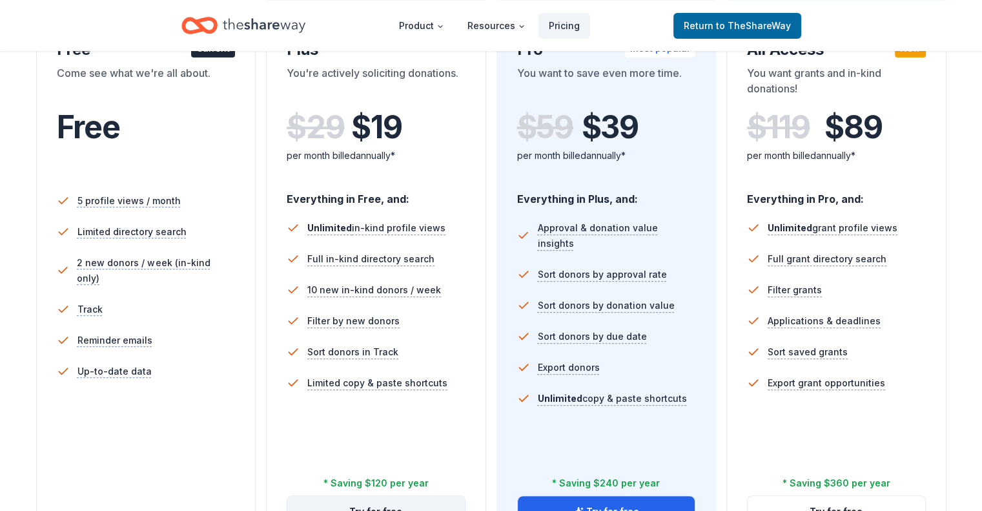
click at [343, 496] on button "Try for free" at bounding box center [376, 511] width 178 height 31
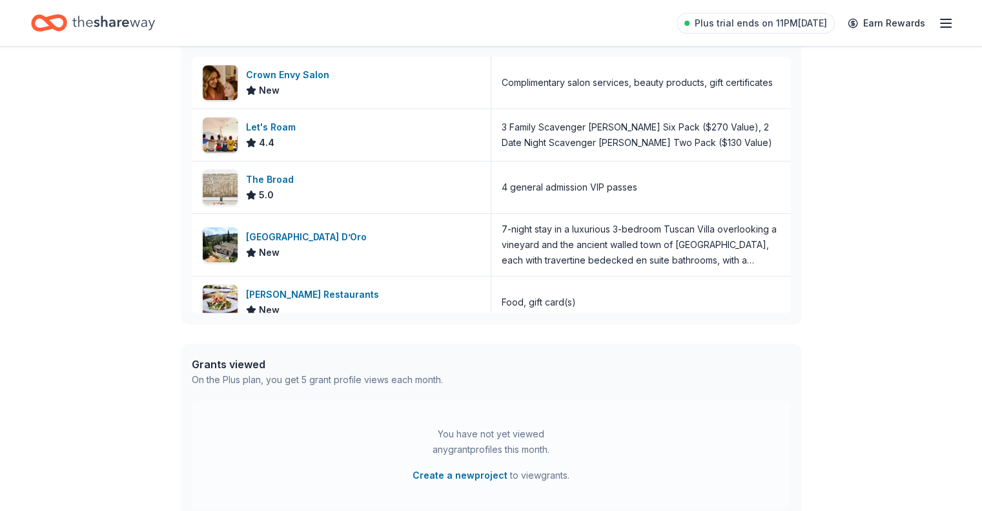
click at [136, 21] on icon "Home" at bounding box center [113, 23] width 83 height 26
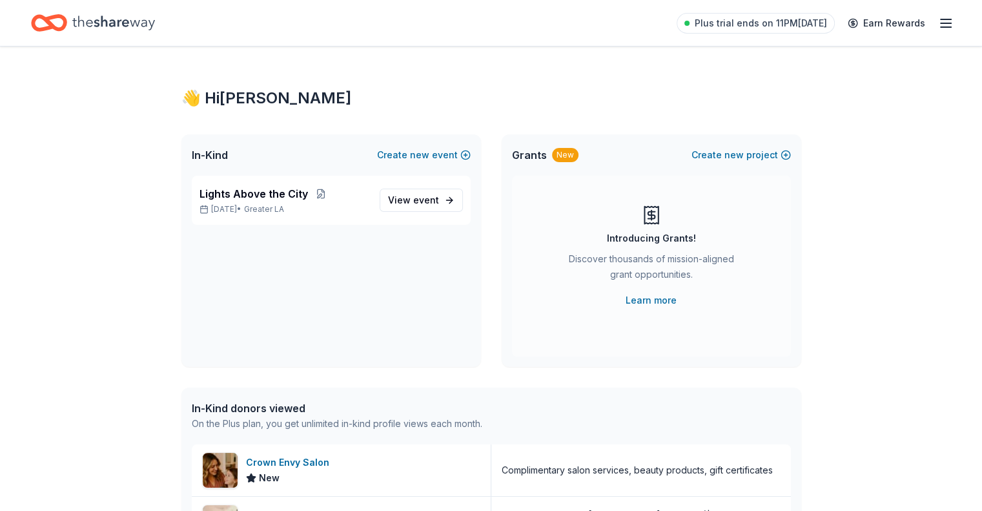
click at [67, 26] on icon "Home" at bounding box center [49, 23] width 36 height 30
click at [413, 203] on span "View event" at bounding box center [413, 199] width 51 height 15
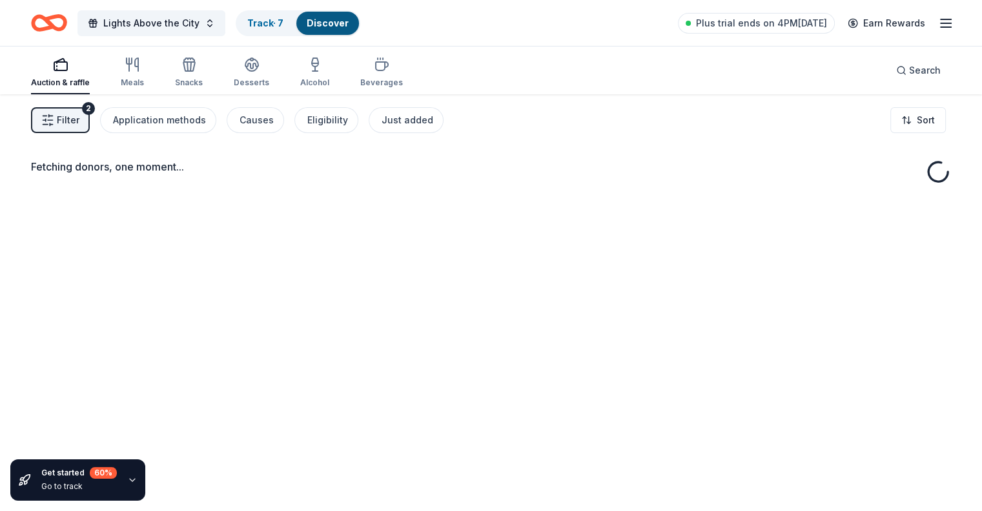
click at [67, 65] on rect "button" at bounding box center [60, 66] width 13 height 8
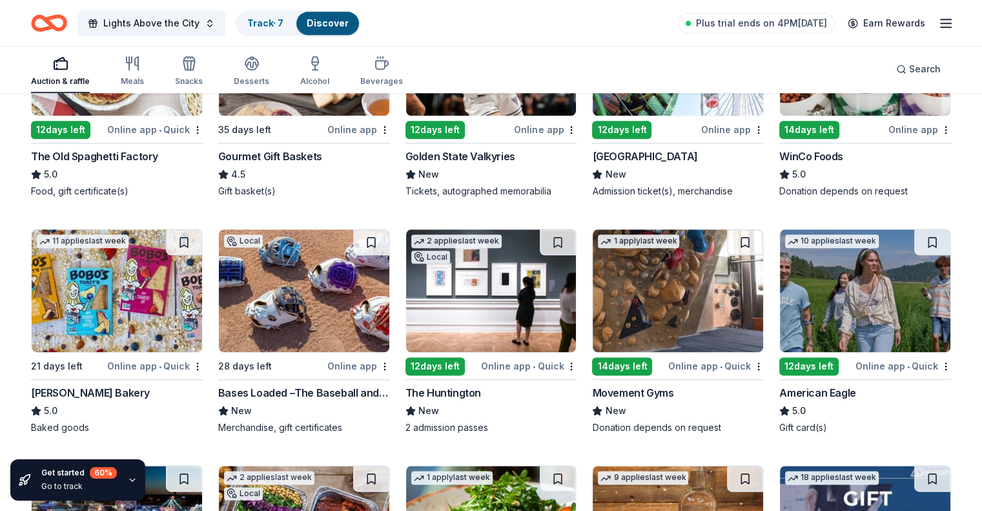
scroll to position [1538, 0]
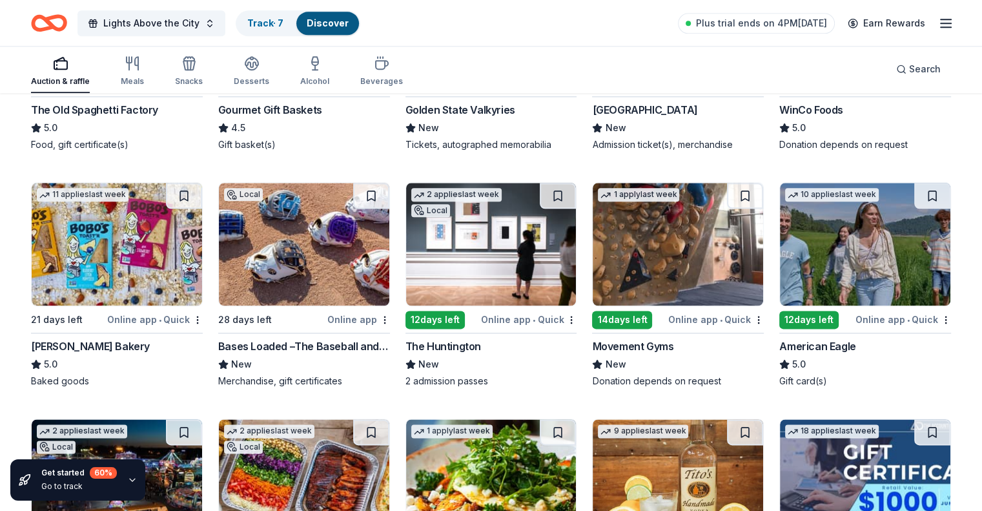
click at [310, 340] on div "Bases Loaded –The Baseball and Softball Superstore" at bounding box center [304, 345] width 172 height 15
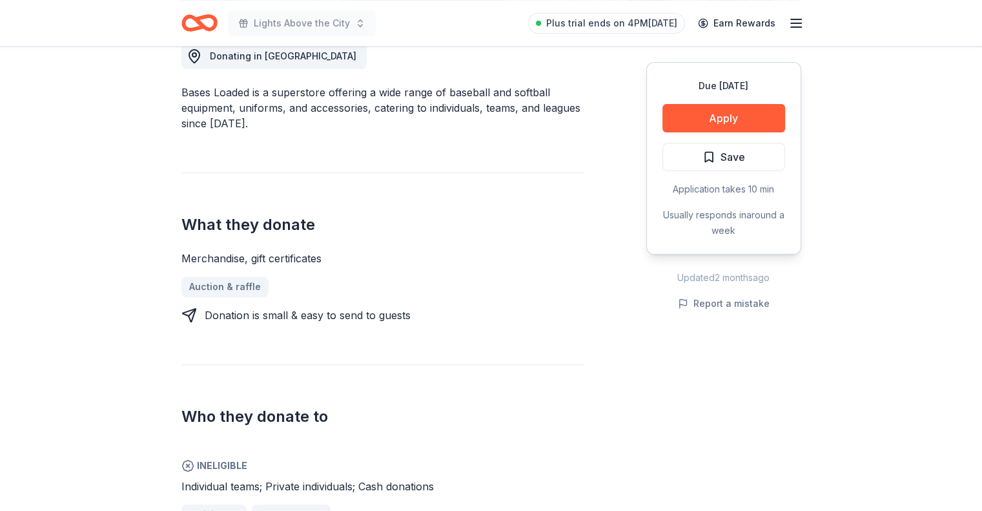
scroll to position [452, 0]
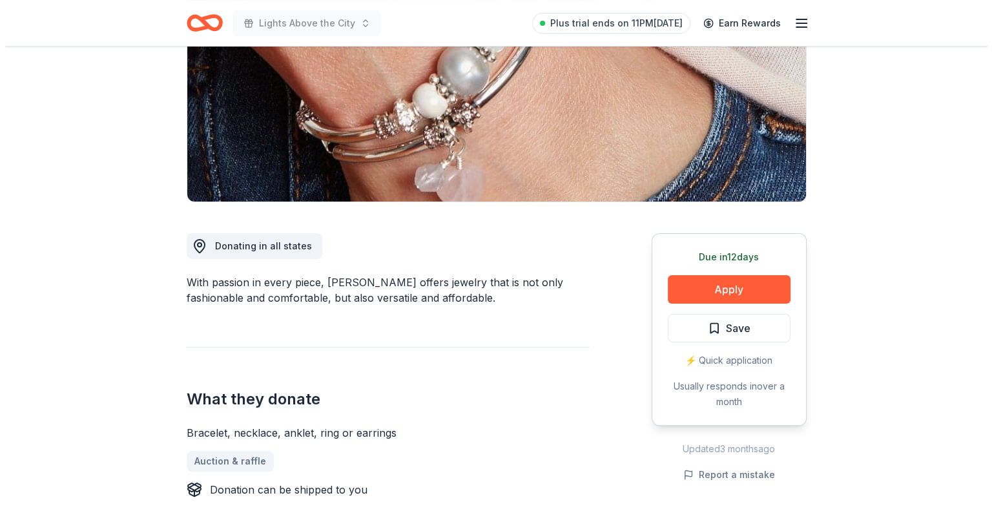
scroll to position [258, 0]
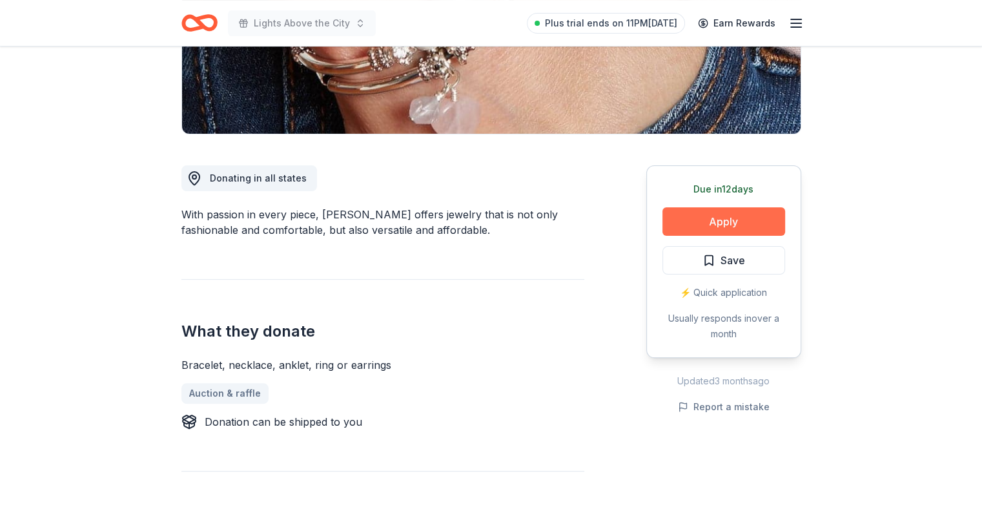
click at [737, 219] on button "Apply" at bounding box center [723, 221] width 123 height 28
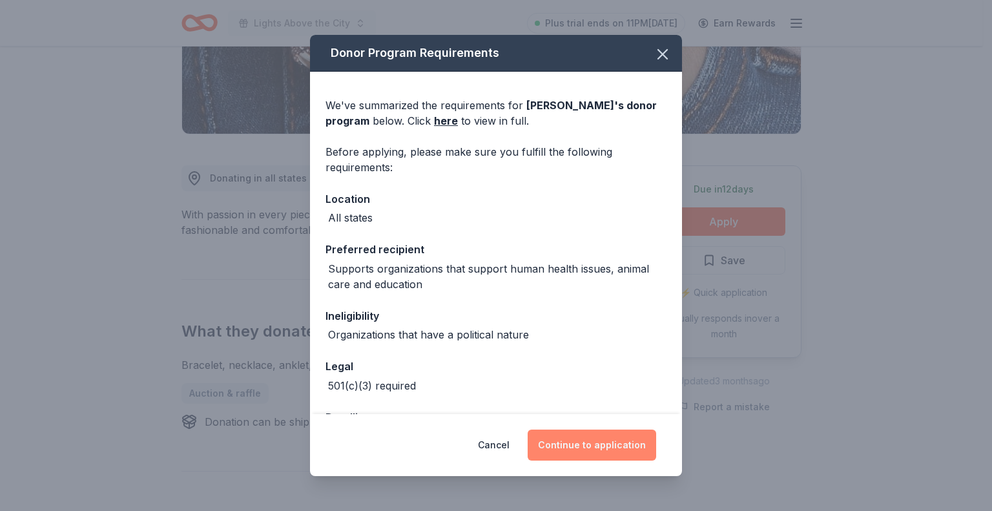
click at [578, 439] on button "Continue to application" at bounding box center [591, 444] width 128 height 31
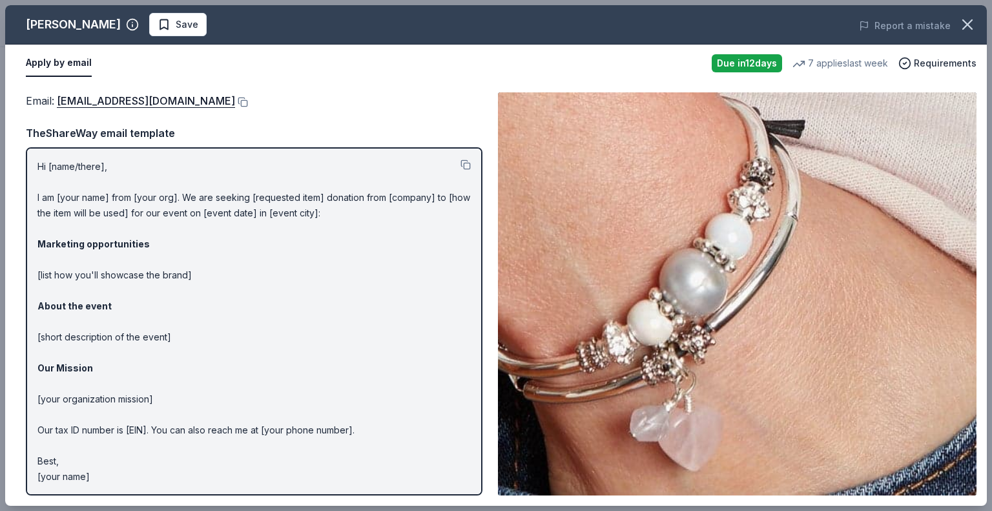
click at [105, 198] on p "Hi [name/there], I am [your name] from [your org]. We are seeking [requested it…" at bounding box center [253, 321] width 433 height 325
click at [235, 101] on button at bounding box center [241, 102] width 13 height 10
click at [325, 459] on p "Hi [name/there], I am [your name] from [your org]. We are seeking [requested it…" at bounding box center [253, 321] width 433 height 325
drag, startPoint x: 37, startPoint y: 166, endPoint x: 152, endPoint y: 359, distance: 225.0
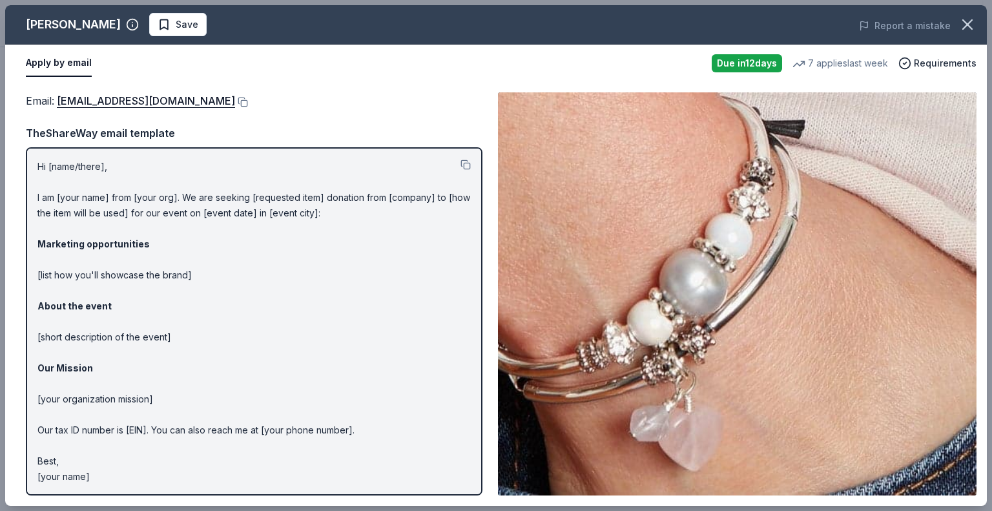
click at [152, 359] on p "Hi [name/there], I am [your name] from [your org]. We are seeking [requested it…" at bounding box center [253, 321] width 433 height 325
click at [151, 429] on p "Hi [name/there], I am [your name] from [your org]. We are seeking [requested it…" at bounding box center [253, 321] width 433 height 325
click at [150, 428] on p "Hi [name/there], I am [your name] from [your org]. We are seeking [requested it…" at bounding box center [253, 321] width 433 height 325
click at [187, 370] on p "Hi [name/there], I am [your name] from [your org]. We are seeking [requested it…" at bounding box center [253, 321] width 433 height 325
click at [466, 165] on button at bounding box center [465, 164] width 10 height 10
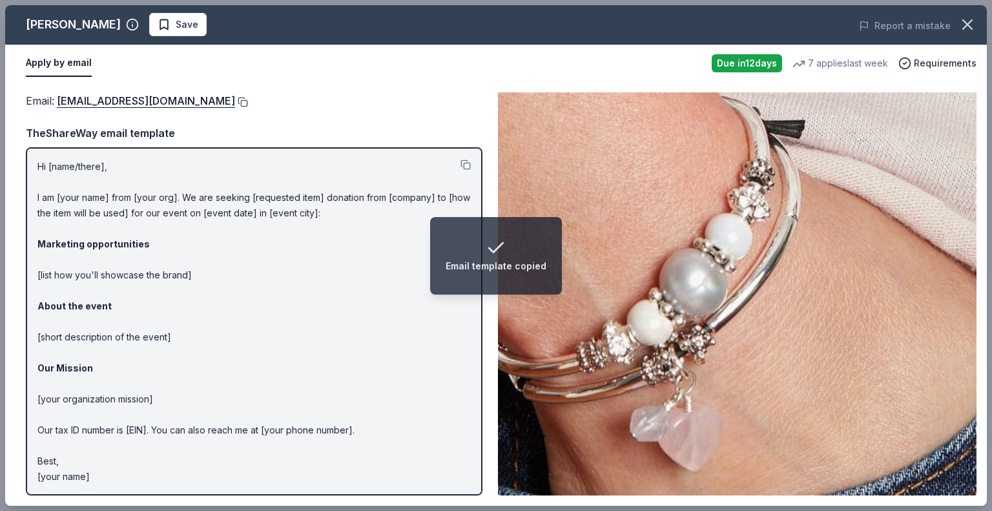
click at [235, 102] on button at bounding box center [241, 102] width 13 height 10
click at [176, 28] on span "Save" at bounding box center [187, 24] width 23 height 15
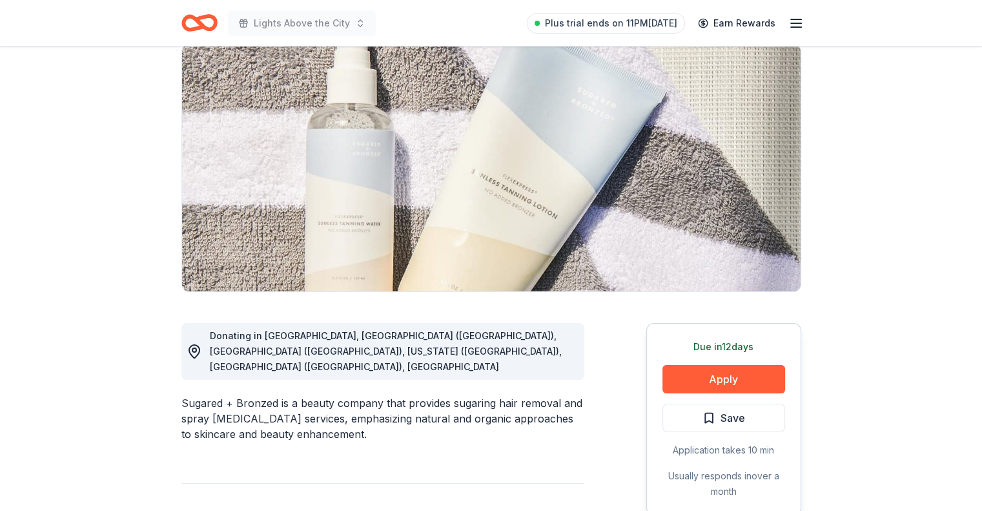
scroll to position [258, 0]
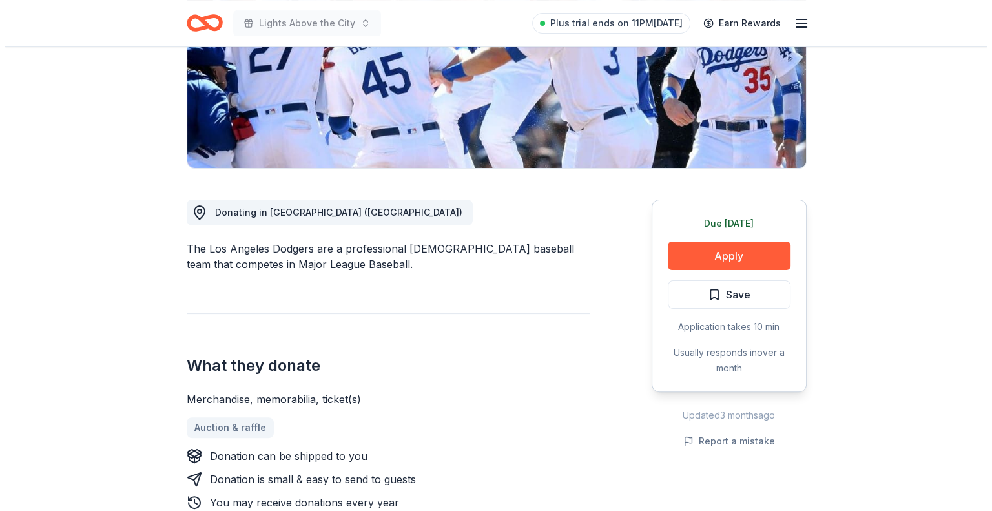
scroll to position [258, 0]
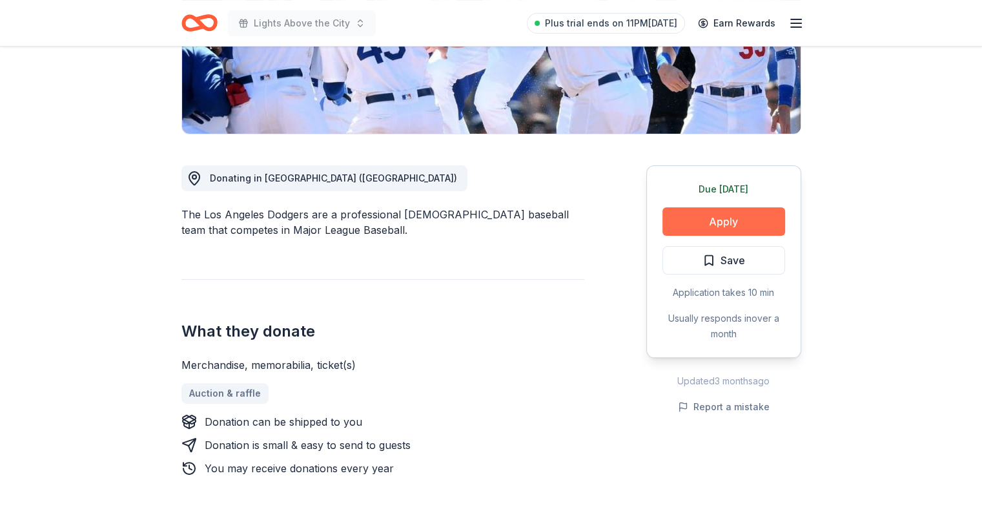
click at [734, 223] on button "Apply" at bounding box center [723, 221] width 123 height 28
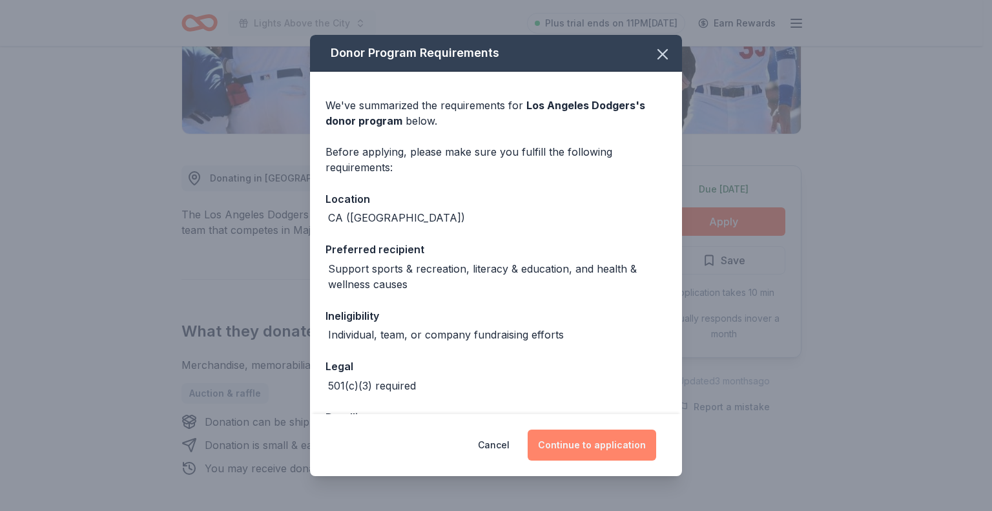
click at [576, 450] on button "Continue to application" at bounding box center [591, 444] width 128 height 31
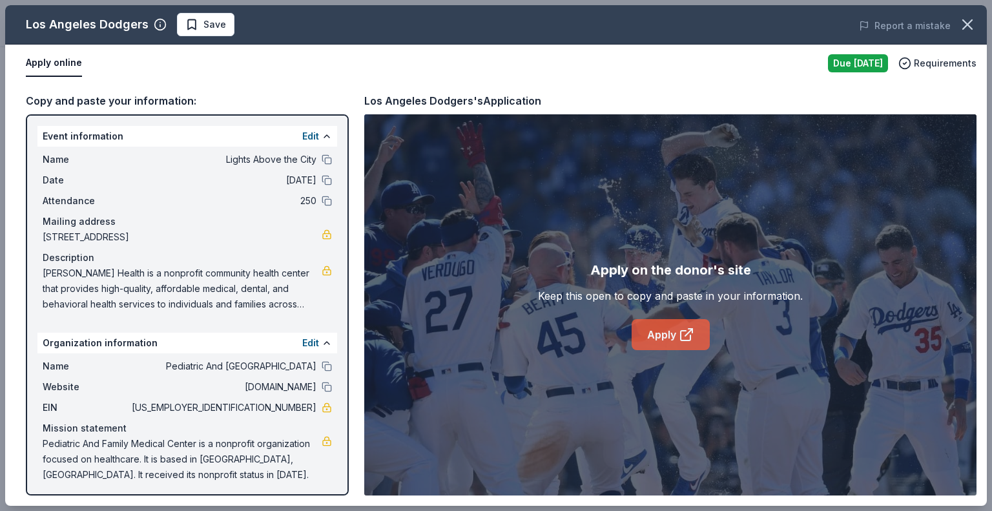
click at [664, 336] on link "Apply" at bounding box center [670, 334] width 78 height 31
click at [963, 20] on icon "button" at bounding box center [967, 24] width 9 height 9
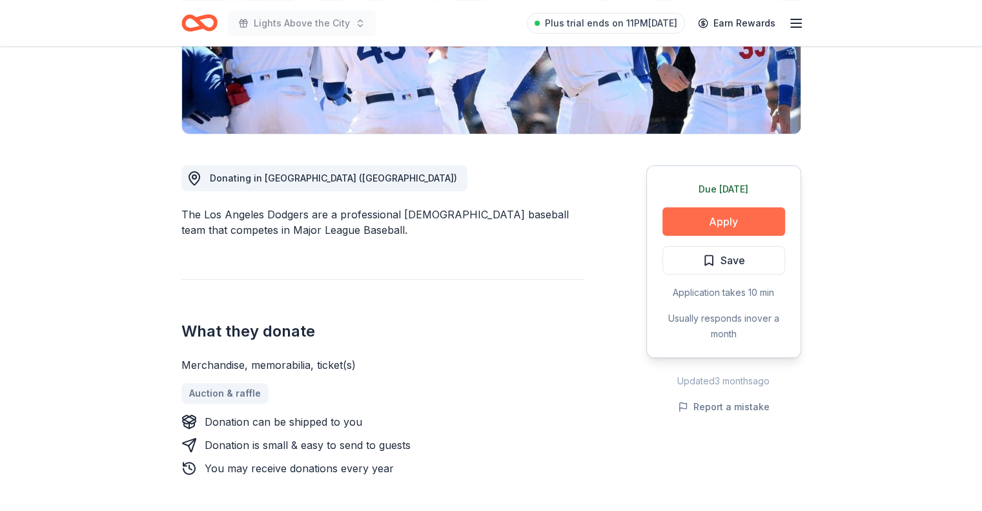
click at [722, 219] on button "Apply" at bounding box center [723, 221] width 123 height 28
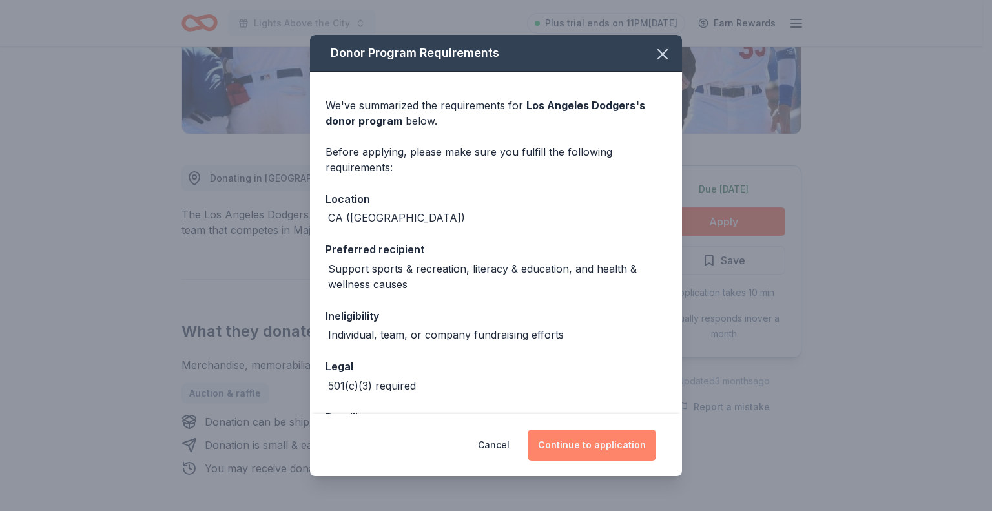
click at [600, 451] on button "Continue to application" at bounding box center [591, 444] width 128 height 31
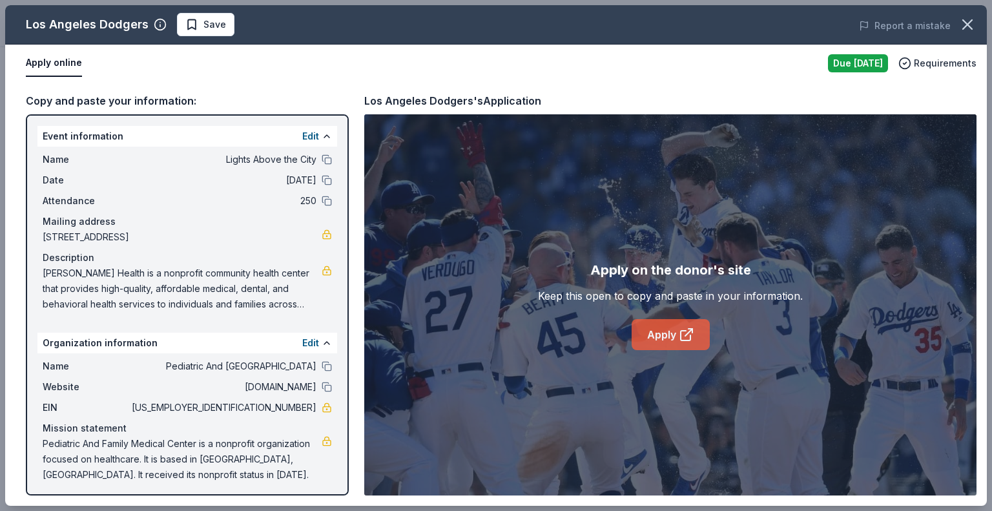
click at [676, 338] on link "Apply" at bounding box center [670, 334] width 78 height 31
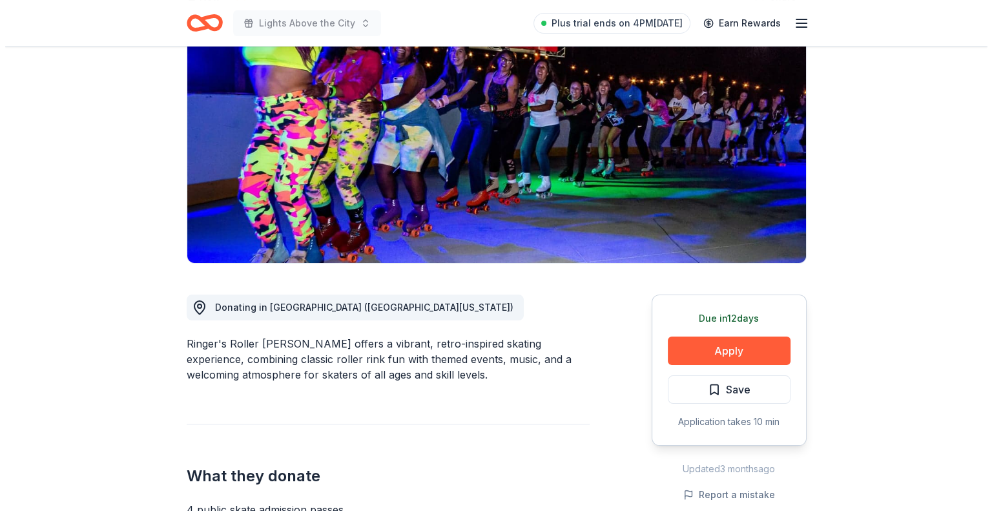
scroll to position [323, 0]
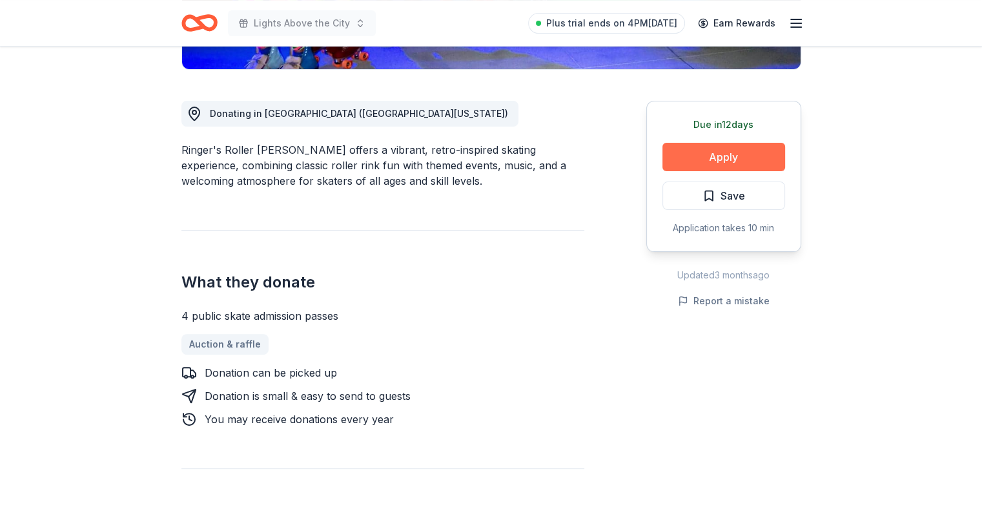
click at [724, 155] on button "Apply" at bounding box center [723, 157] width 123 height 28
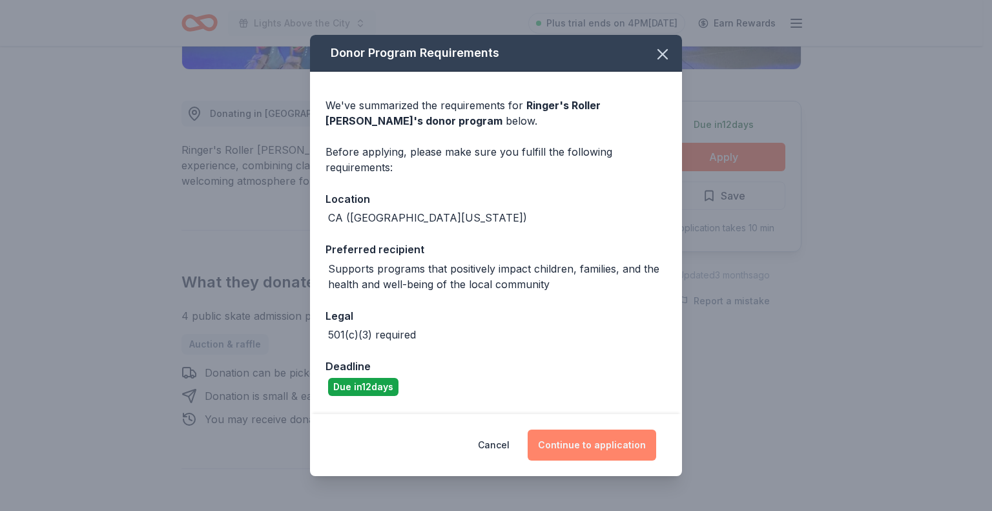
click at [573, 447] on button "Continue to application" at bounding box center [591, 444] width 128 height 31
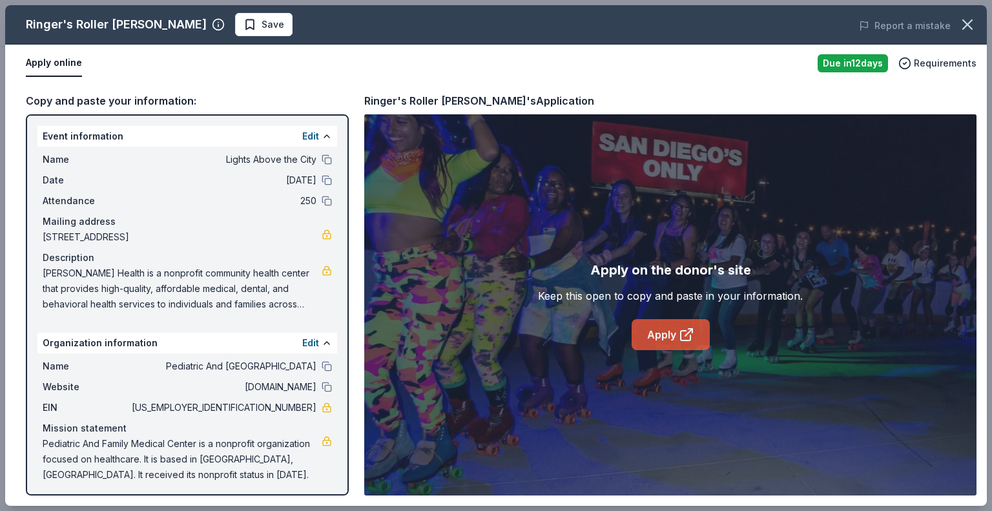
click at [679, 336] on icon at bounding box center [686, 334] width 15 height 15
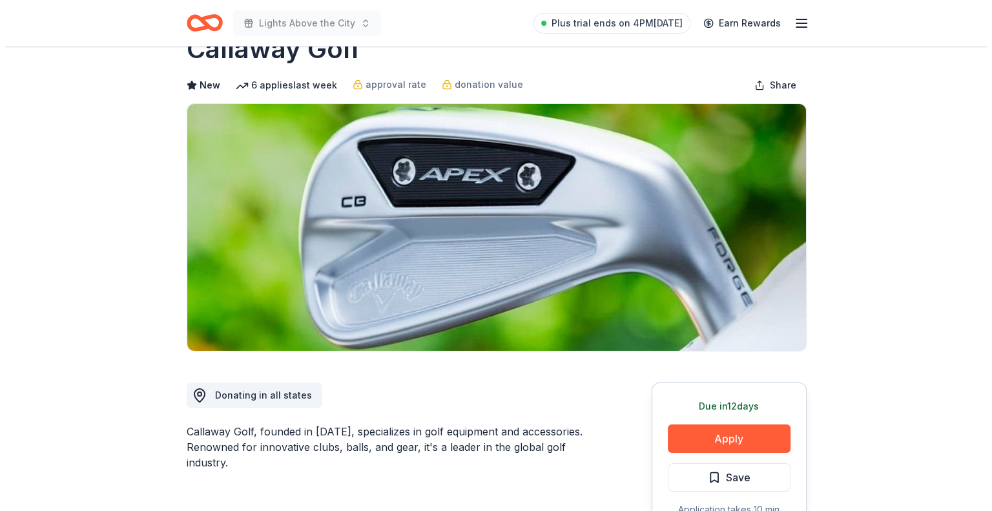
scroll to position [65, 0]
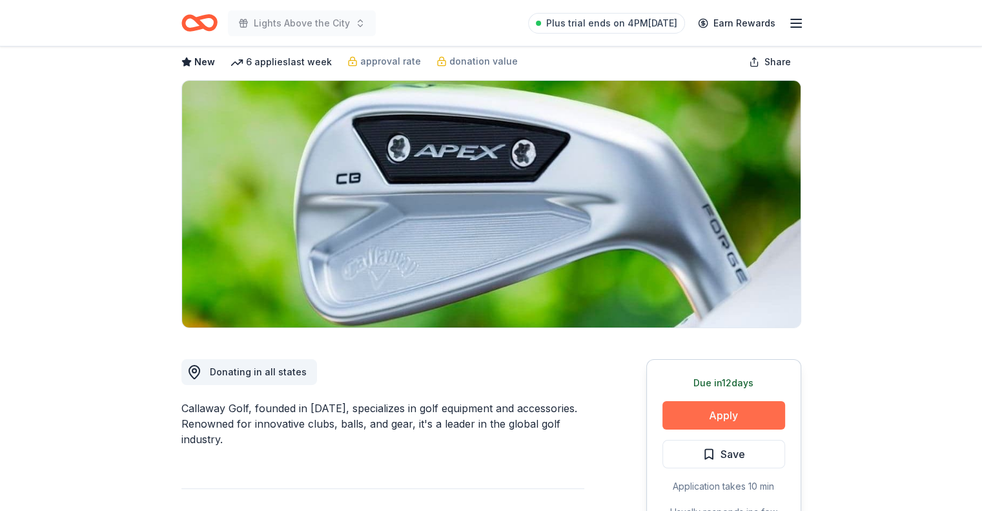
click at [704, 420] on button "Apply" at bounding box center [723, 415] width 123 height 28
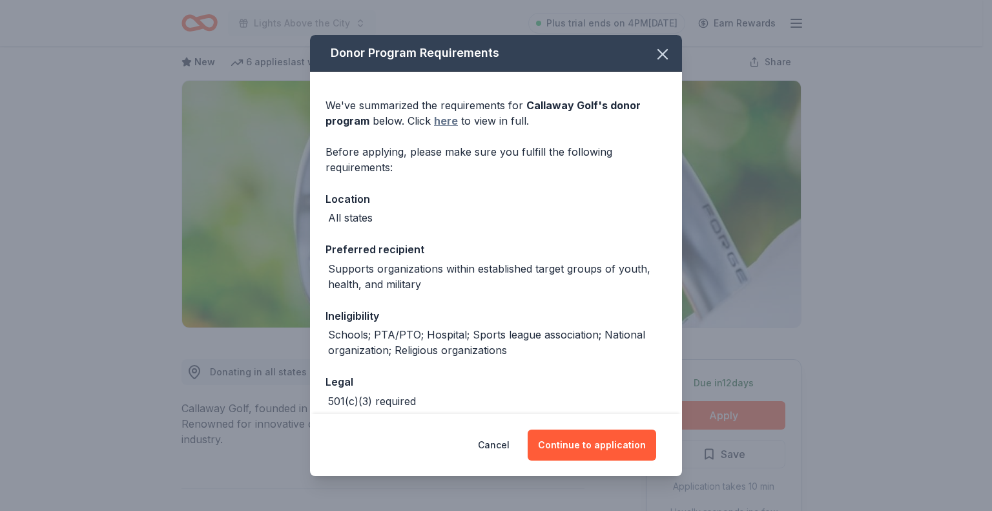
click at [451, 121] on link "here" at bounding box center [446, 120] width 24 height 15
click at [594, 444] on button "Continue to application" at bounding box center [591, 444] width 128 height 31
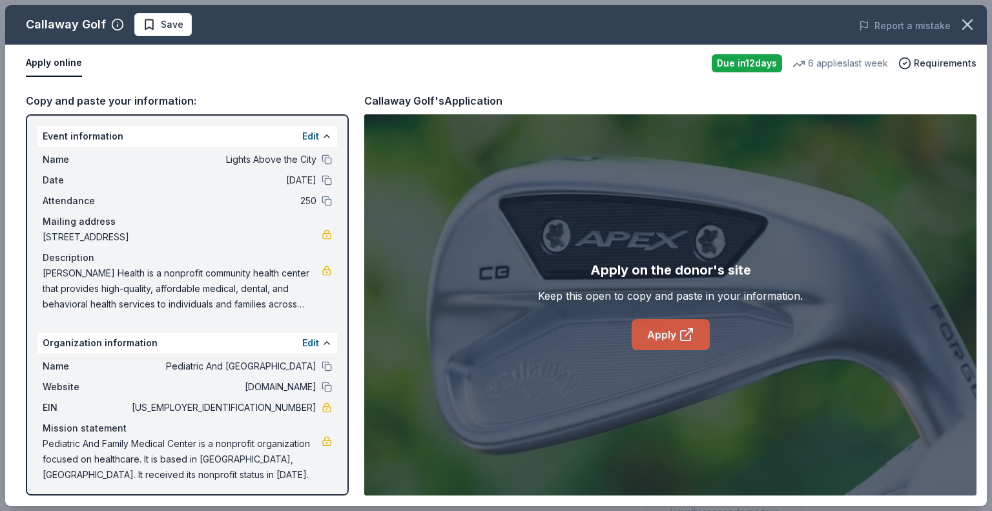
click at [651, 332] on link "Apply" at bounding box center [670, 334] width 78 height 31
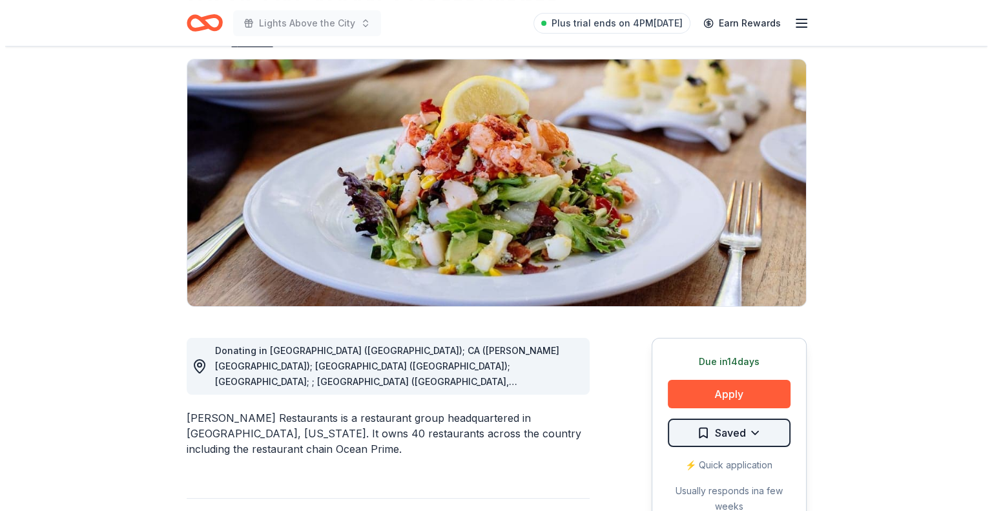
scroll to position [194, 0]
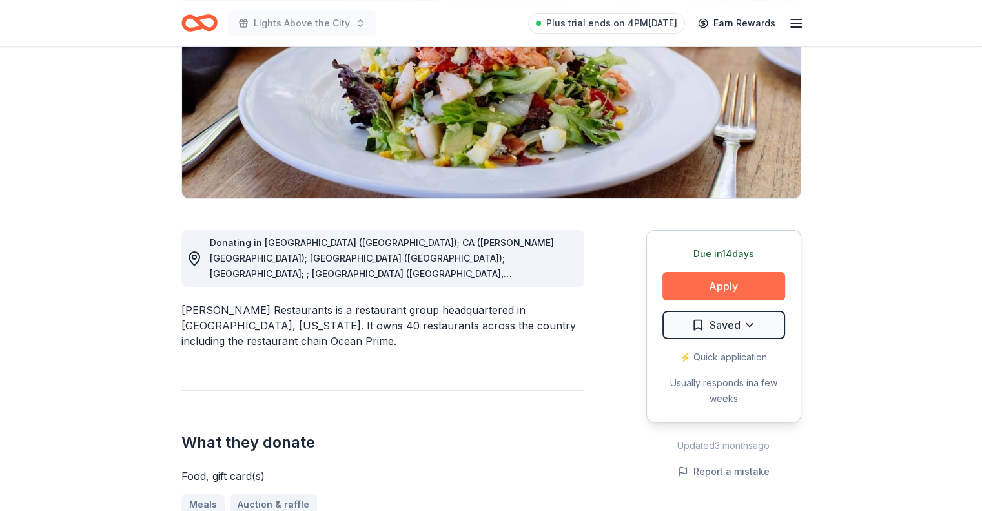
click at [726, 287] on button "Apply" at bounding box center [723, 286] width 123 height 28
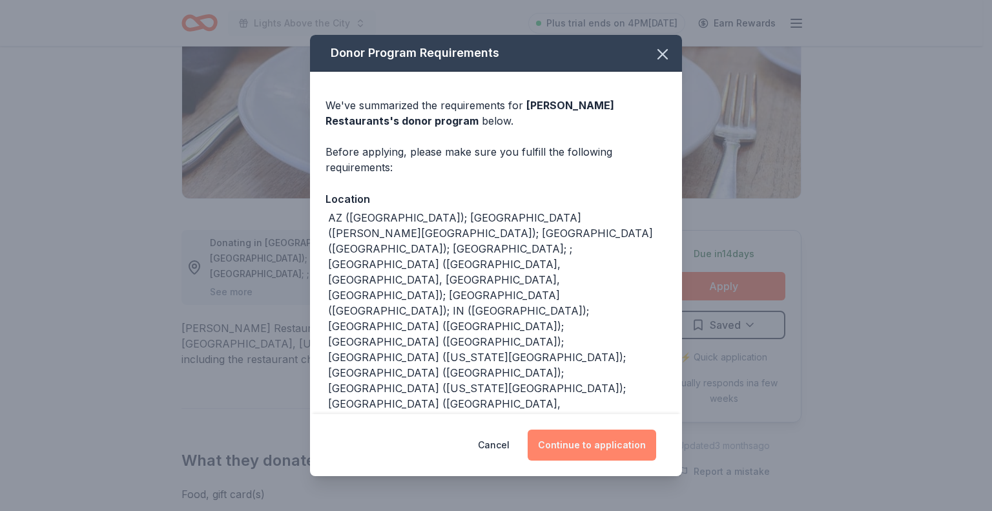
click at [577, 440] on button "Continue to application" at bounding box center [591, 444] width 128 height 31
